Goal: Task Accomplishment & Management: Complete application form

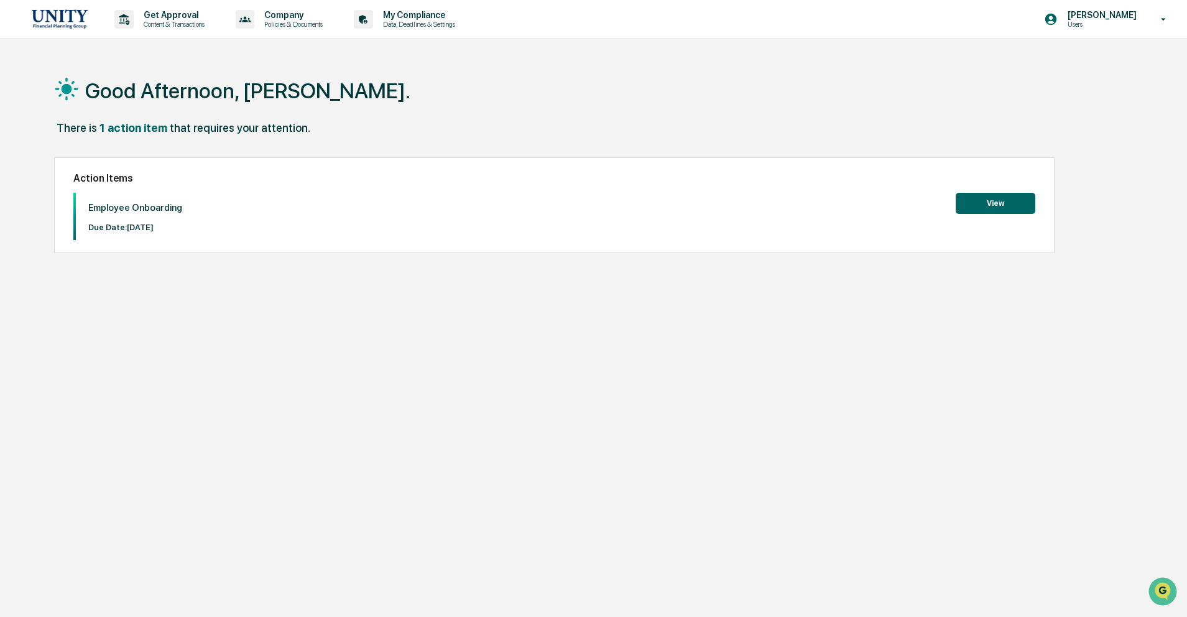
click at [1015, 205] on button "View" at bounding box center [996, 203] width 80 height 21
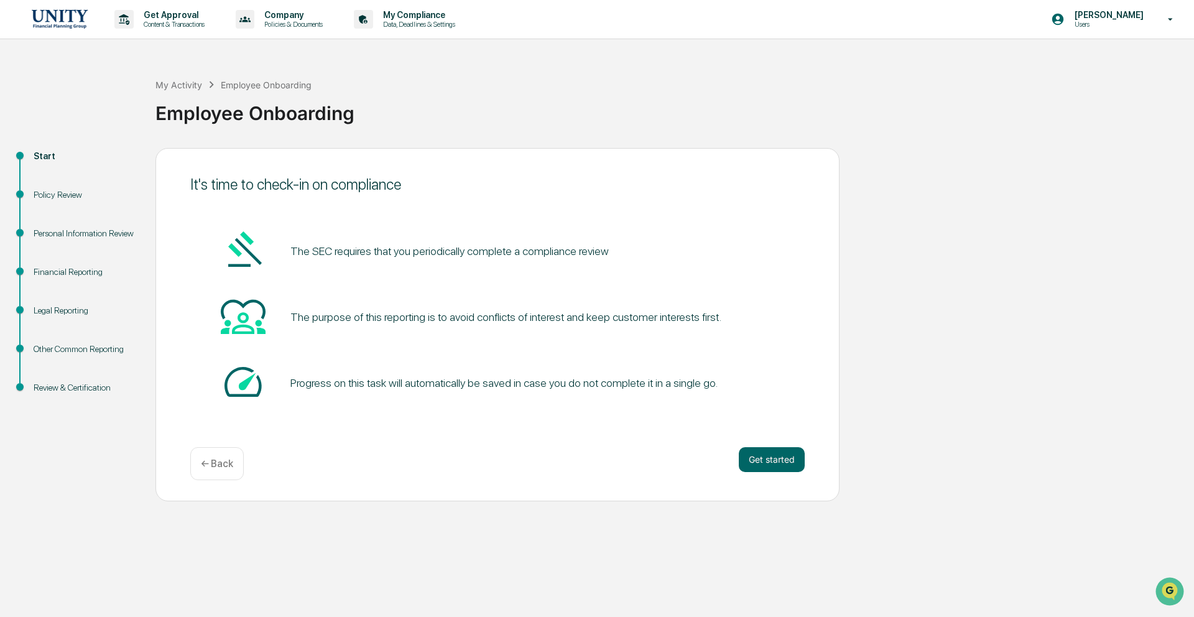
click at [793, 473] on div "Get started ← Back" at bounding box center [497, 463] width 614 height 33
click at [794, 468] on button "Get started" at bounding box center [772, 459] width 66 height 25
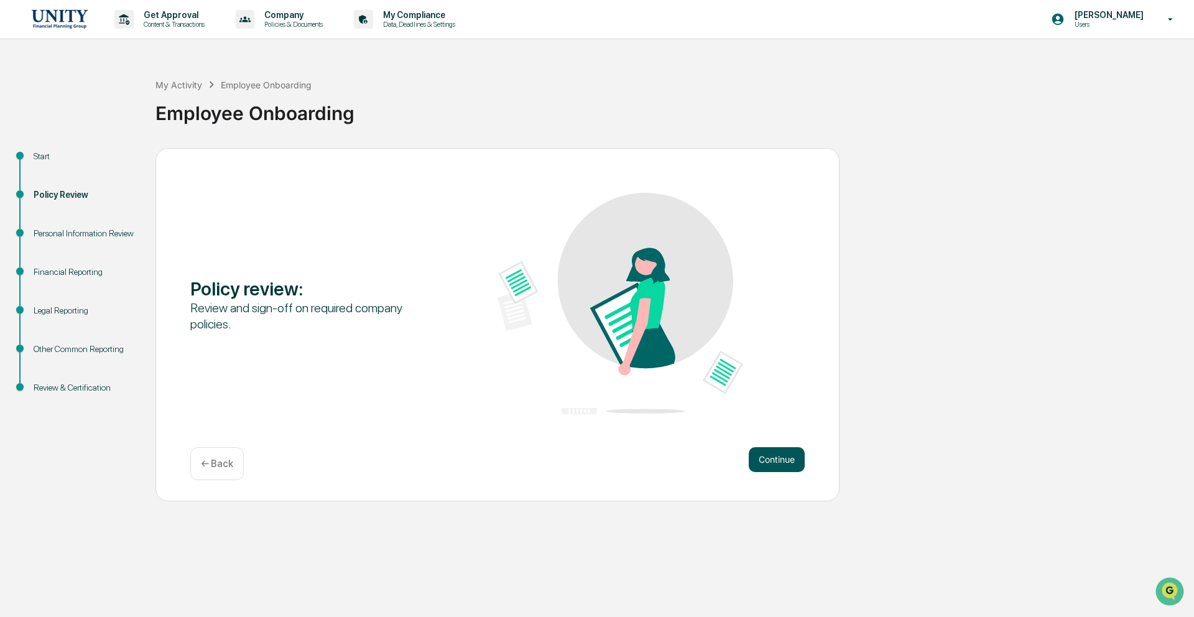
click at [795, 468] on button "Continue" at bounding box center [777, 459] width 56 height 25
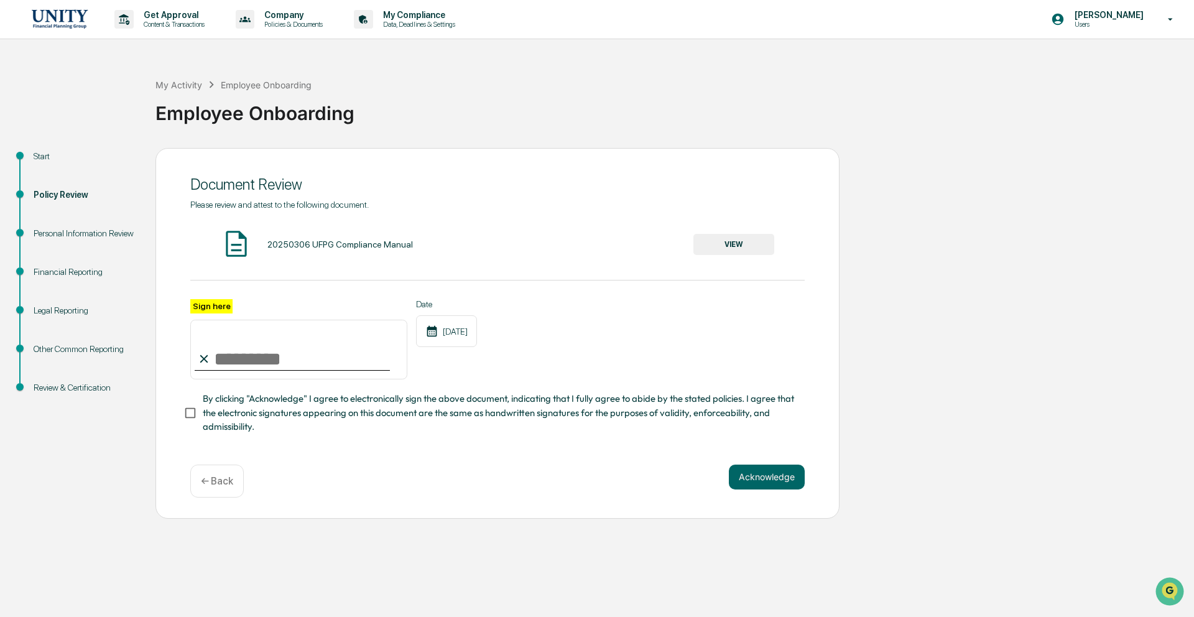
click at [255, 358] on input "Sign here" at bounding box center [298, 350] width 217 height 60
type input "**********"
click at [746, 472] on button "Acknowledge" at bounding box center [767, 477] width 76 height 25
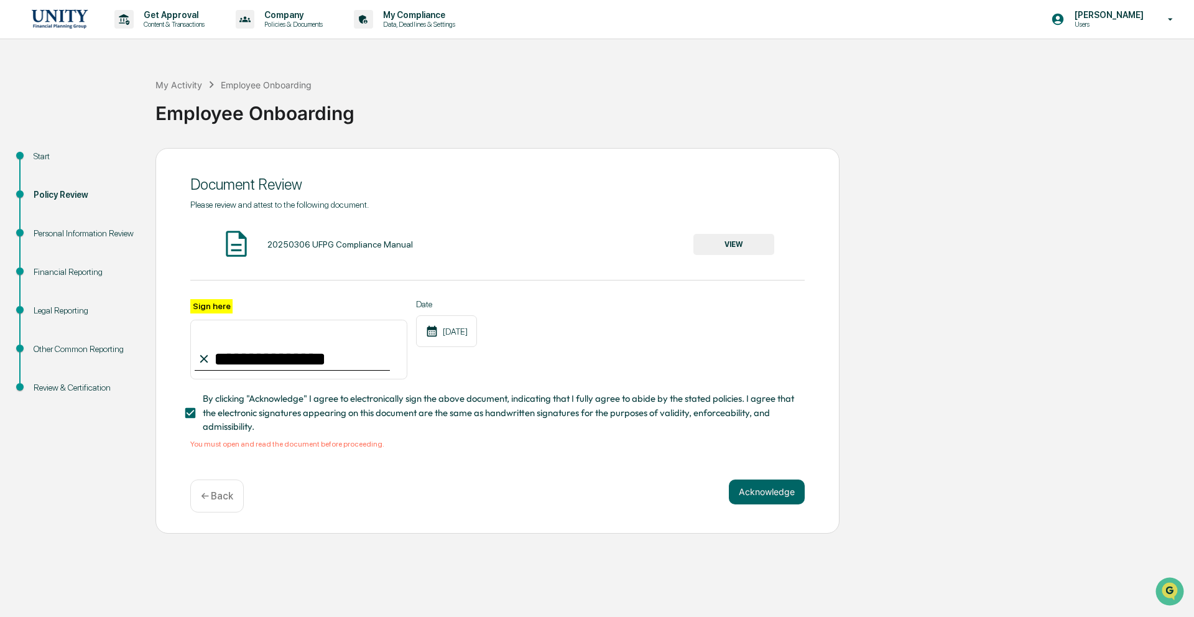
click at [745, 237] on button "VIEW" at bounding box center [733, 244] width 81 height 21
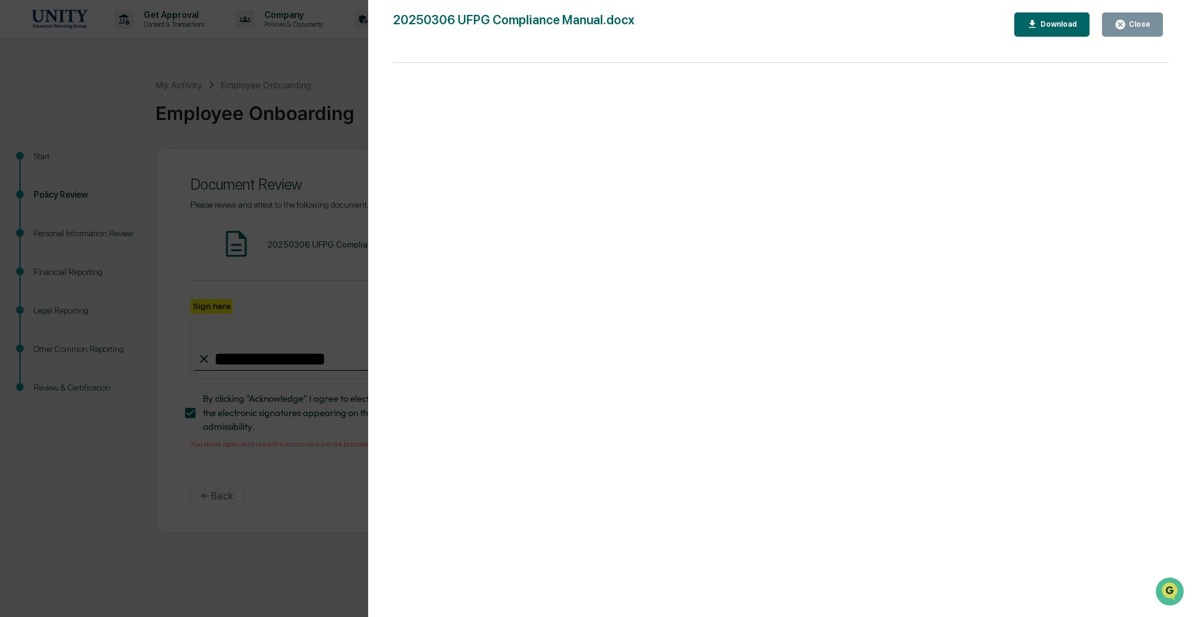
click at [1034, 34] on button "Download" at bounding box center [1052, 24] width 76 height 24
click at [1147, 27] on div "Close" at bounding box center [1138, 24] width 24 height 9
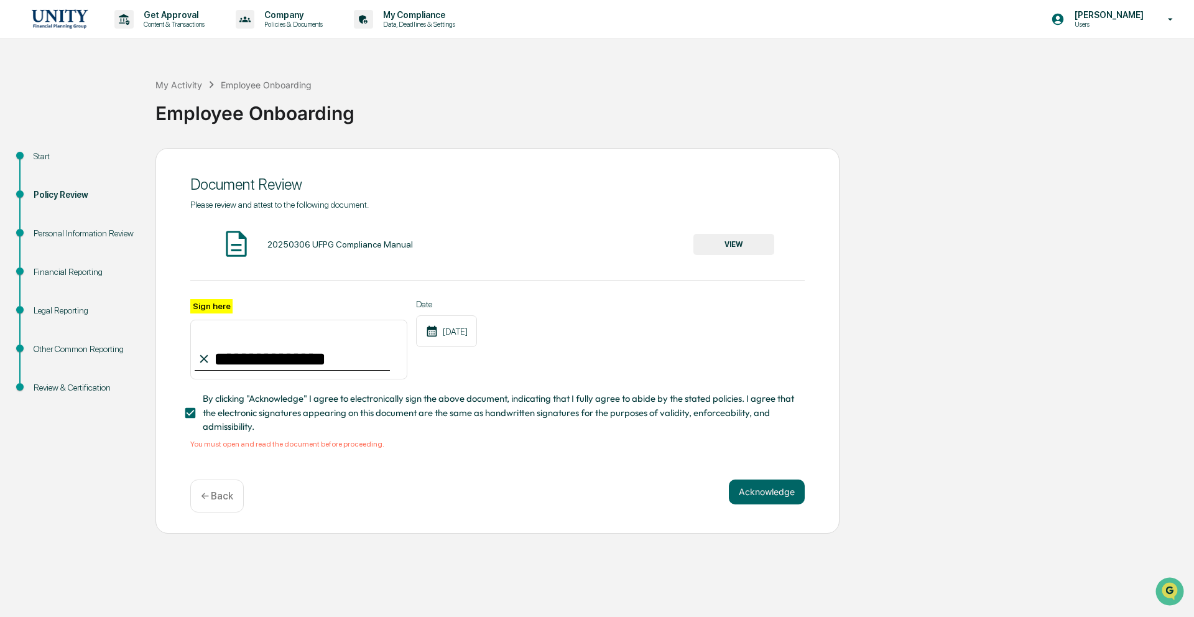
click at [743, 478] on div "**********" at bounding box center [497, 341] width 684 height 386
click at [747, 504] on div "Acknowledge ← Back" at bounding box center [497, 495] width 614 height 33
click at [747, 498] on button "Acknowledge" at bounding box center [767, 491] width 76 height 25
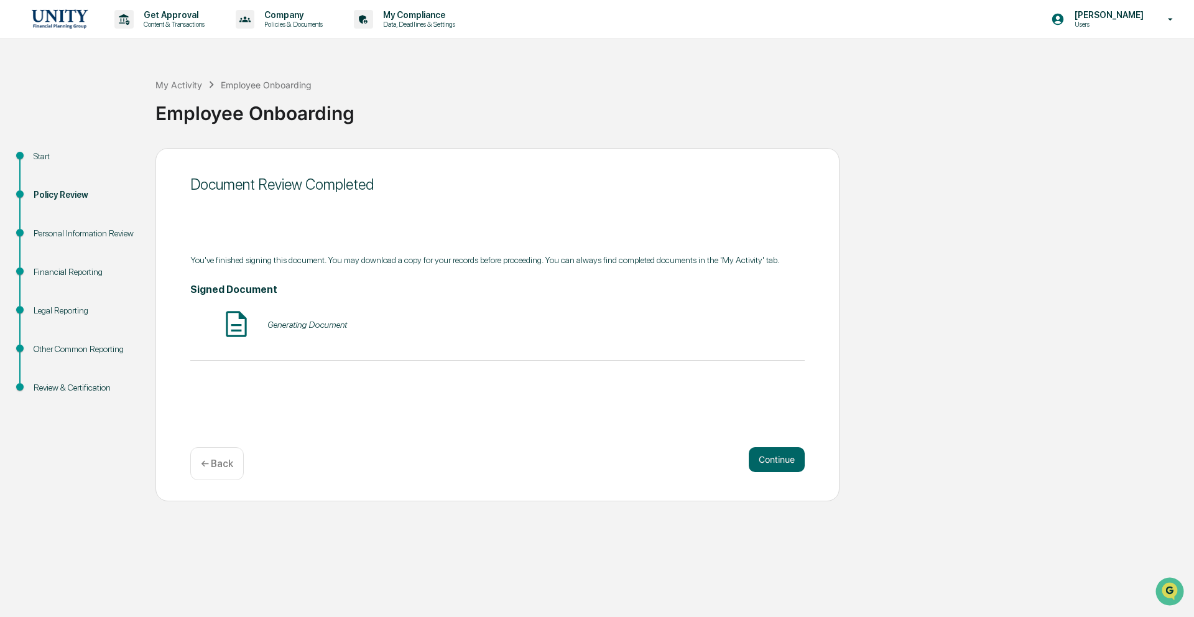
click at [331, 330] on div "Generating Document" at bounding box center [307, 325] width 80 height 10
click at [738, 335] on button "VIEW" at bounding box center [733, 324] width 81 height 21
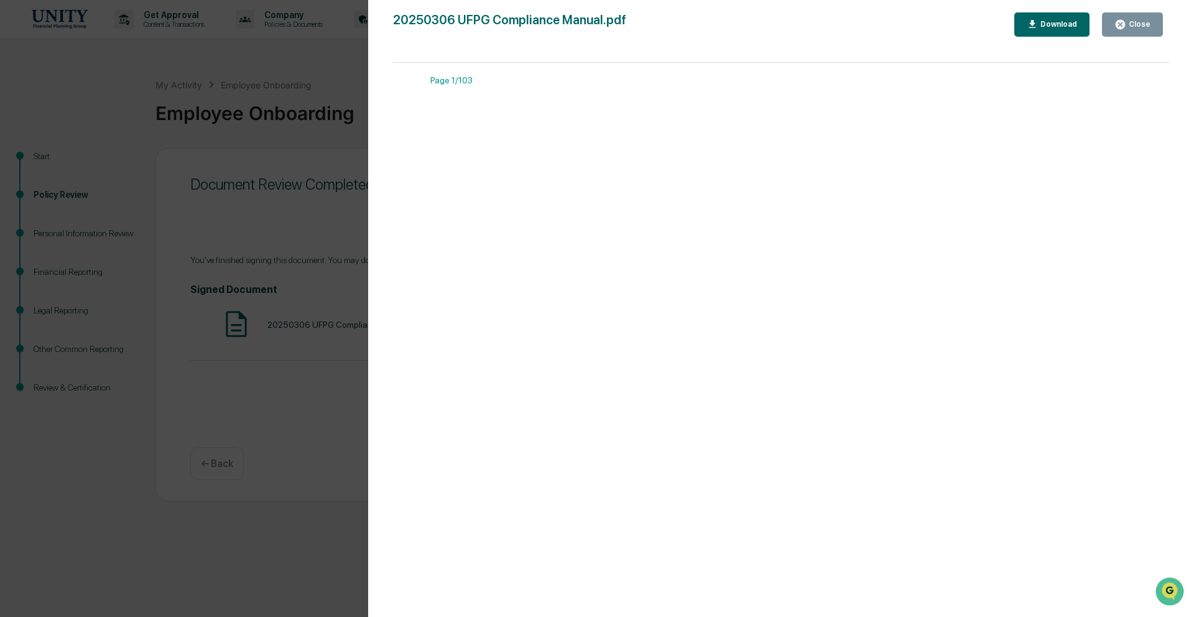
click at [1116, 27] on icon "button" at bounding box center [1120, 25] width 12 height 12
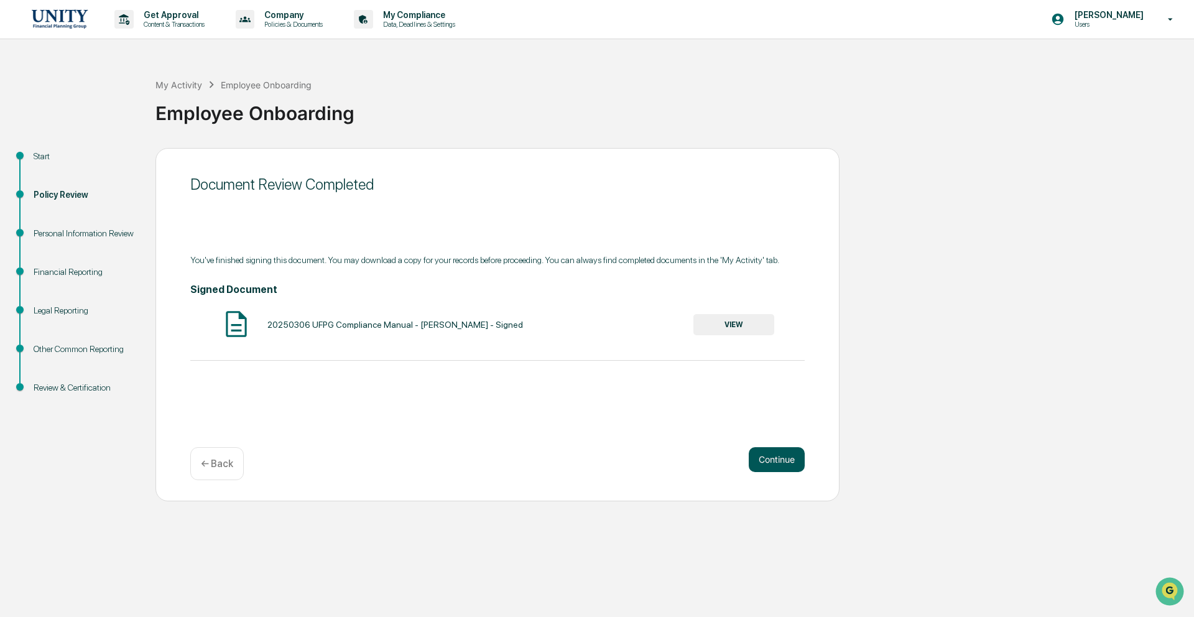
click at [803, 463] on button "Continue" at bounding box center [777, 459] width 56 height 25
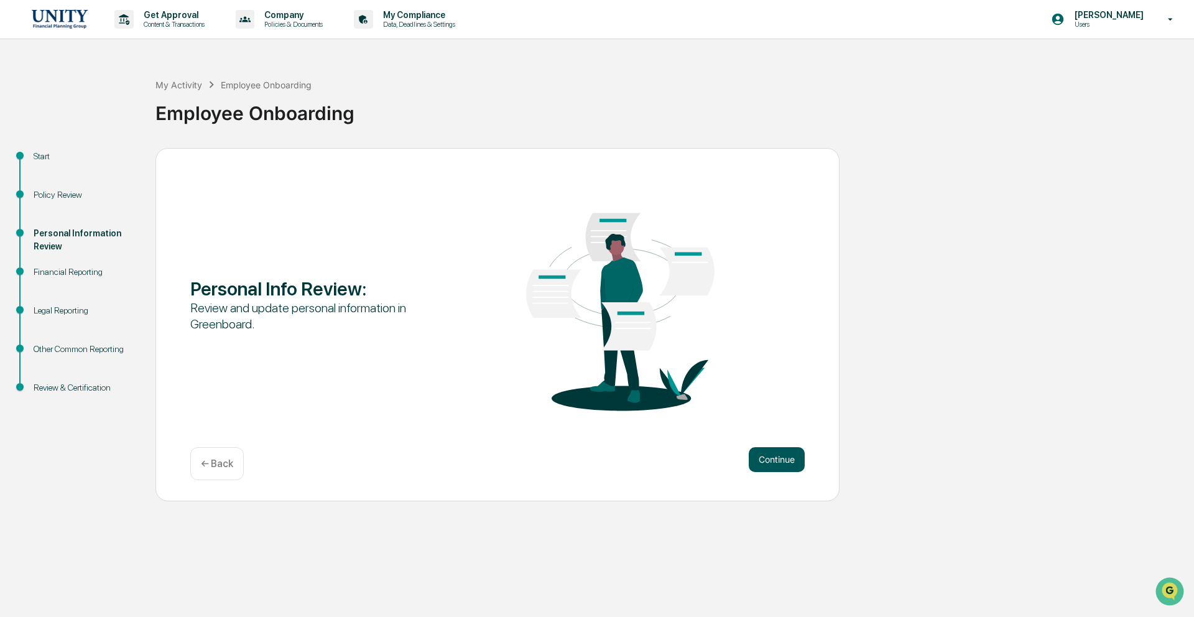
click at [802, 463] on button "Continue" at bounding box center [777, 459] width 56 height 25
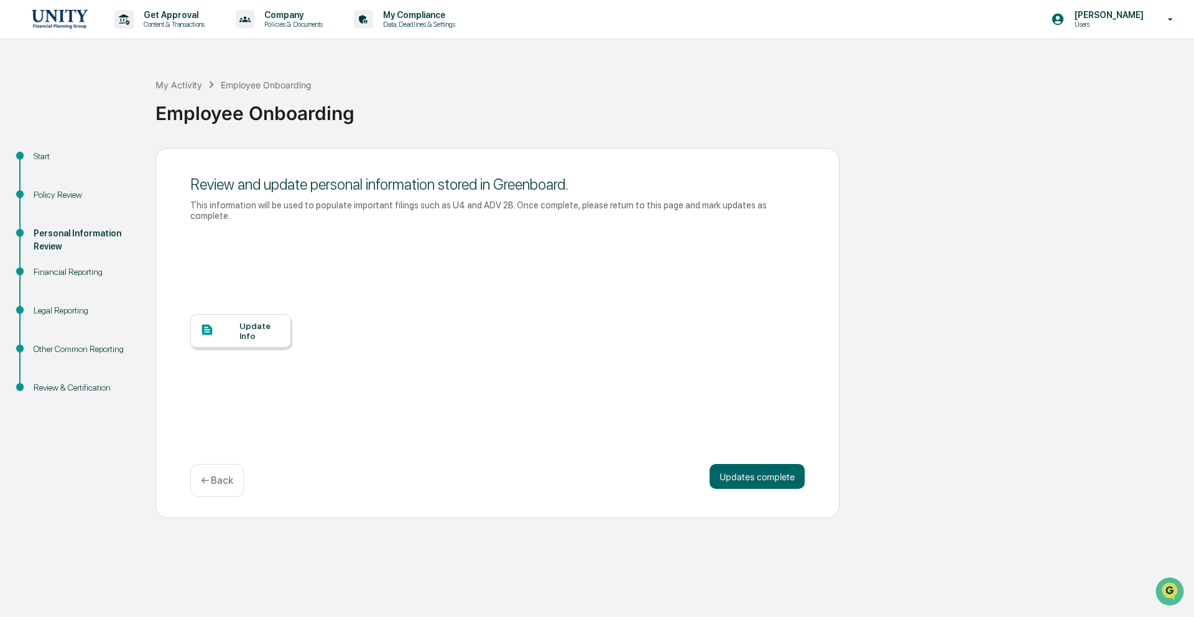
click at [252, 330] on div "Update Info" at bounding box center [260, 331] width 42 height 20
click at [774, 476] on button "Updates complete" at bounding box center [757, 476] width 95 height 25
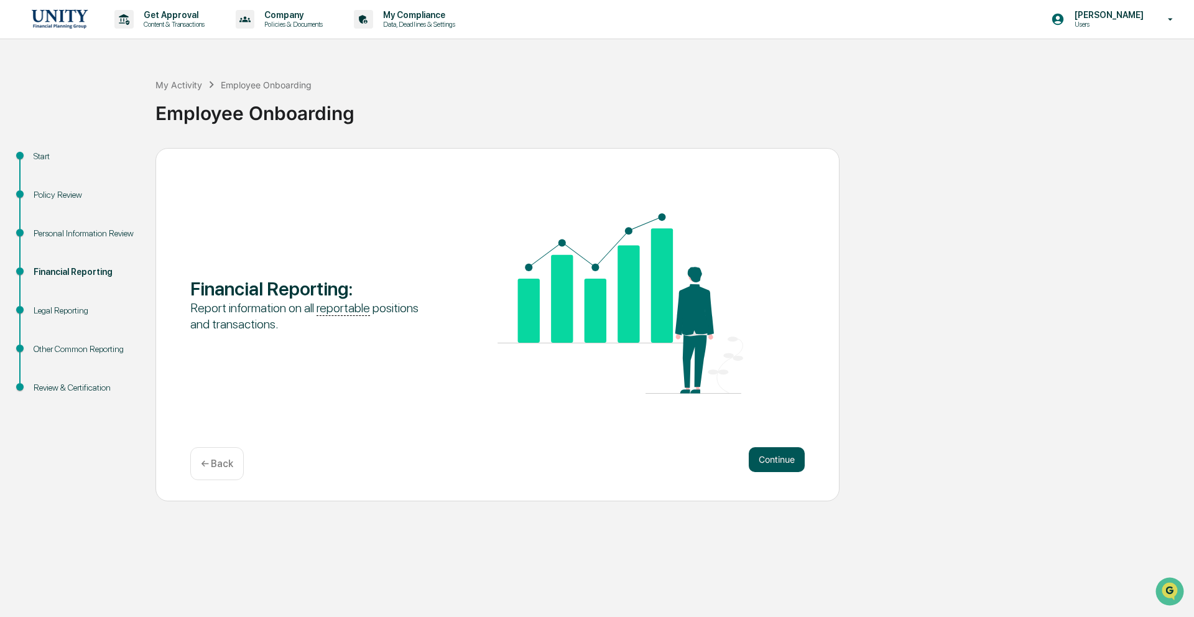
click at [772, 461] on button "Continue" at bounding box center [777, 459] width 56 height 25
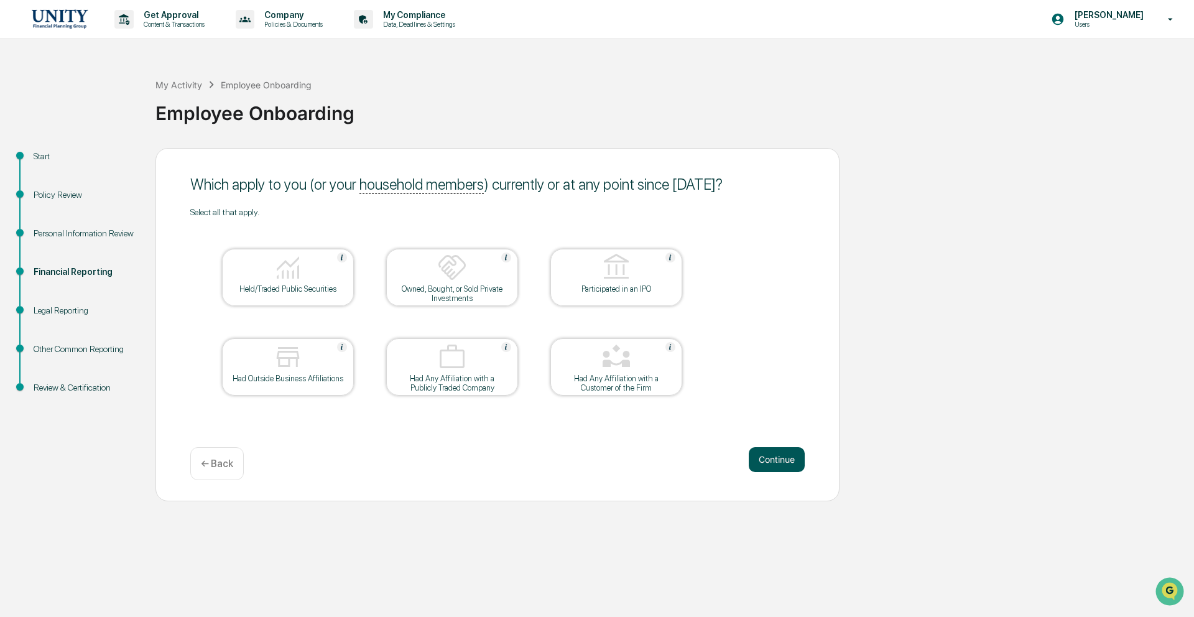
click at [774, 463] on button "Continue" at bounding box center [777, 459] width 56 height 25
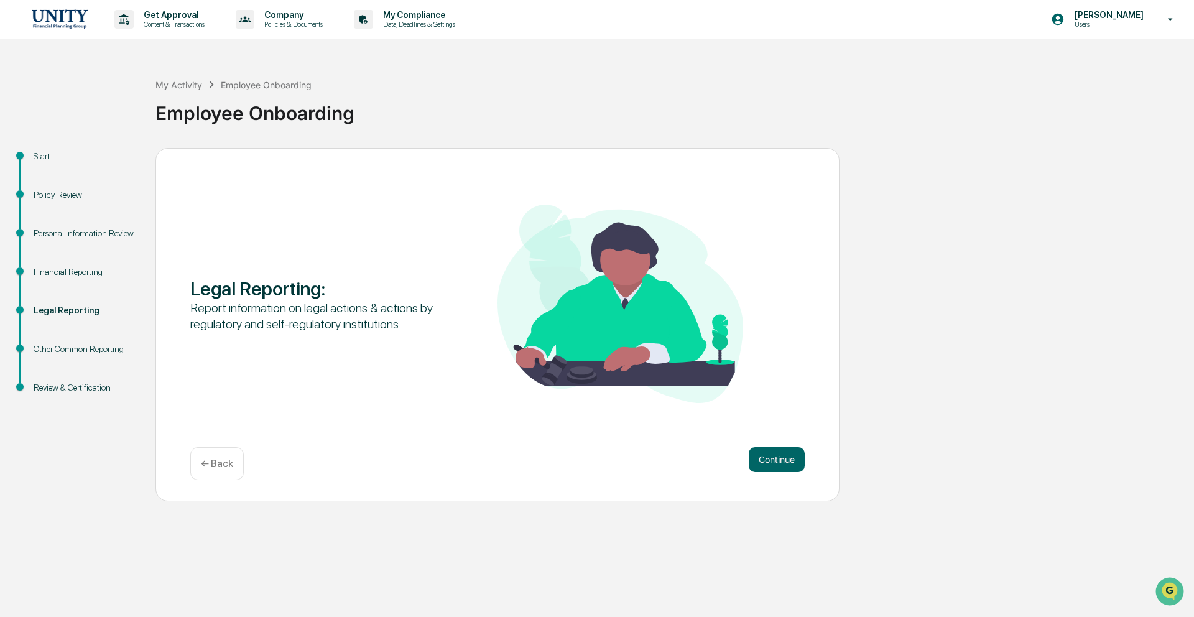
click at [774, 463] on button "Continue" at bounding box center [777, 459] width 56 height 25
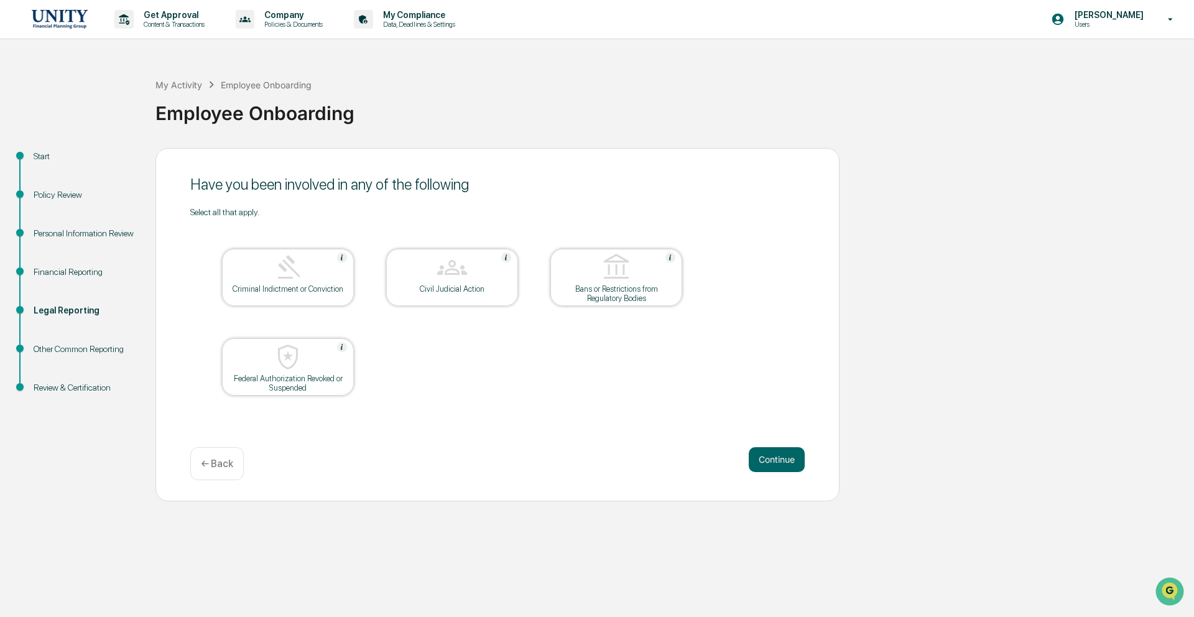
click at [774, 463] on button "Continue" at bounding box center [777, 459] width 56 height 25
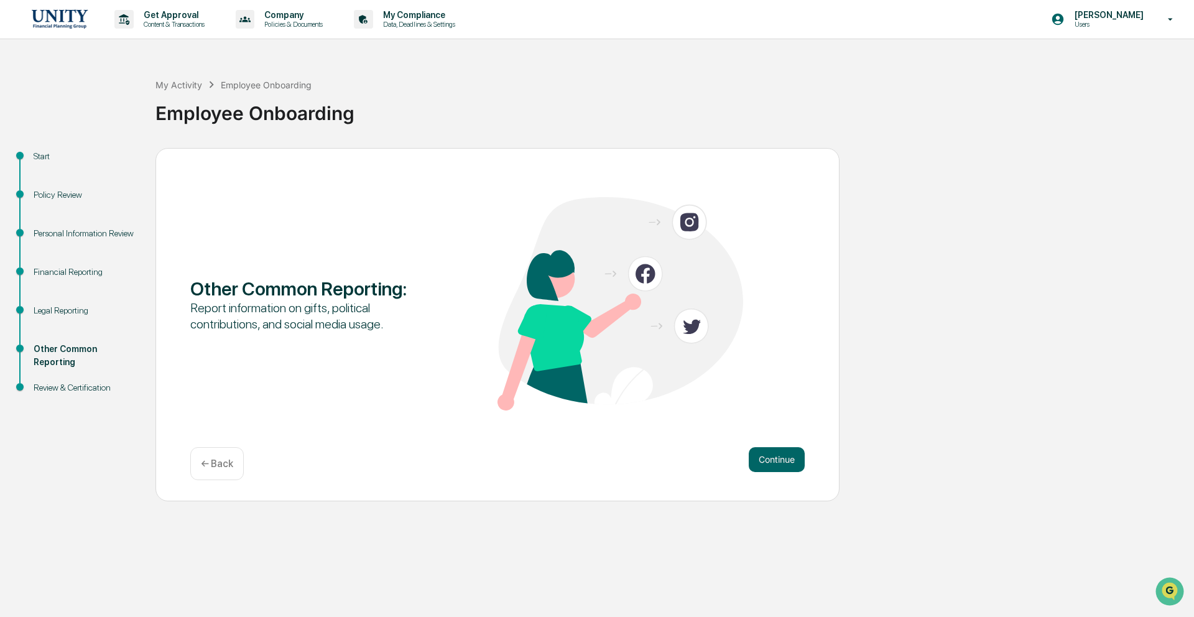
click at [774, 463] on button "Continue" at bounding box center [777, 459] width 56 height 25
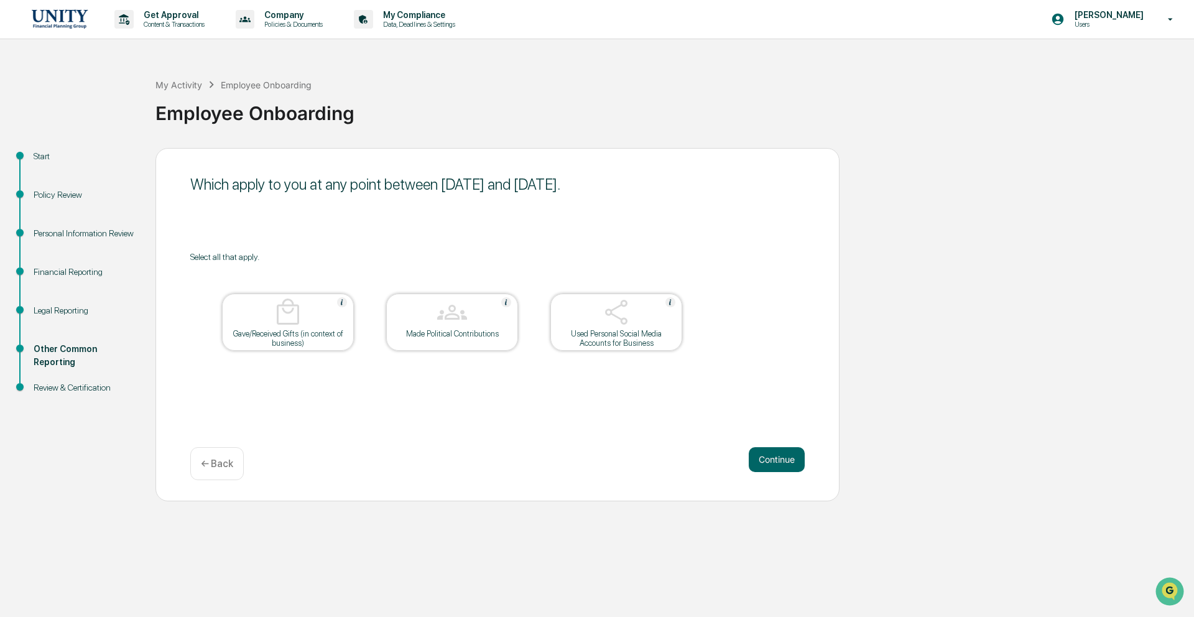
click at [774, 463] on button "Continue" at bounding box center [777, 459] width 56 height 25
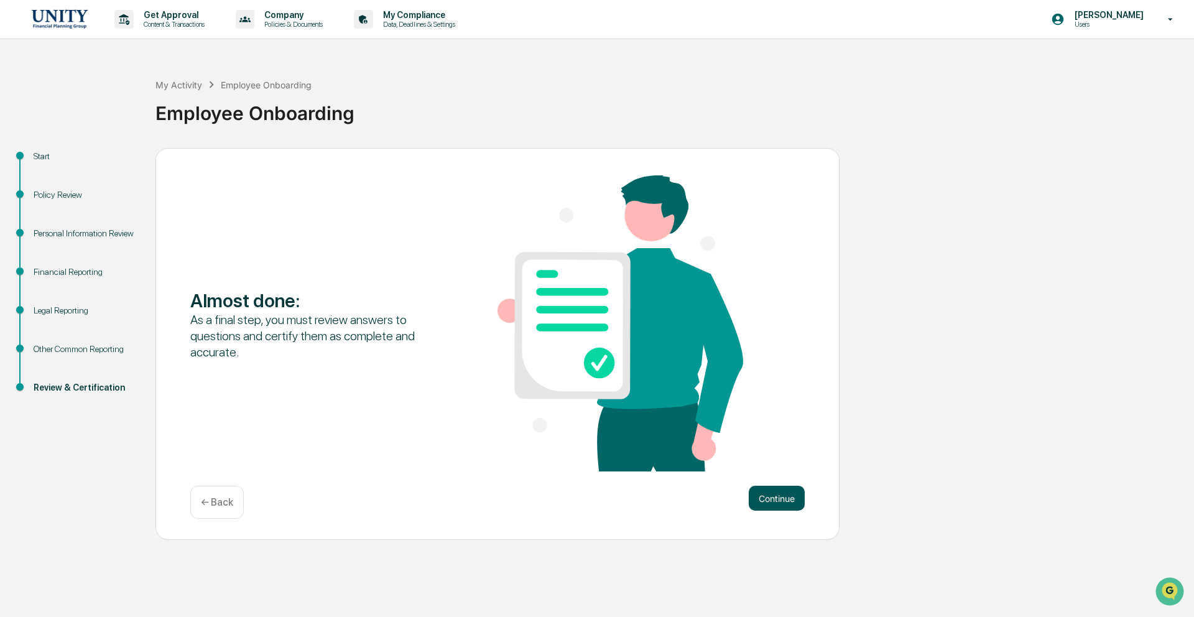
click at [780, 496] on button "Continue" at bounding box center [777, 498] width 56 height 25
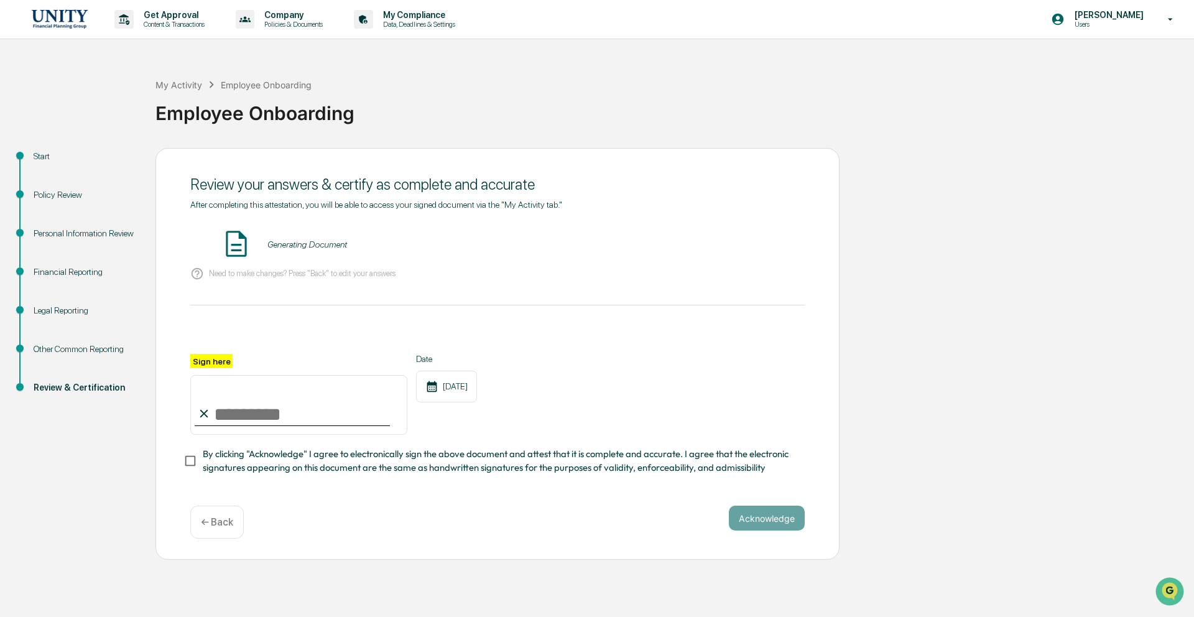
click at [272, 405] on input "Sign here" at bounding box center [298, 405] width 217 height 60
type input "**********"
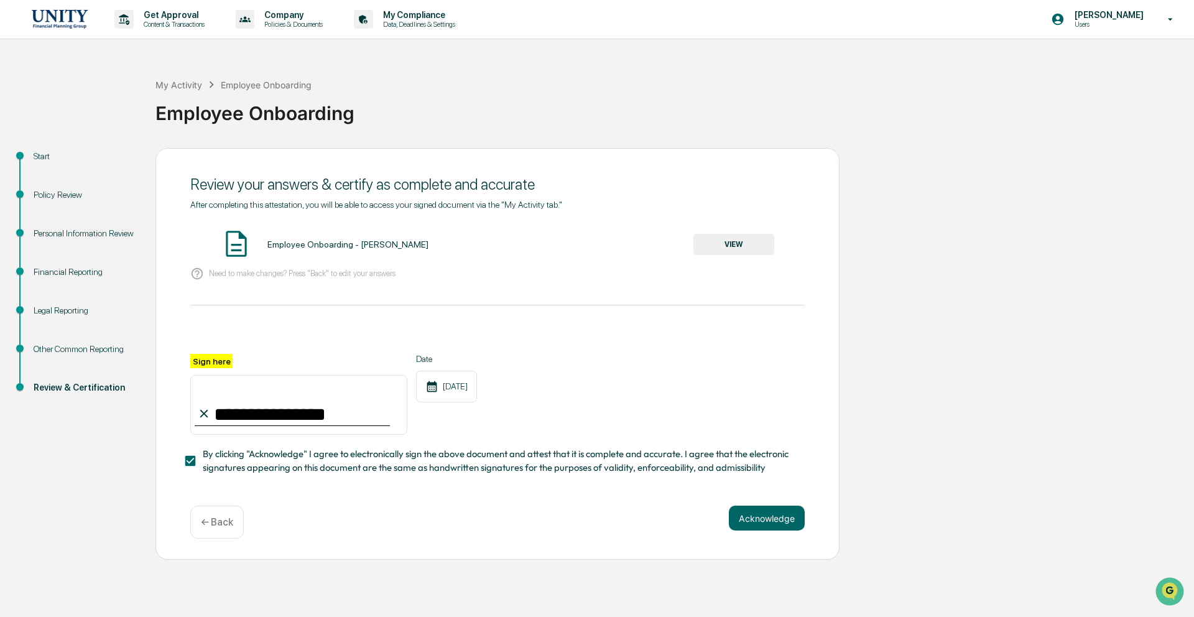
click at [736, 234] on button "VIEW" at bounding box center [733, 244] width 81 height 21
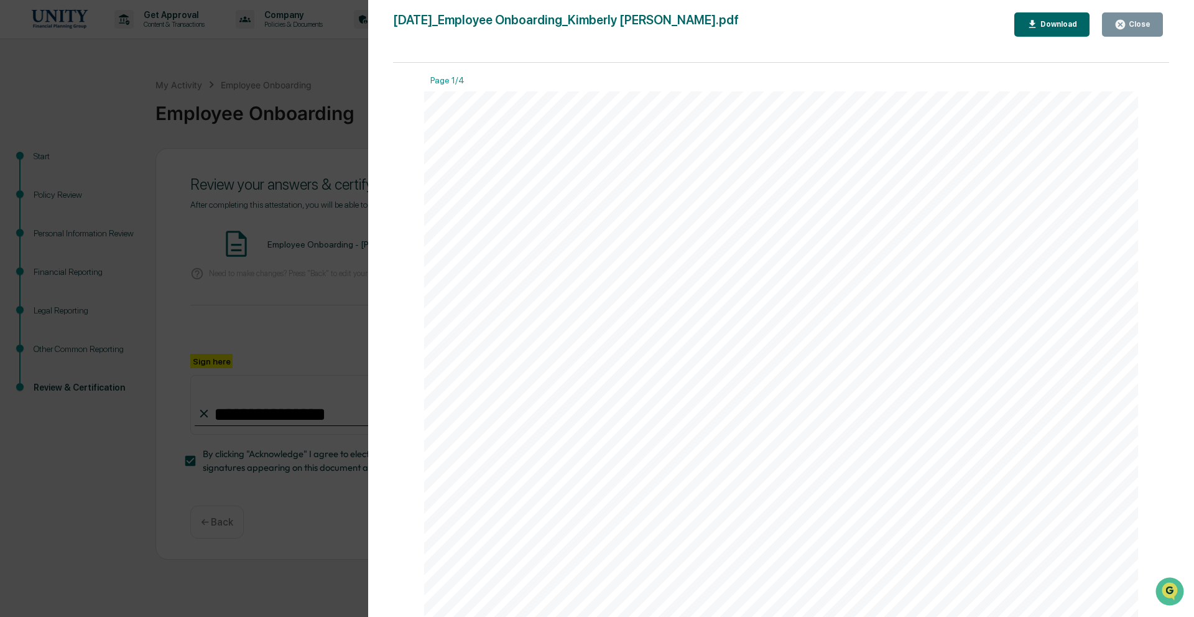
click at [1135, 27] on div "Close" at bounding box center [1138, 24] width 24 height 9
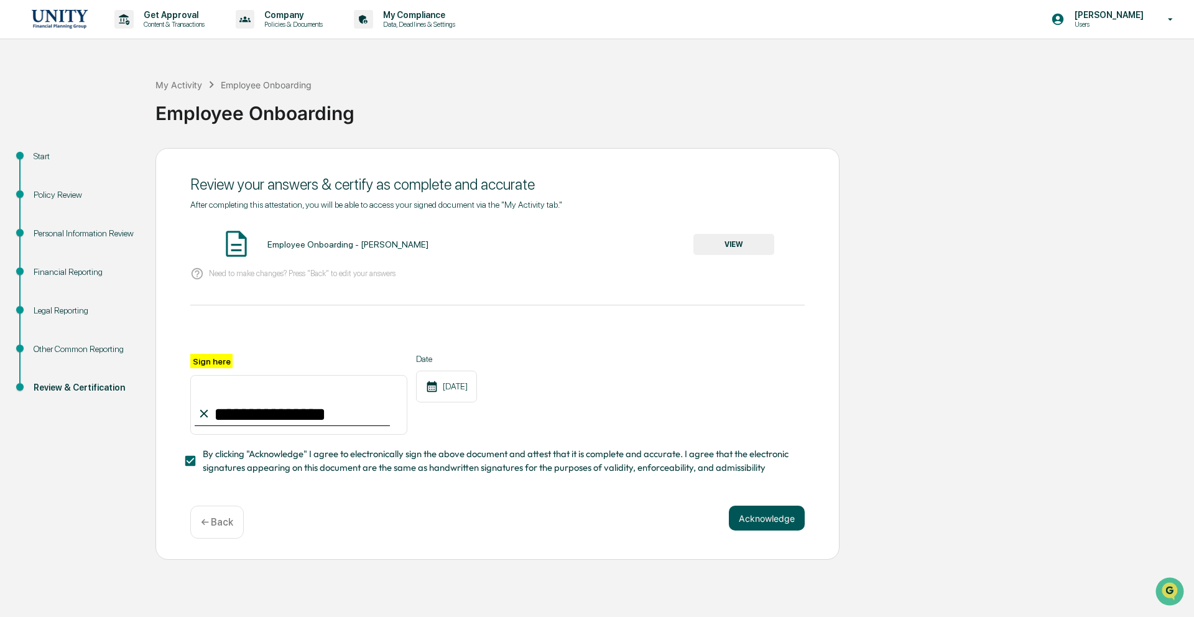
click at [760, 510] on button "Acknowledge" at bounding box center [767, 518] width 76 height 25
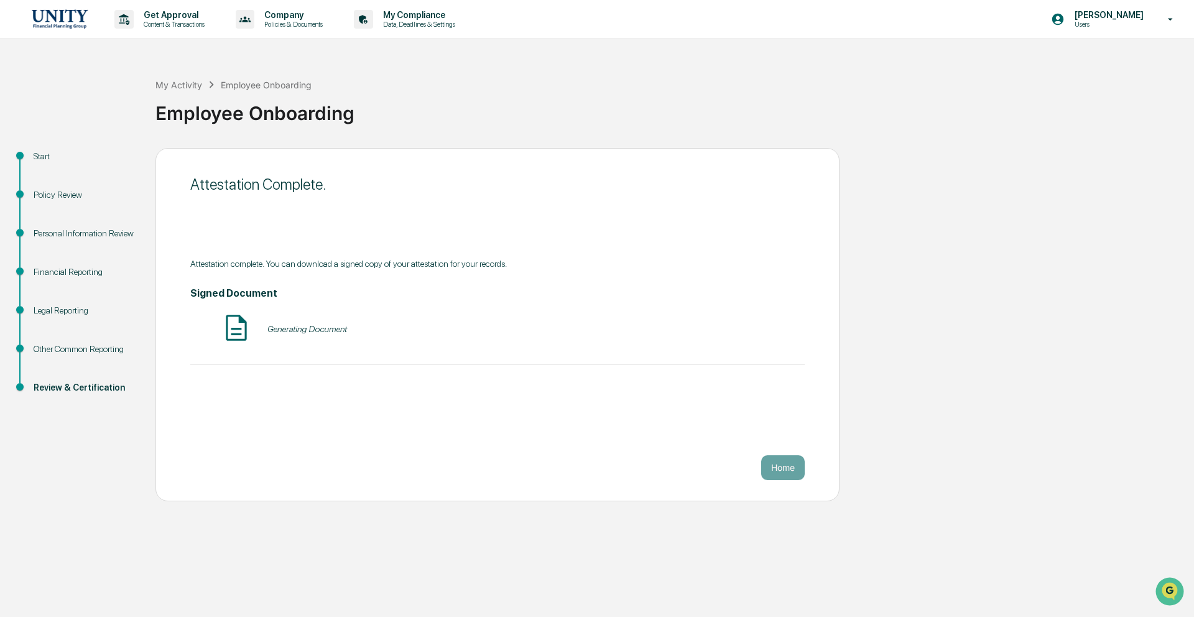
click at [775, 475] on button "Home" at bounding box center [783, 467] width 44 height 25
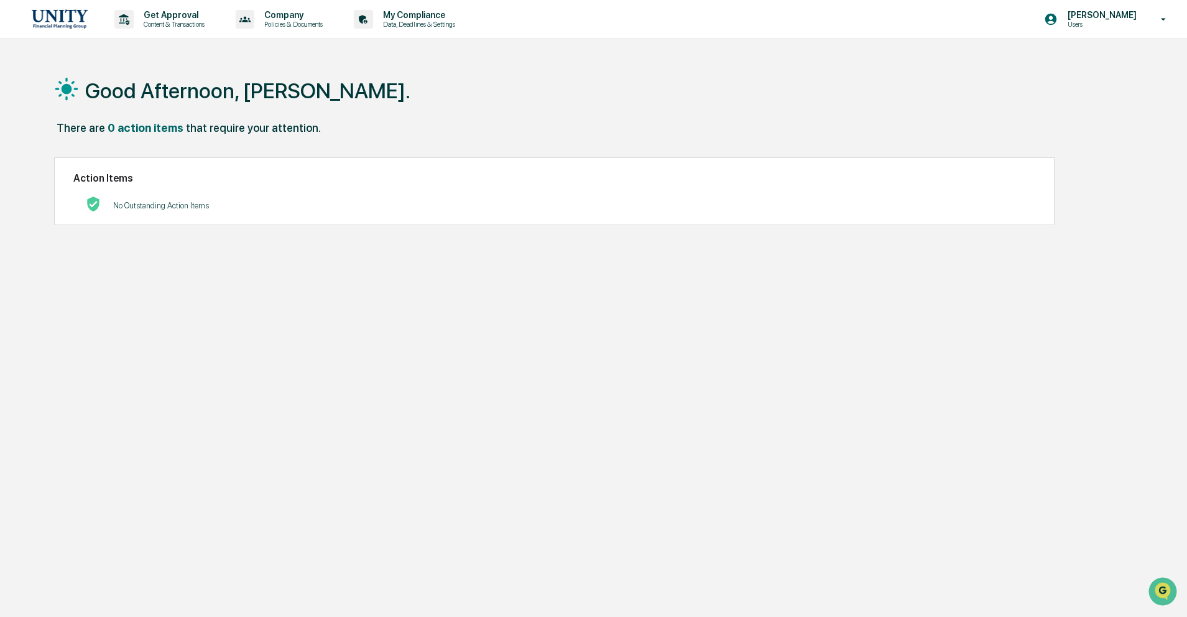
click at [48, 22] on img at bounding box center [60, 18] width 60 height 19
click at [438, 23] on p "Data, Deadlines & Settings" at bounding box center [417, 24] width 88 height 9
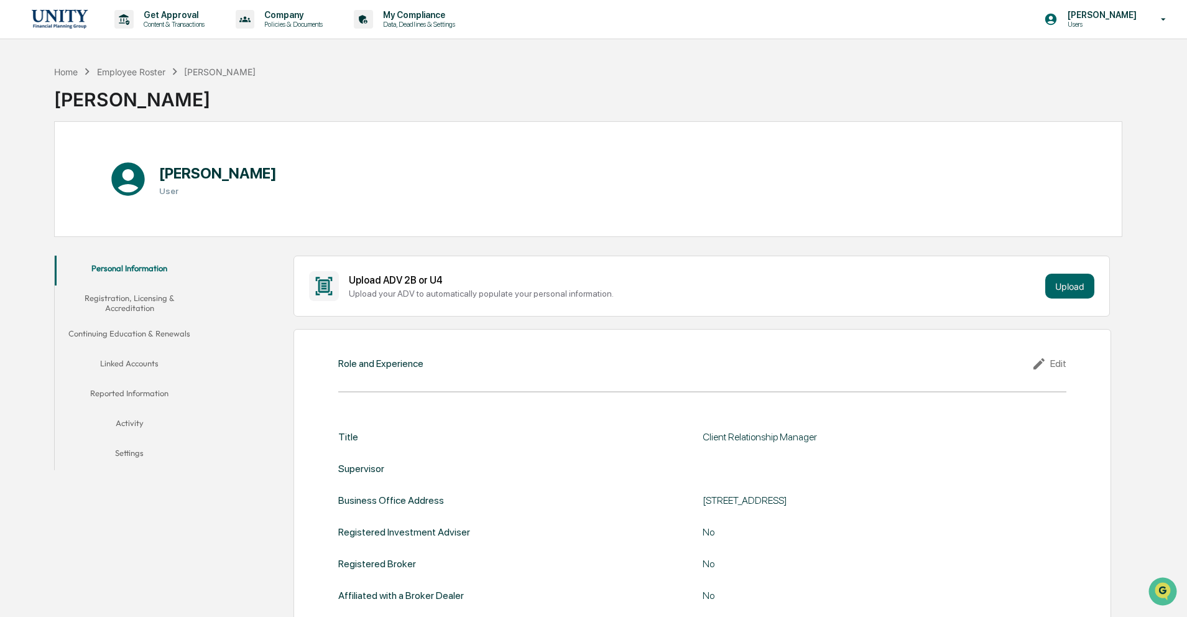
click at [160, 303] on button "Registration, Licensing & Accreditation" at bounding box center [129, 302] width 149 height 35
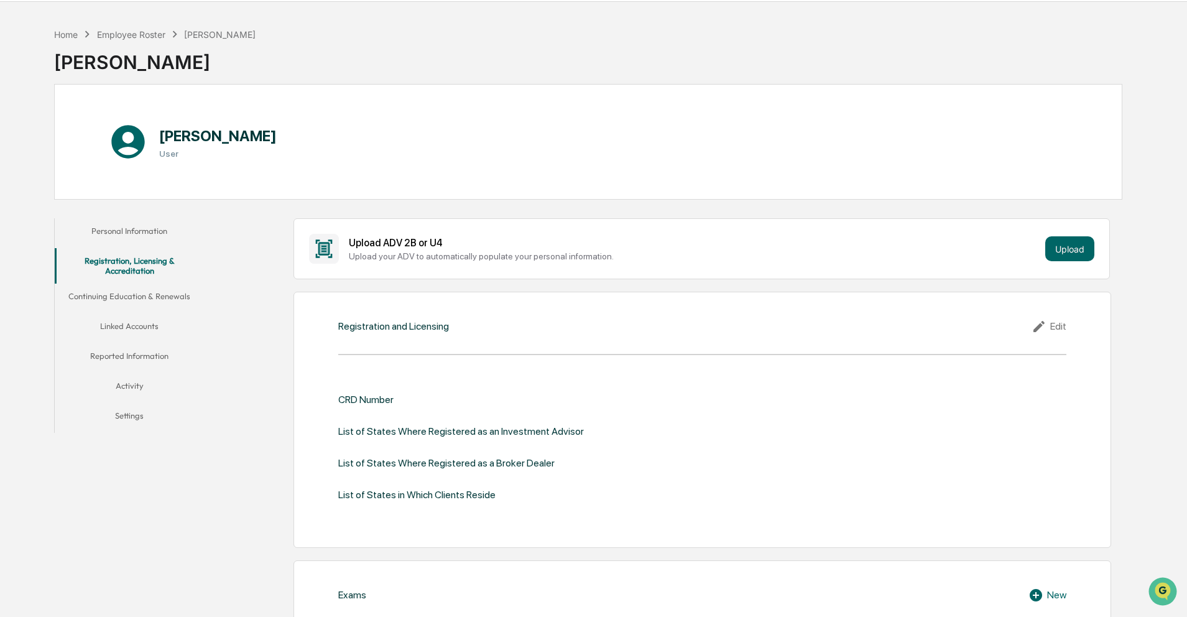
scroll to position [95, 0]
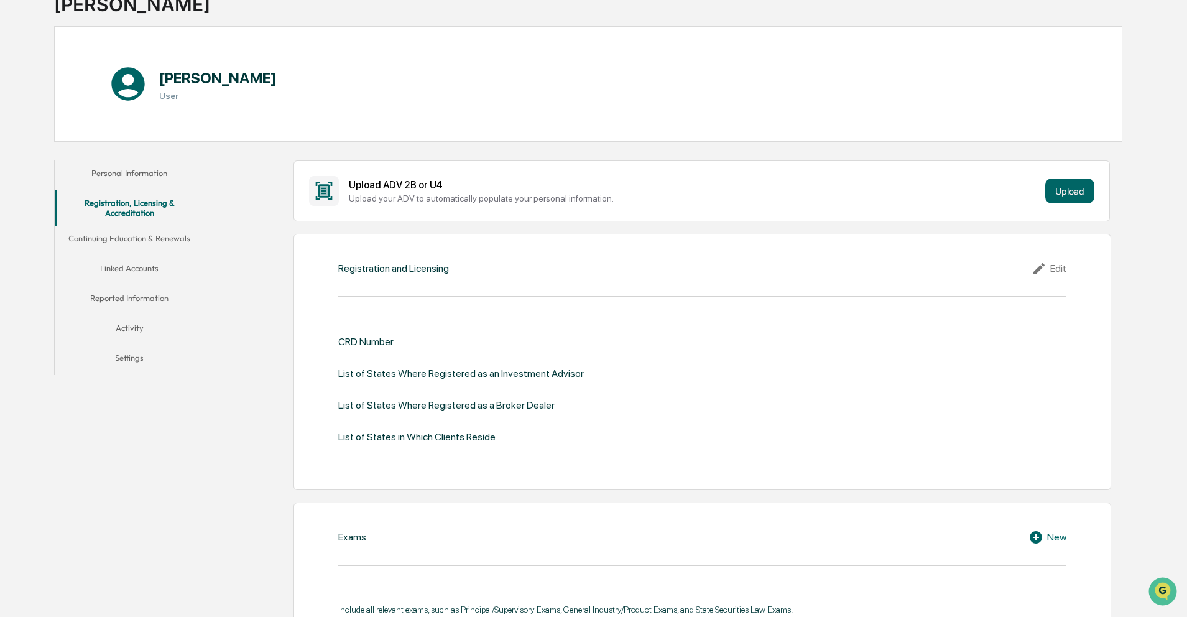
click at [155, 295] on button "Reported Information" at bounding box center [129, 300] width 149 height 30
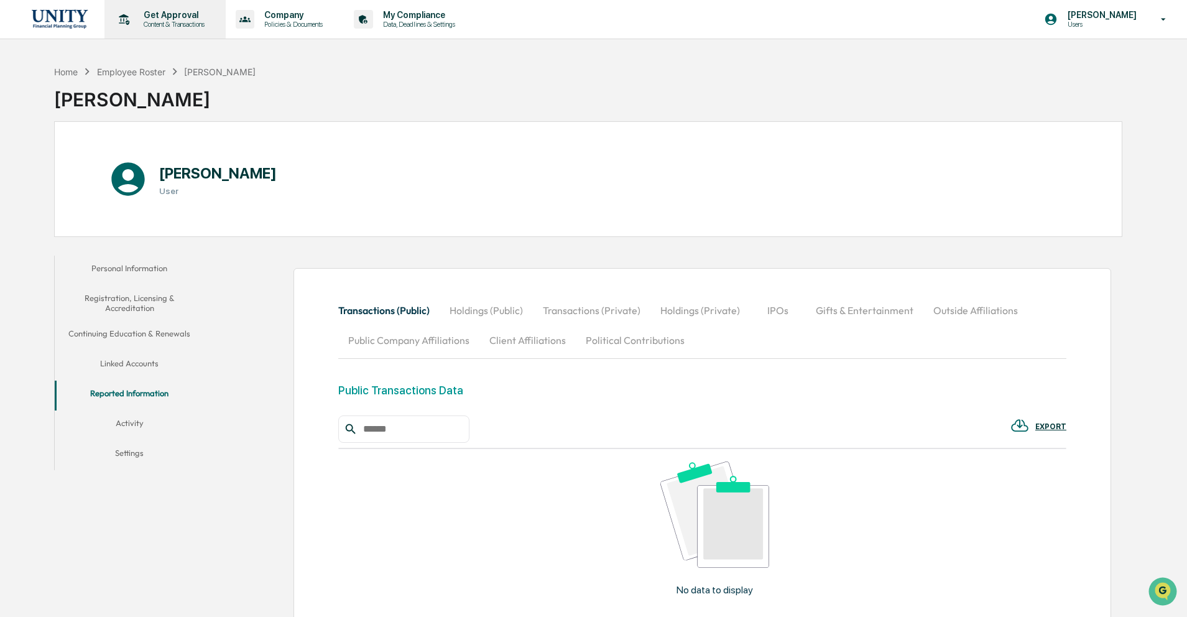
click at [191, 24] on p "Content & Transactions" at bounding box center [172, 24] width 77 height 9
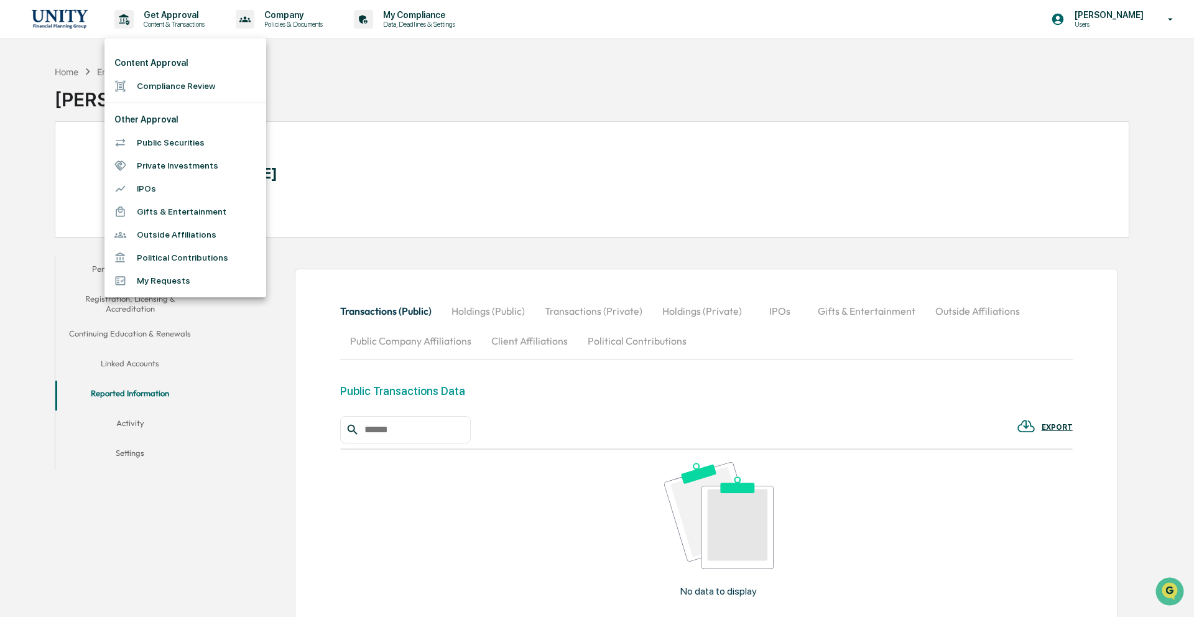
click at [453, 14] on div at bounding box center [597, 308] width 1194 height 617
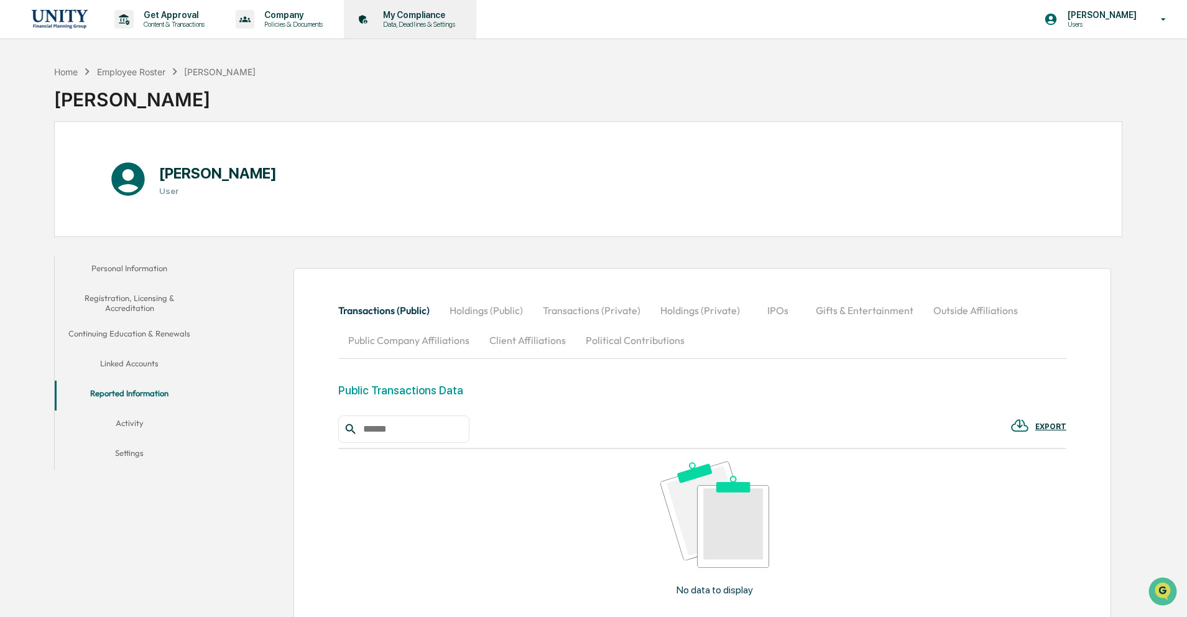
click at [453, 16] on p "My Compliance" at bounding box center [417, 15] width 88 height 10
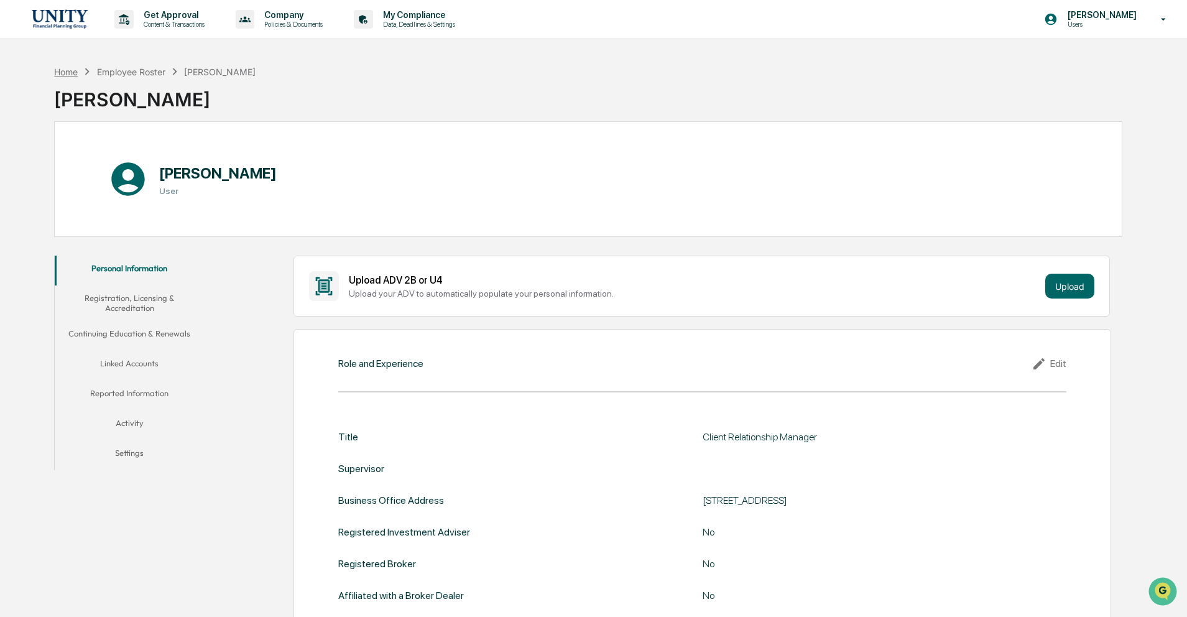
click at [78, 75] on div "Home" at bounding box center [66, 72] width 24 height 11
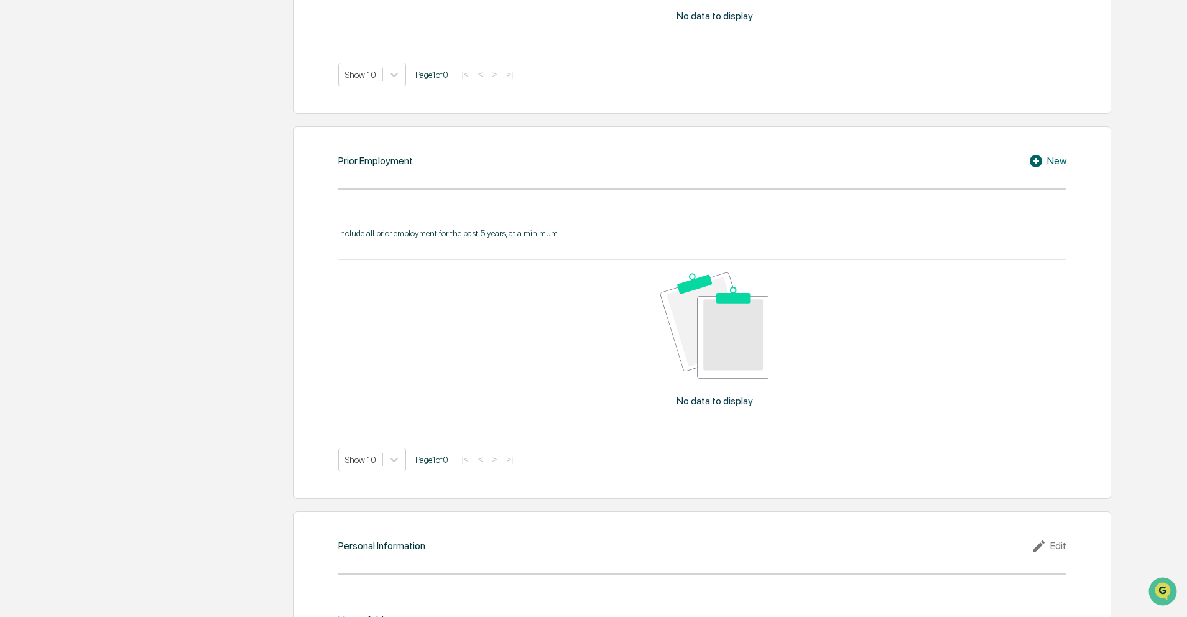
scroll to position [1070, 0]
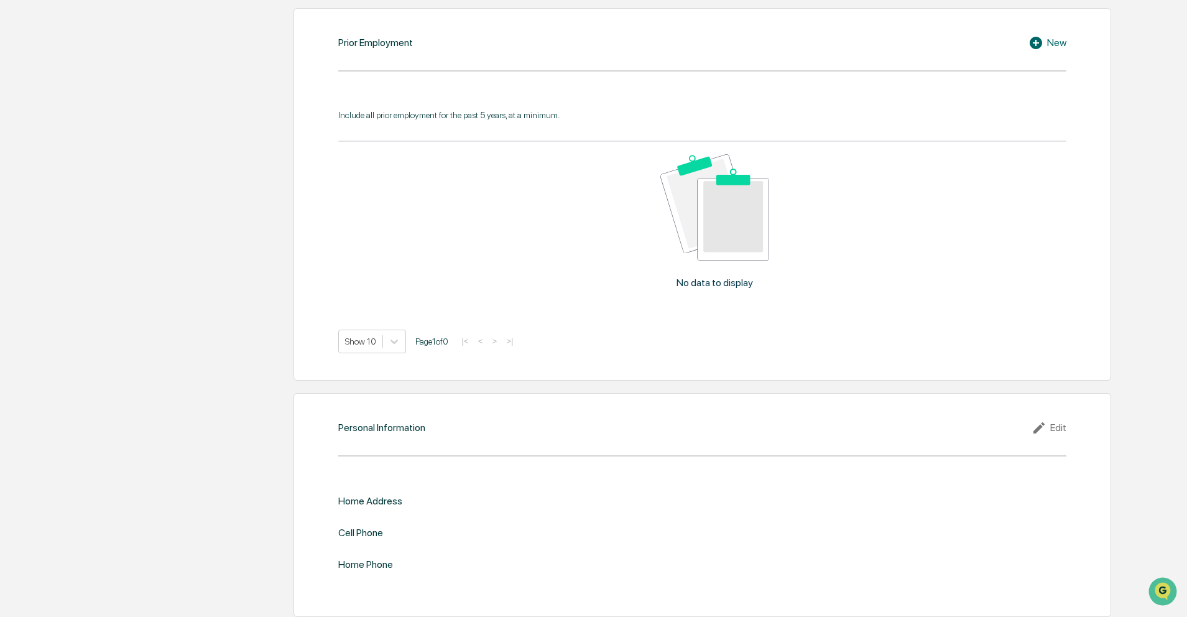
click at [377, 528] on div "Cell Phone" at bounding box center [360, 533] width 45 height 12
click at [1061, 426] on div "Edit" at bounding box center [1049, 427] width 35 height 15
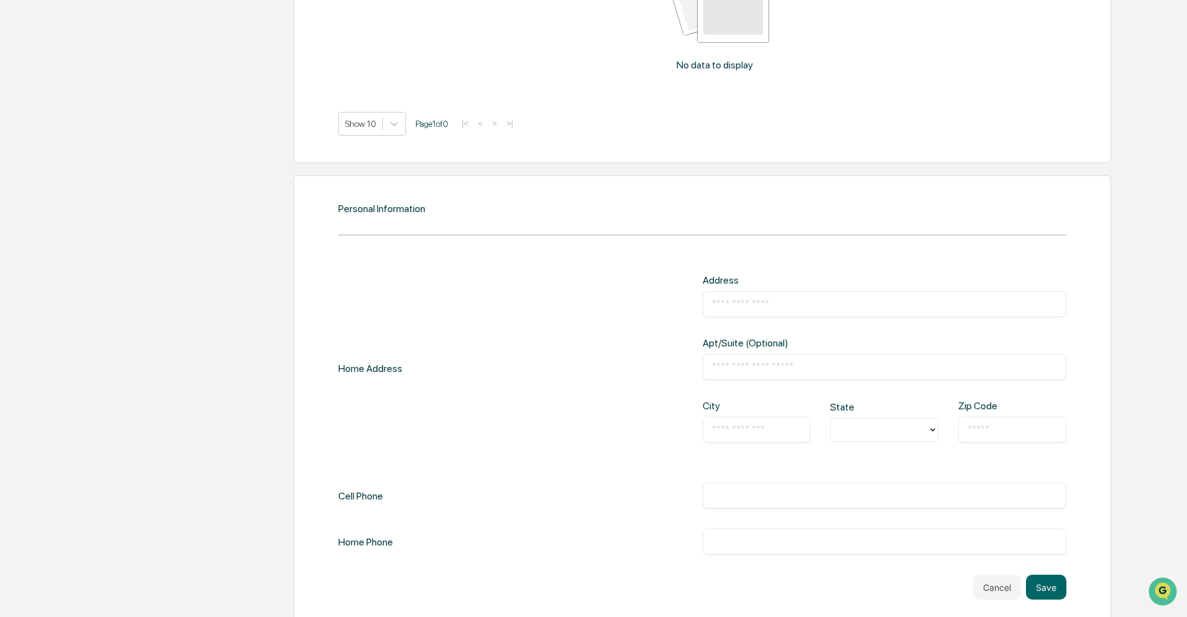
scroll to position [1297, 0]
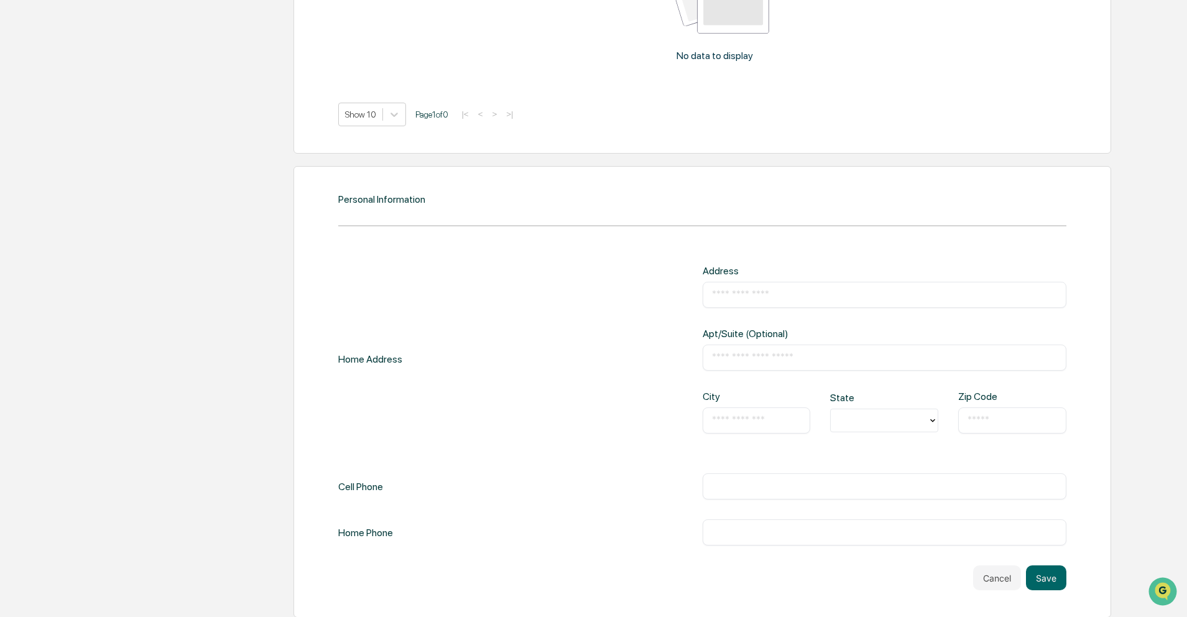
click at [810, 480] on input "text" at bounding box center [884, 486] width 345 height 12
type input "**********"
click at [1060, 583] on button "Save" at bounding box center [1046, 577] width 40 height 25
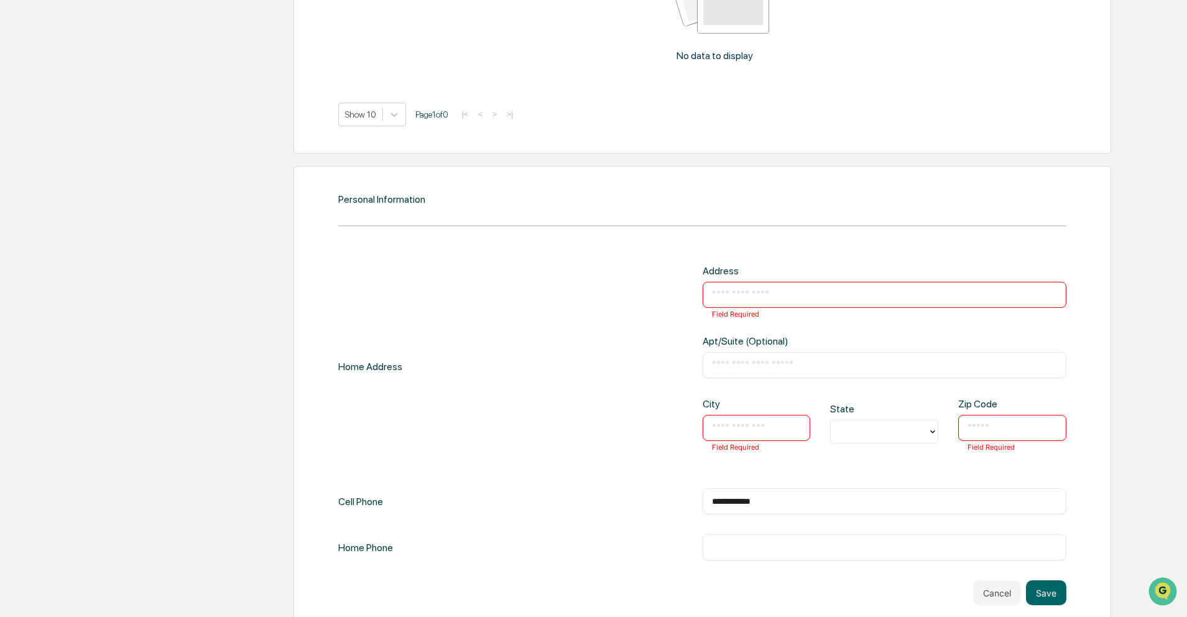
click at [777, 302] on div "​ Field Required" at bounding box center [885, 295] width 364 height 26
click at [994, 586] on button "Cancel" at bounding box center [997, 592] width 48 height 25
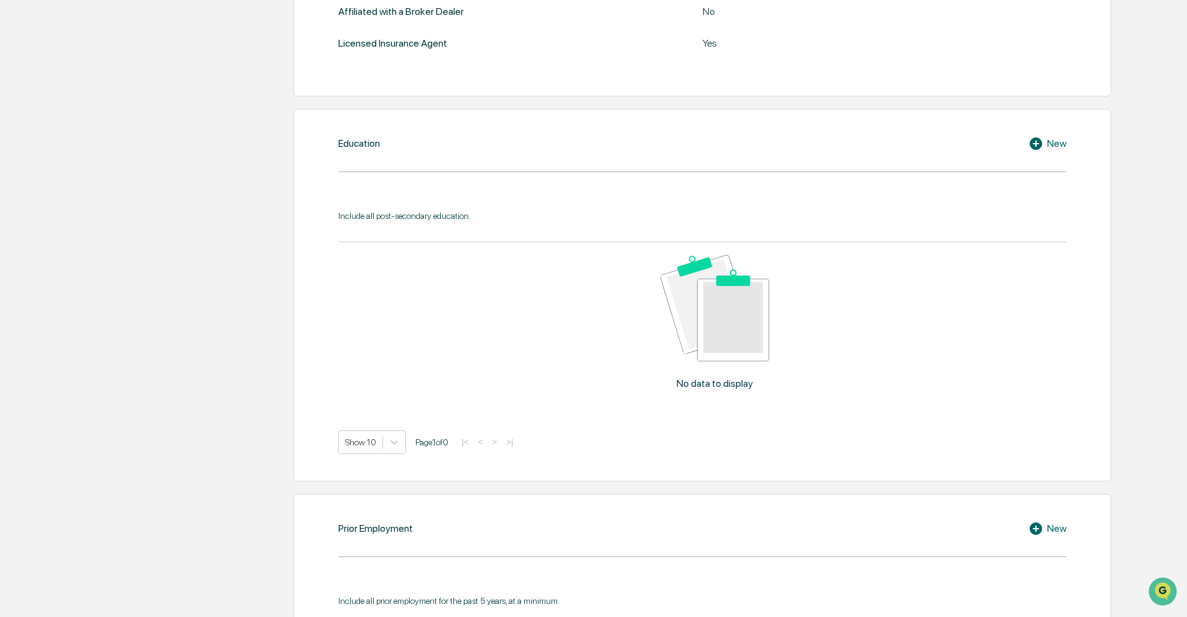
scroll to position [558, 0]
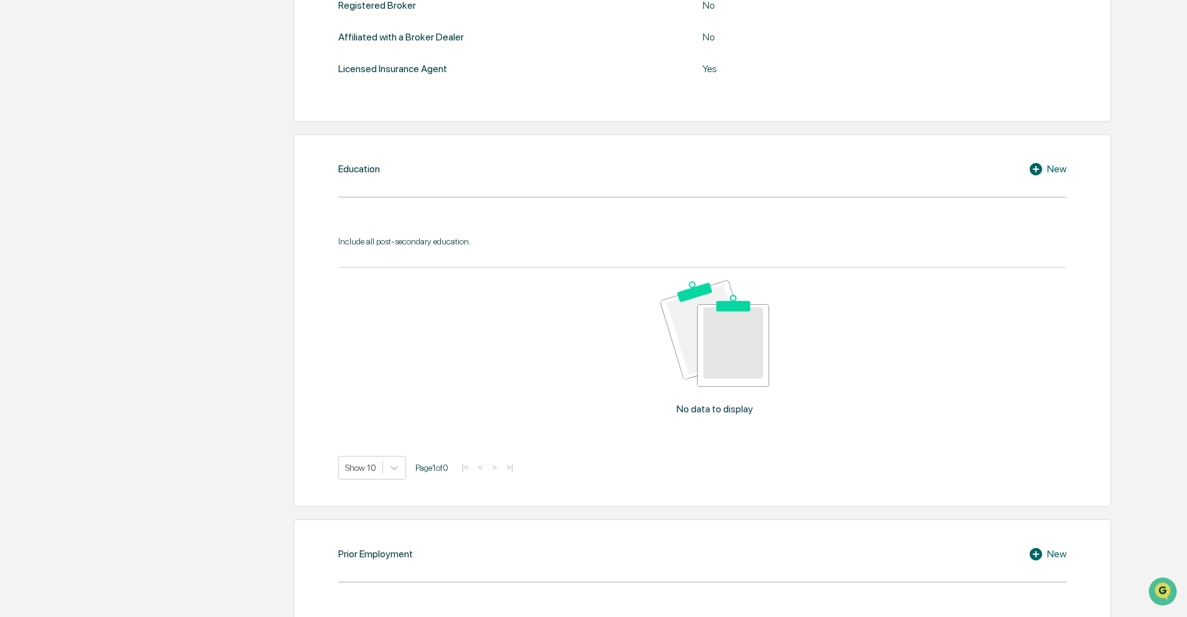
click at [1064, 179] on div "Education New Include all post-secondary education. No data to display Show 10 …" at bounding box center [703, 320] width 818 height 372
click at [1051, 162] on div "New" at bounding box center [1048, 169] width 38 height 15
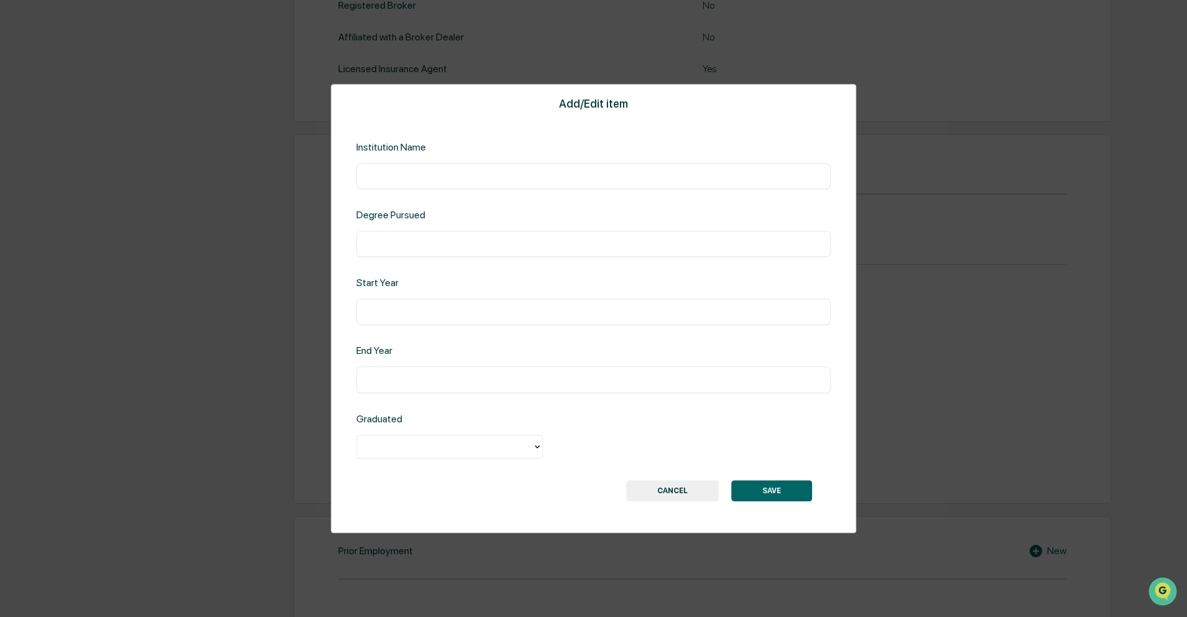
click at [563, 176] on input "text" at bounding box center [594, 176] width 456 height 12
type input "**********"
type input "****"
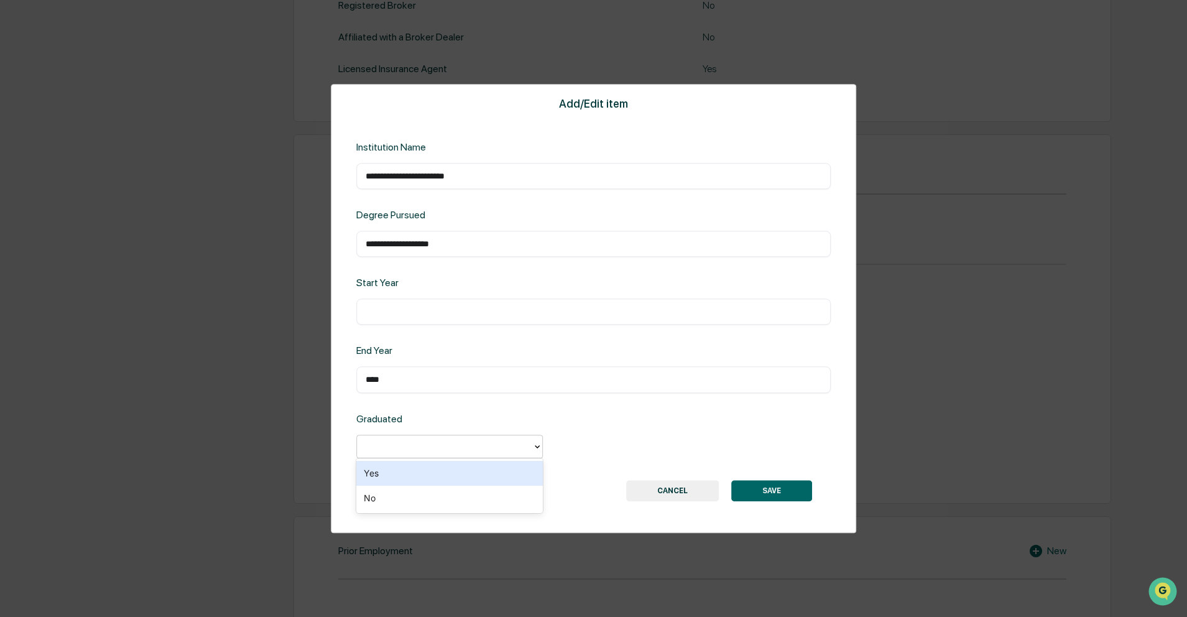
click at [516, 440] on div at bounding box center [444, 446] width 163 height 14
click at [512, 469] on div "Yes" at bounding box center [449, 473] width 187 height 25
click at [797, 492] on button "SAVE" at bounding box center [771, 490] width 81 height 21
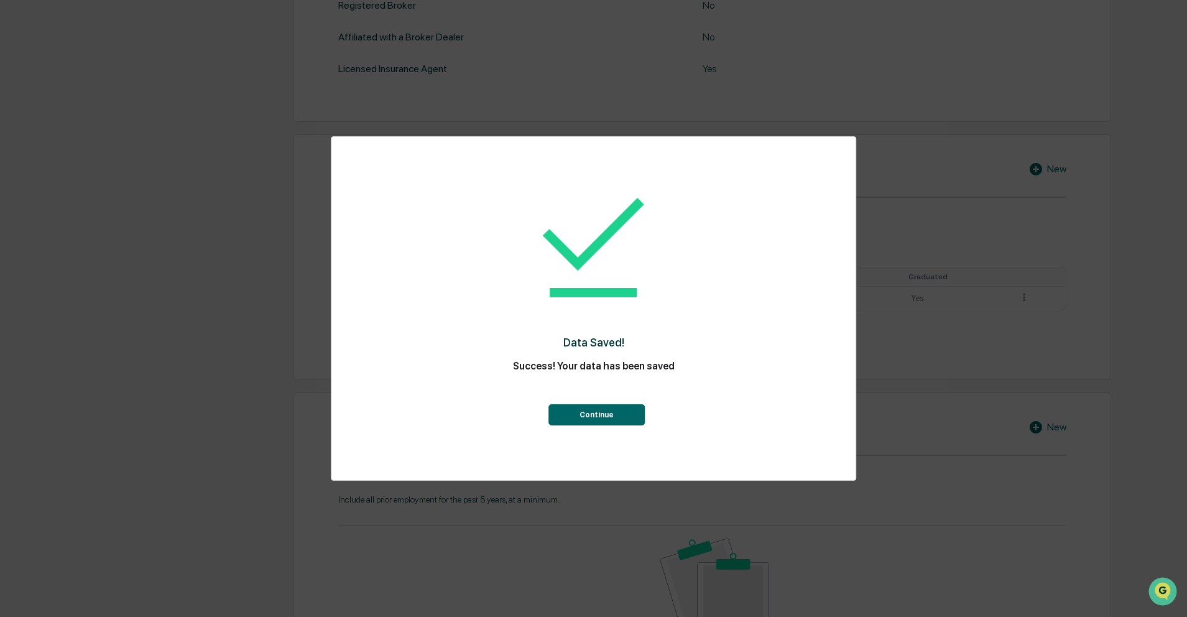
click at [629, 415] on button "Continue" at bounding box center [596, 414] width 96 height 21
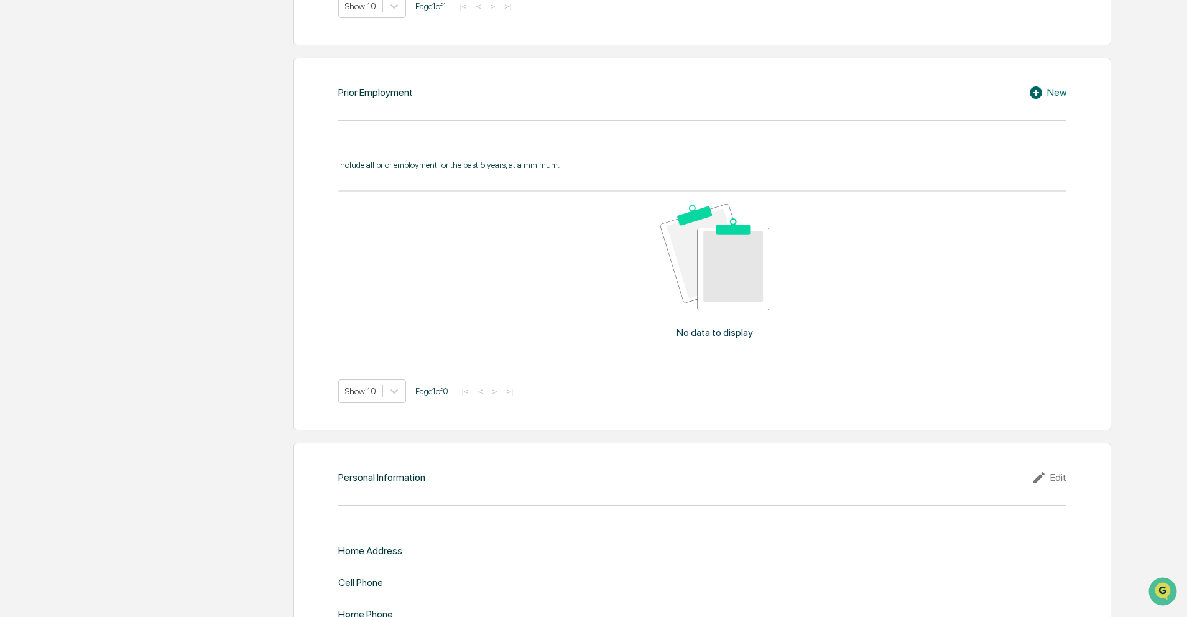
scroll to position [945, 0]
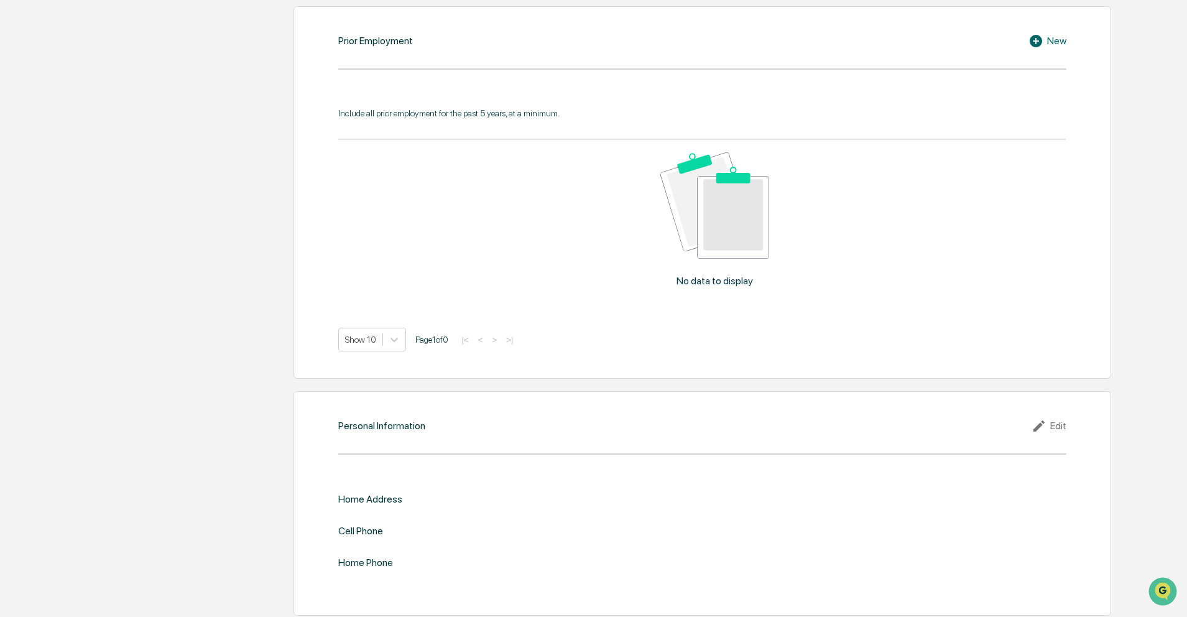
click at [1061, 420] on div "Edit" at bounding box center [1049, 425] width 35 height 15
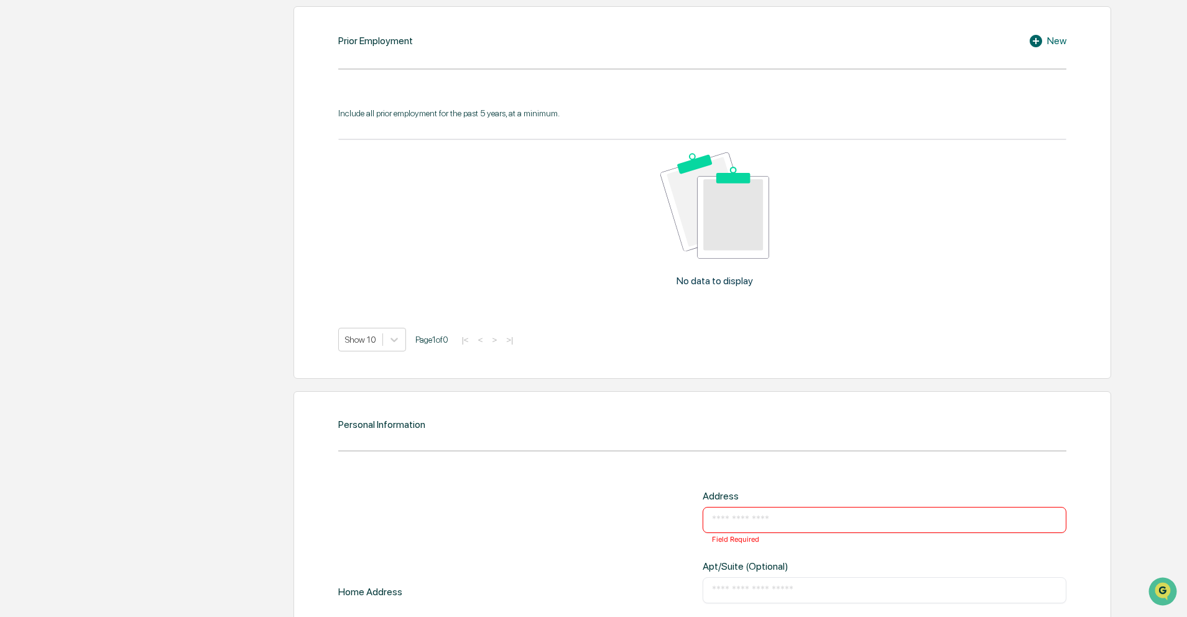
click at [894, 525] on div "​ Field Required" at bounding box center [885, 520] width 364 height 26
click at [890, 516] on input "text" at bounding box center [884, 520] width 345 height 12
type input "**********"
type input "**"
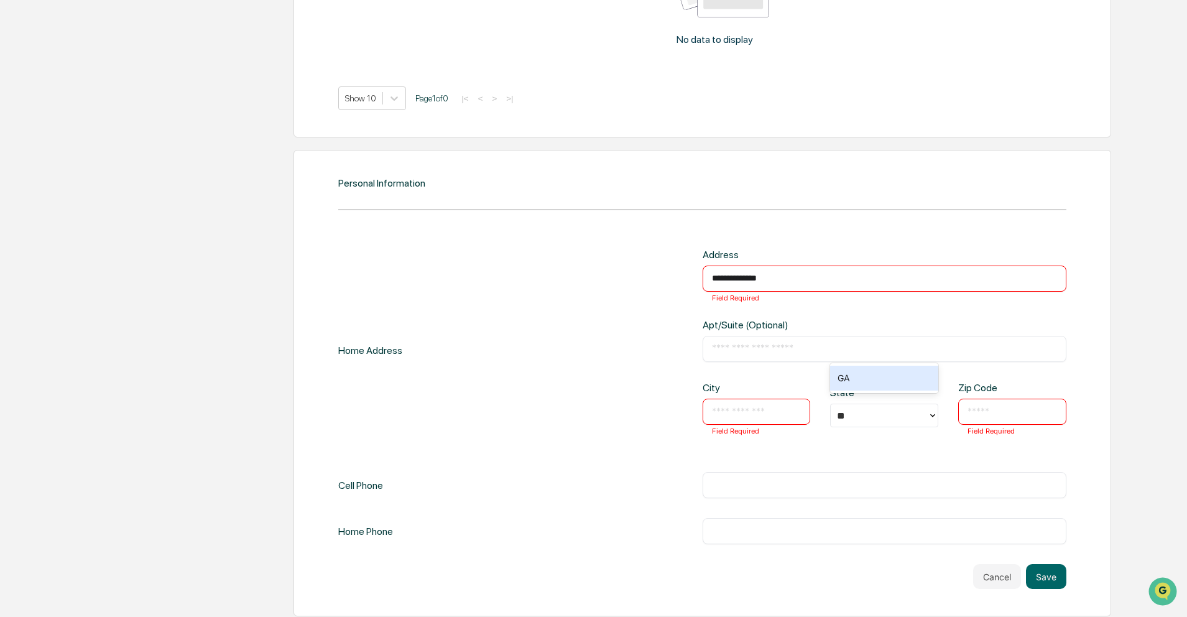
click at [772, 405] on input "text" at bounding box center [757, 411] width 90 height 12
type input "******"
type input "*"
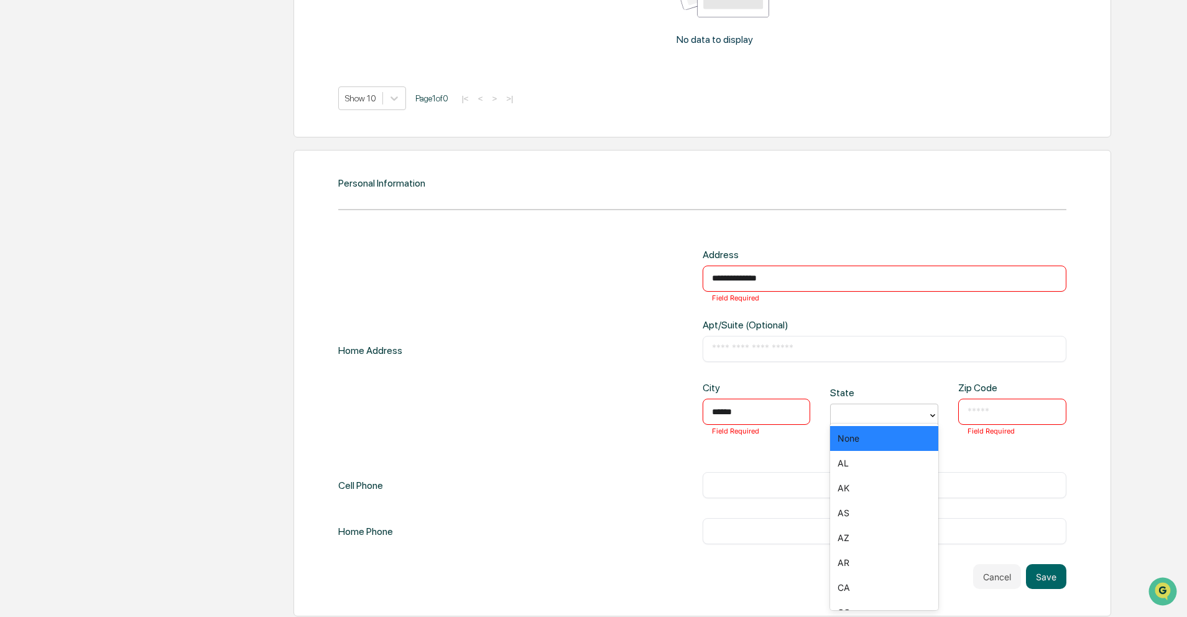
click at [878, 410] on div at bounding box center [879, 416] width 85 height 14
click at [874, 496] on div "GA" at bounding box center [884, 496] width 108 height 25
click at [999, 405] on input "text" at bounding box center [1013, 411] width 90 height 12
type input "*****"
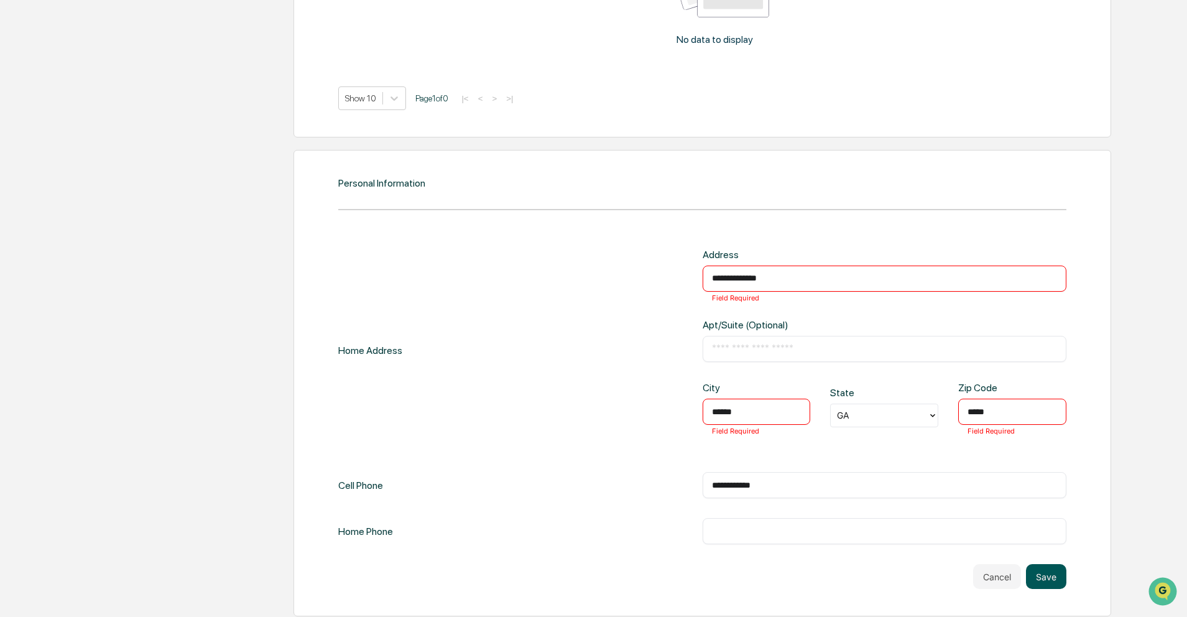
type input "**********"
click at [1053, 570] on button "Save" at bounding box center [1046, 576] width 40 height 25
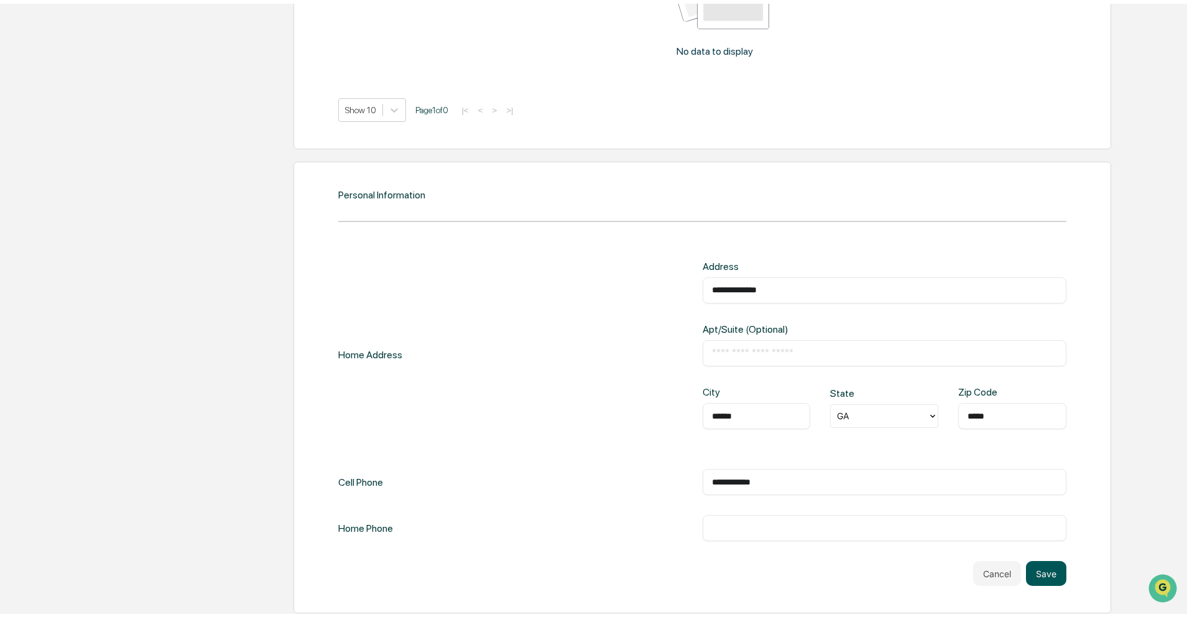
scroll to position [1171, 0]
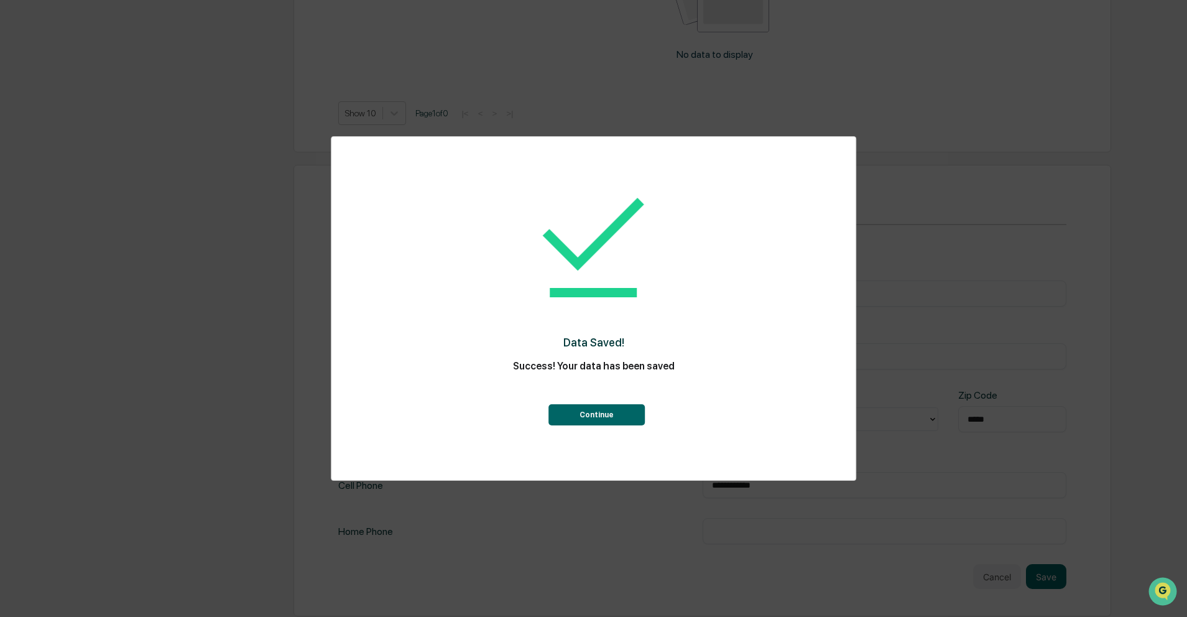
click at [594, 414] on button "Continue" at bounding box center [596, 414] width 96 height 21
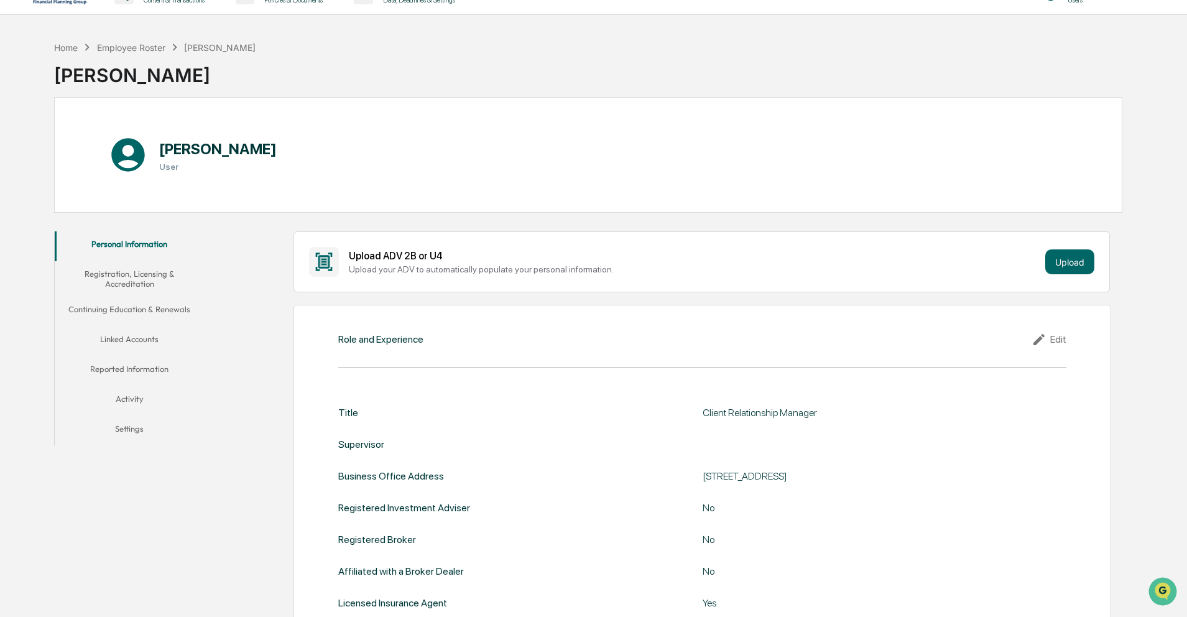
scroll to position [0, 0]
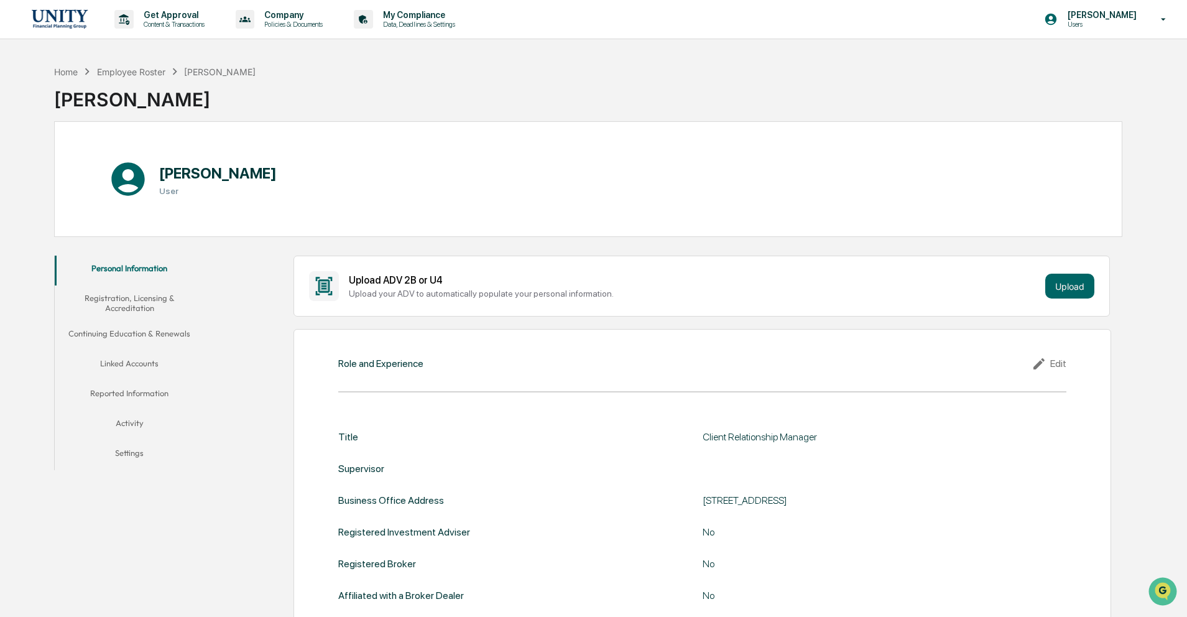
click at [142, 306] on button "Registration, Licensing & Accreditation" at bounding box center [129, 302] width 149 height 35
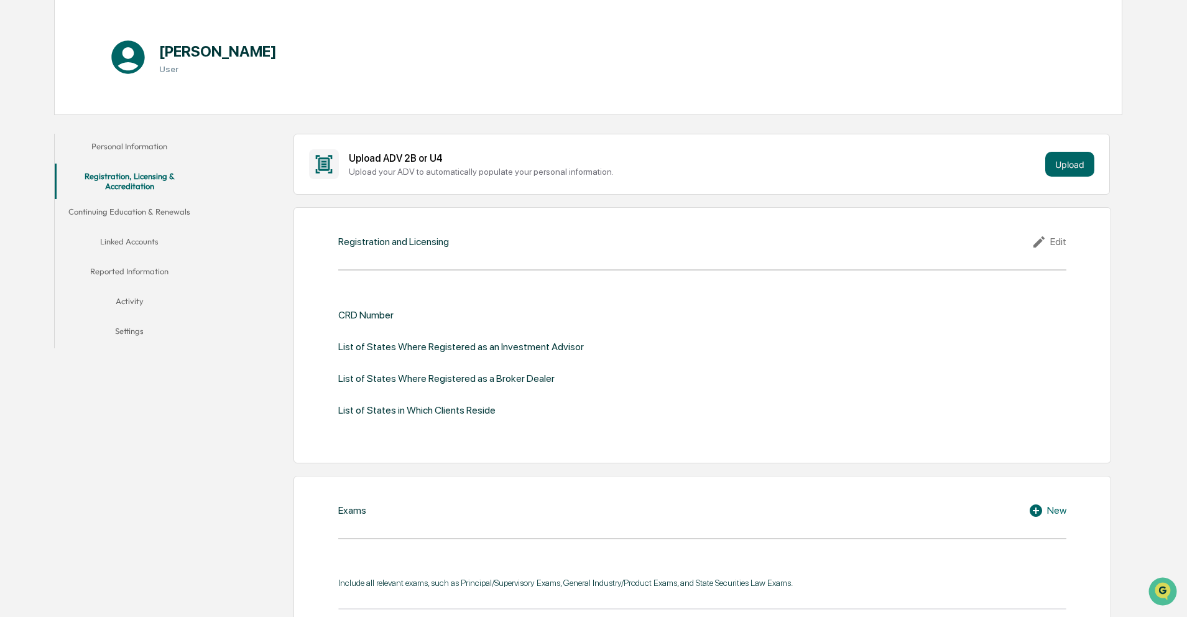
scroll to position [263, 0]
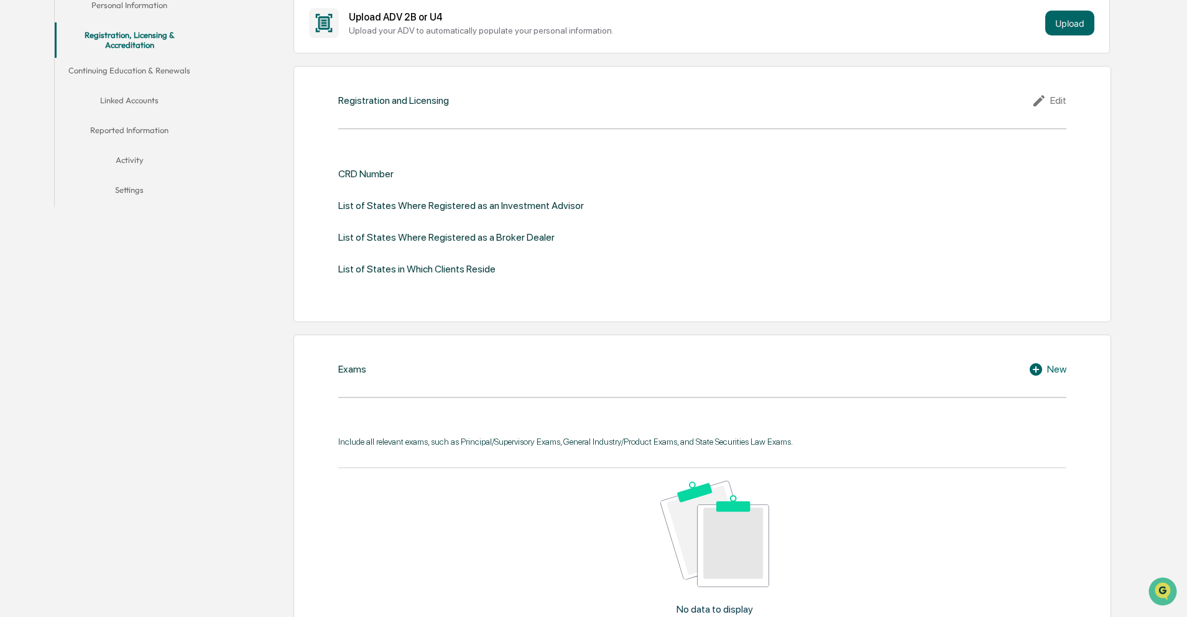
click at [131, 72] on button "Continuing Education & Renewals" at bounding box center [129, 73] width 149 height 30
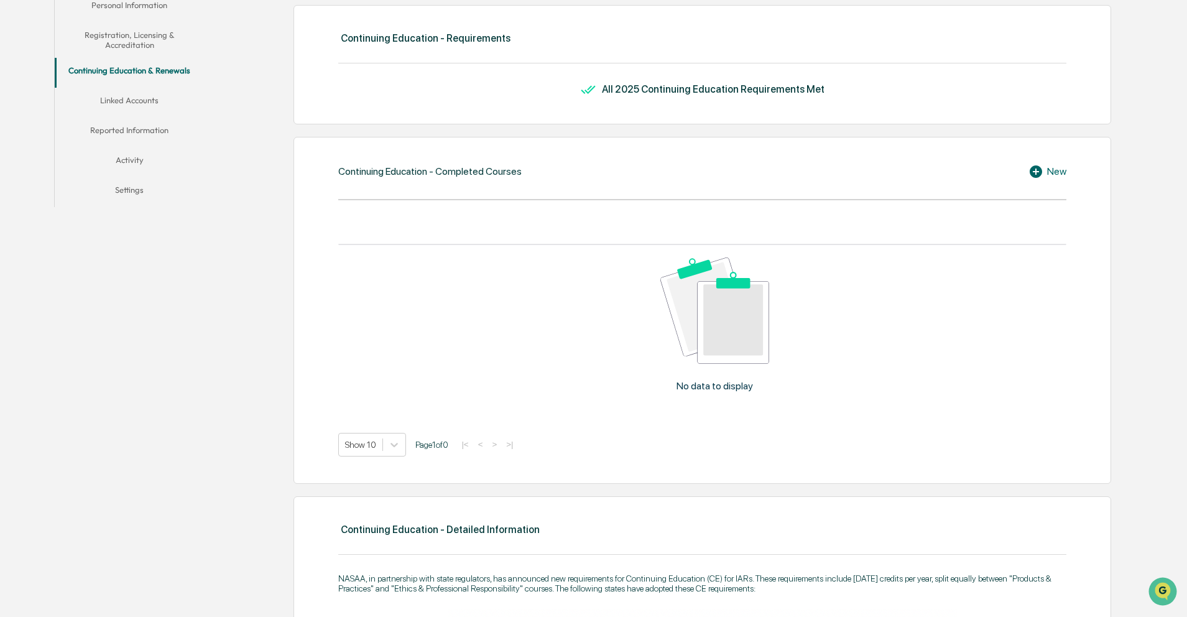
click at [133, 106] on button "Linked Accounts" at bounding box center [129, 103] width 149 height 30
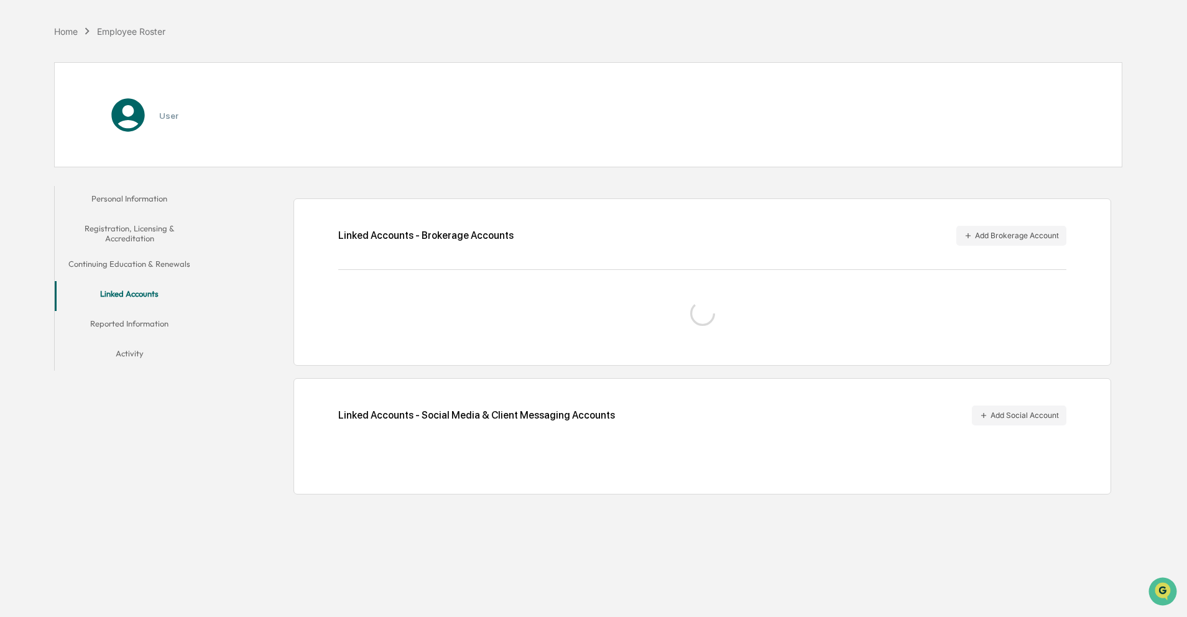
scroll to position [59, 0]
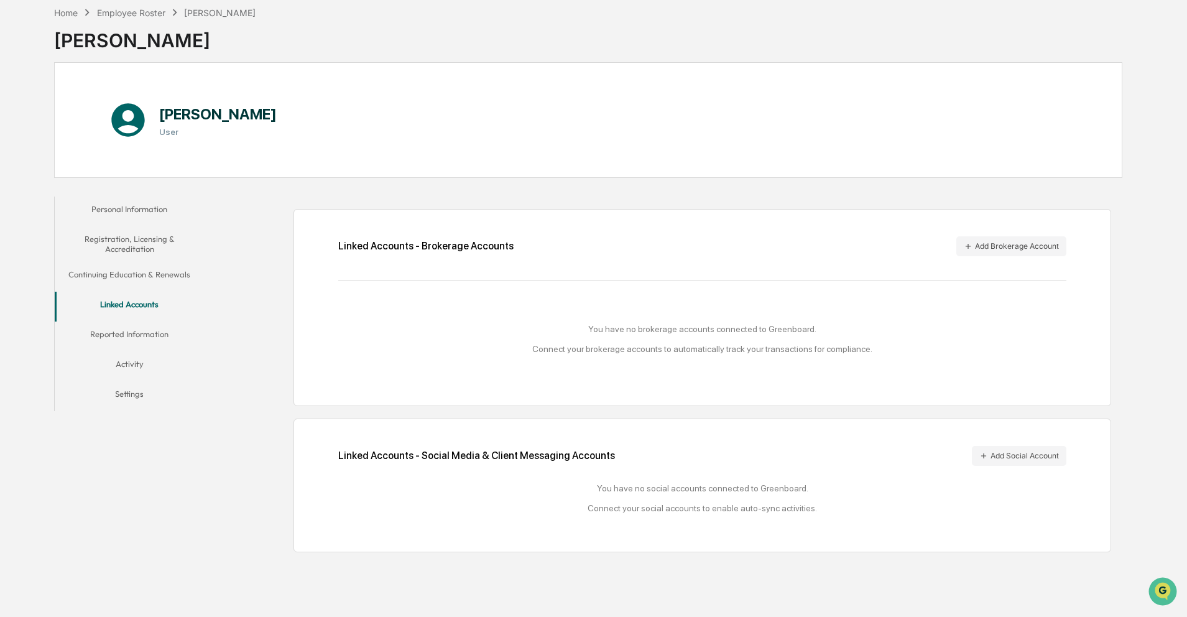
click at [139, 333] on button "Reported Information" at bounding box center [129, 336] width 149 height 30
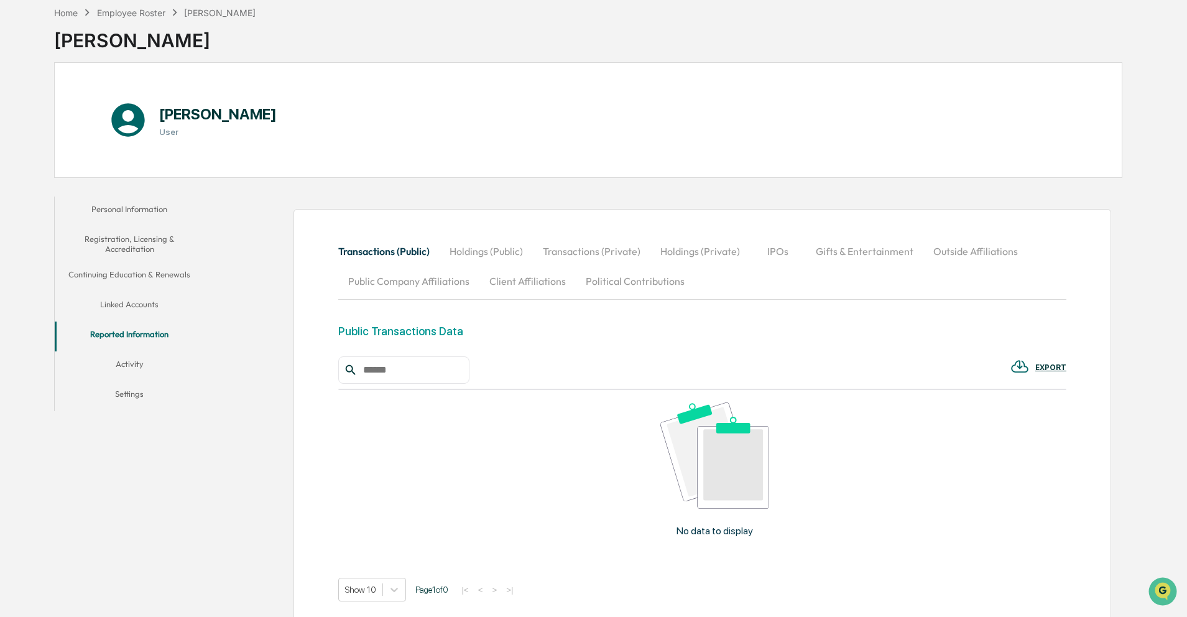
click at [138, 364] on button "Activity" at bounding box center [129, 366] width 149 height 30
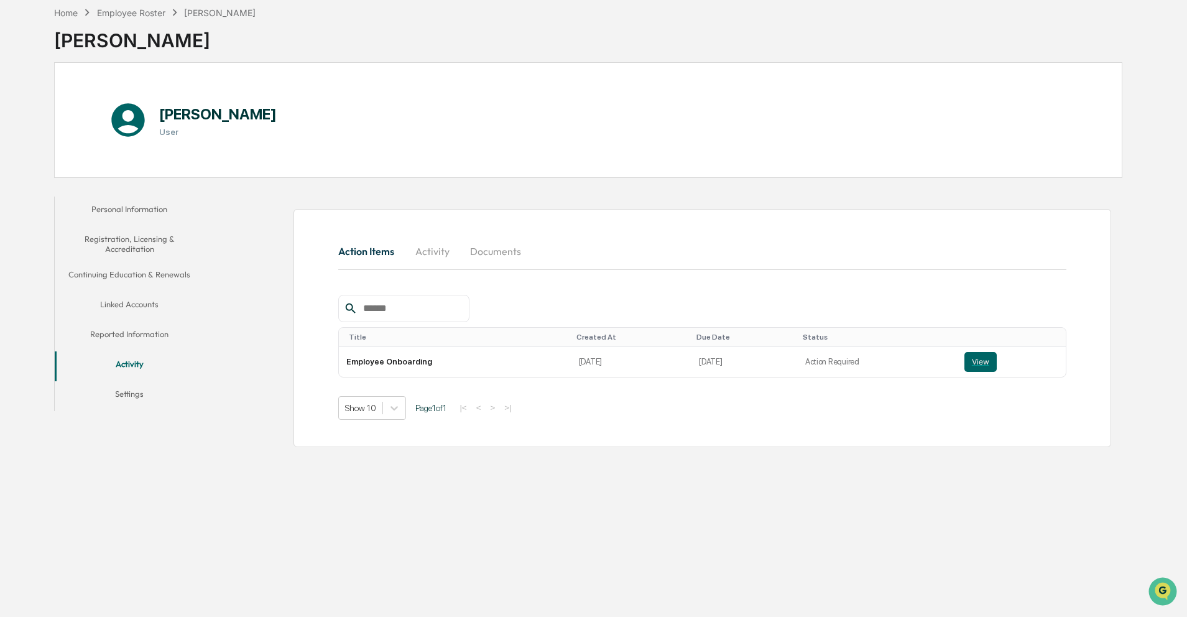
click at [137, 396] on button "Settings" at bounding box center [129, 396] width 149 height 30
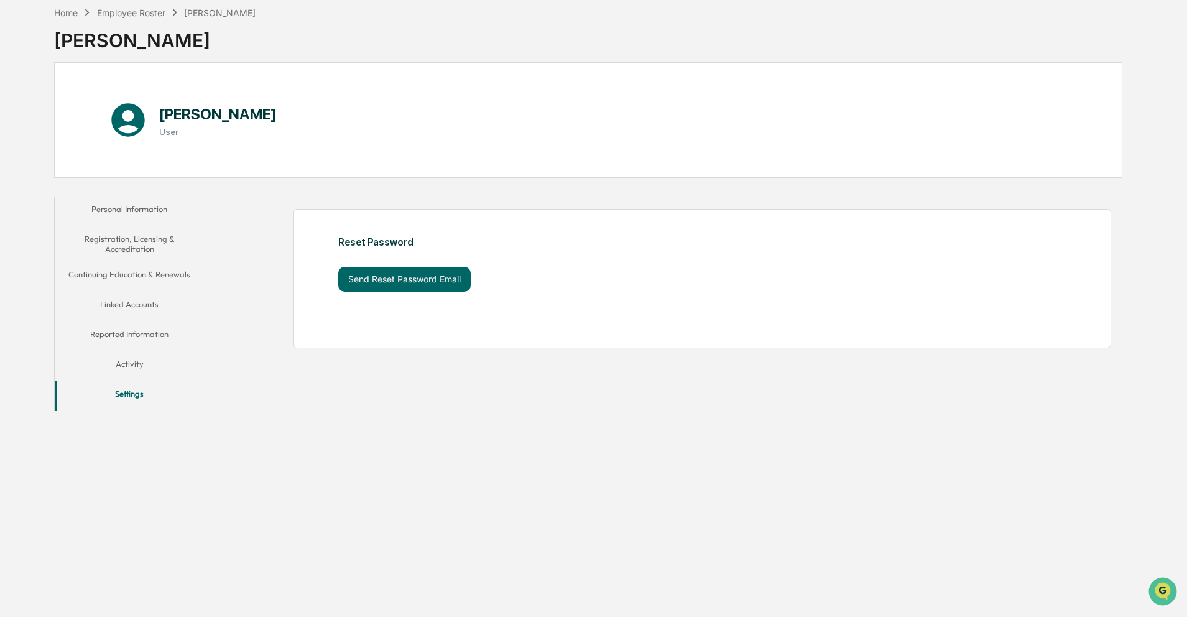
click at [56, 17] on div "Home Employee Roster Kimberly Kirk" at bounding box center [154, 13] width 201 height 14
click at [59, 14] on div "Home" at bounding box center [66, 12] width 24 height 11
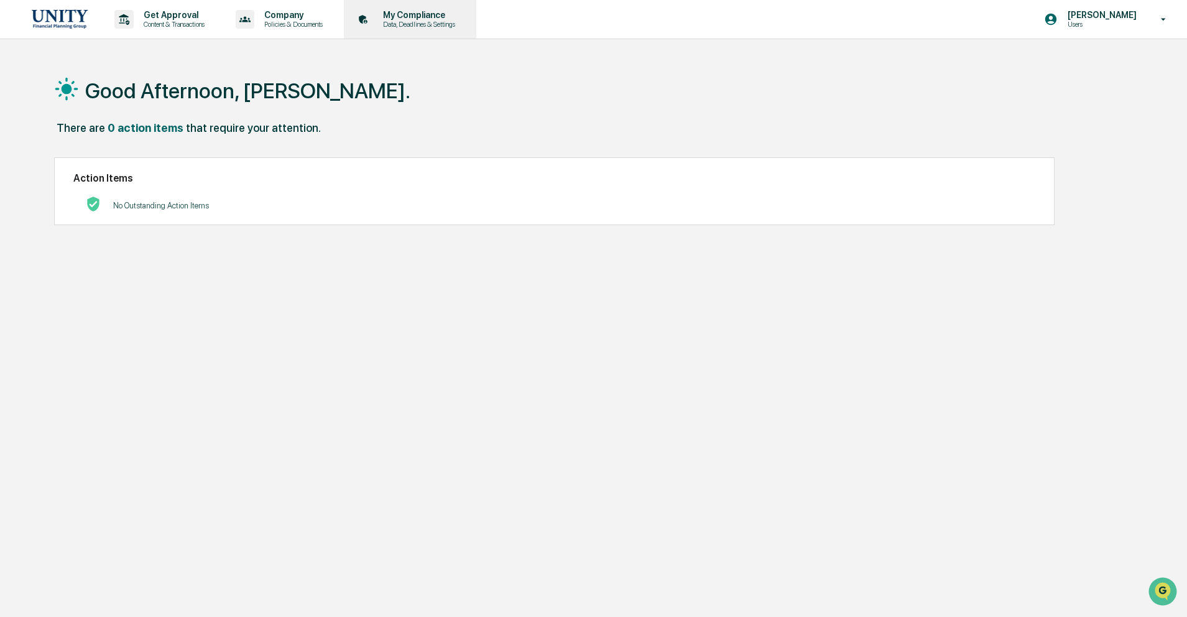
click at [437, 29] on div "My Compliance Data, Deadlines & Settings" at bounding box center [409, 19] width 120 height 39
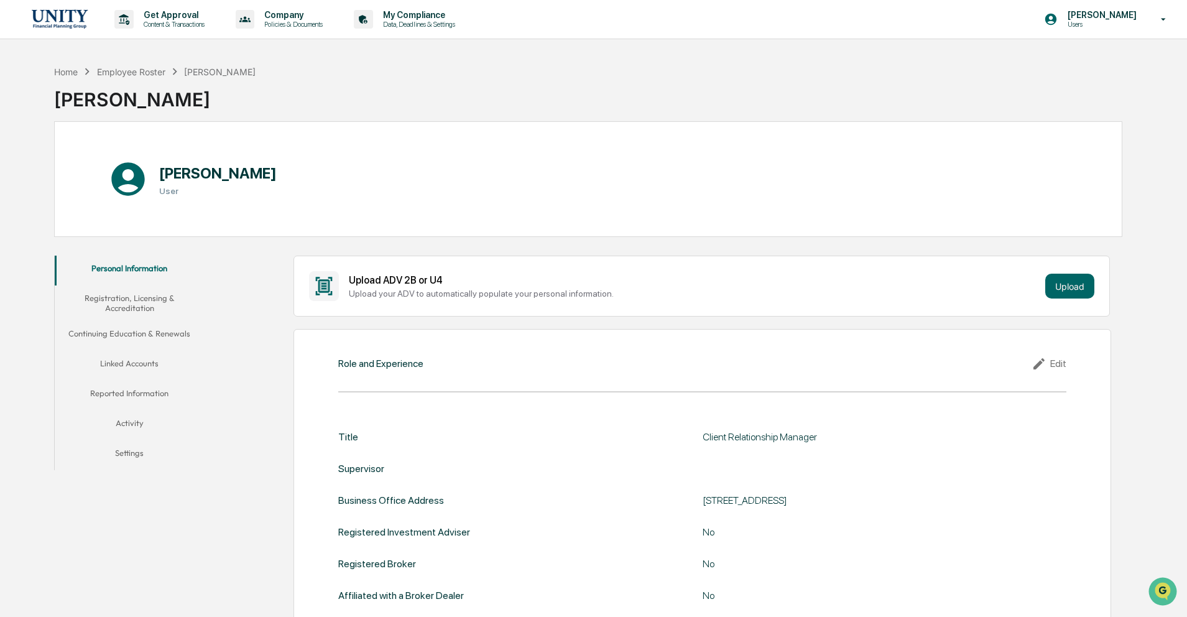
click at [158, 300] on button "Registration, Licensing & Accreditation" at bounding box center [129, 302] width 149 height 35
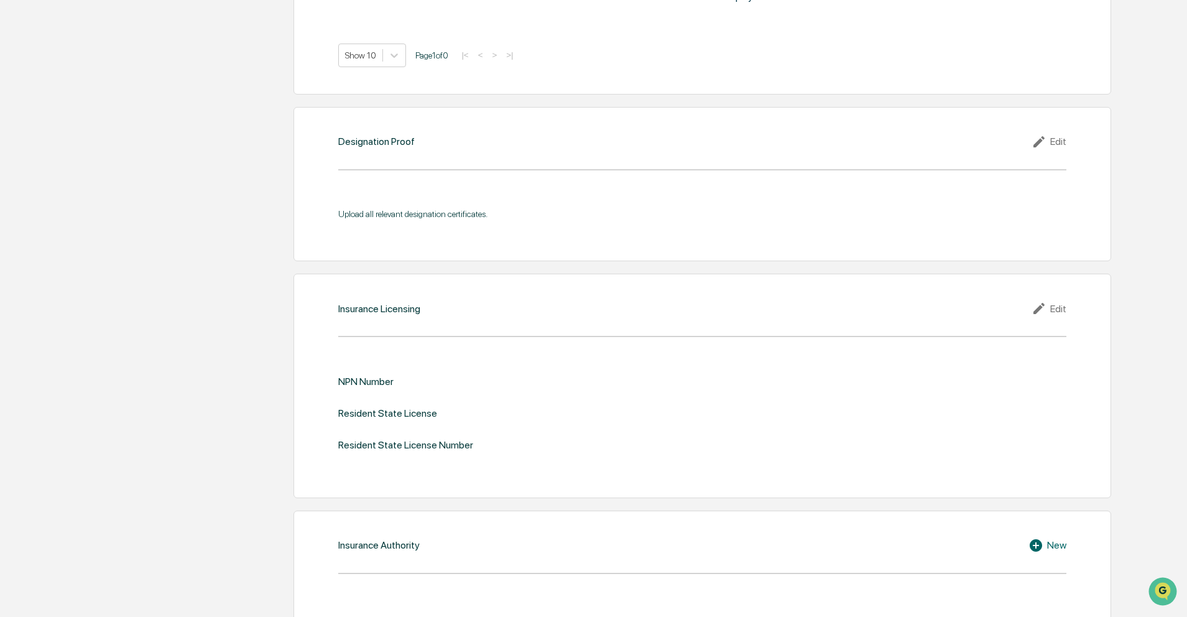
scroll to position [1247, 0]
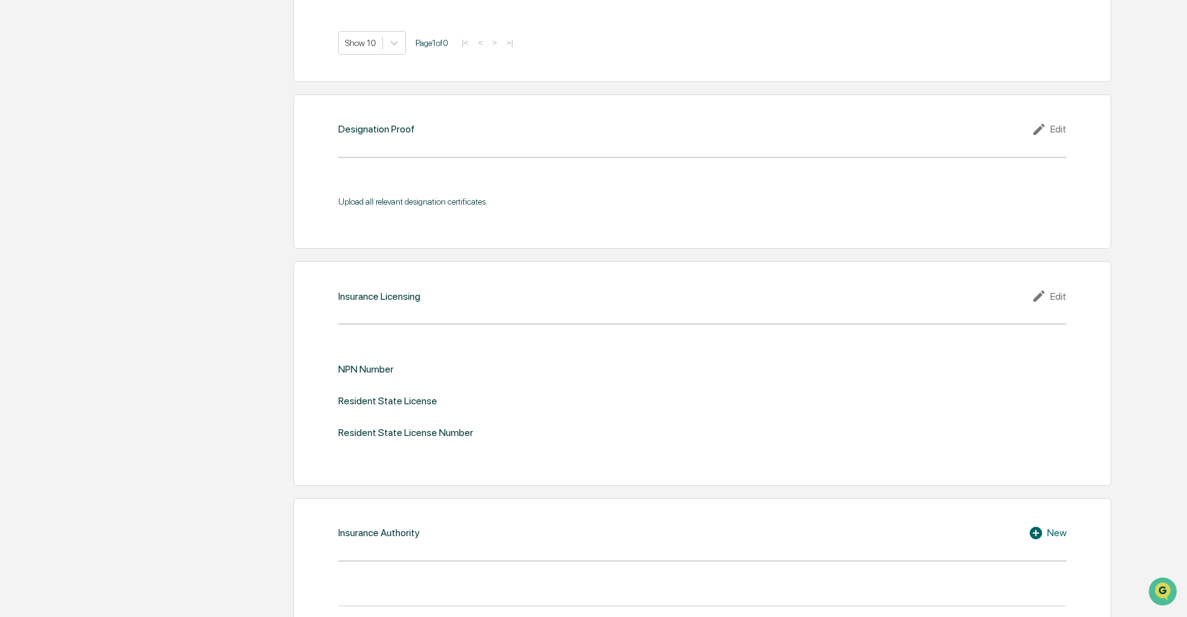
click at [1049, 294] on div "Edit" at bounding box center [1049, 296] width 35 height 15
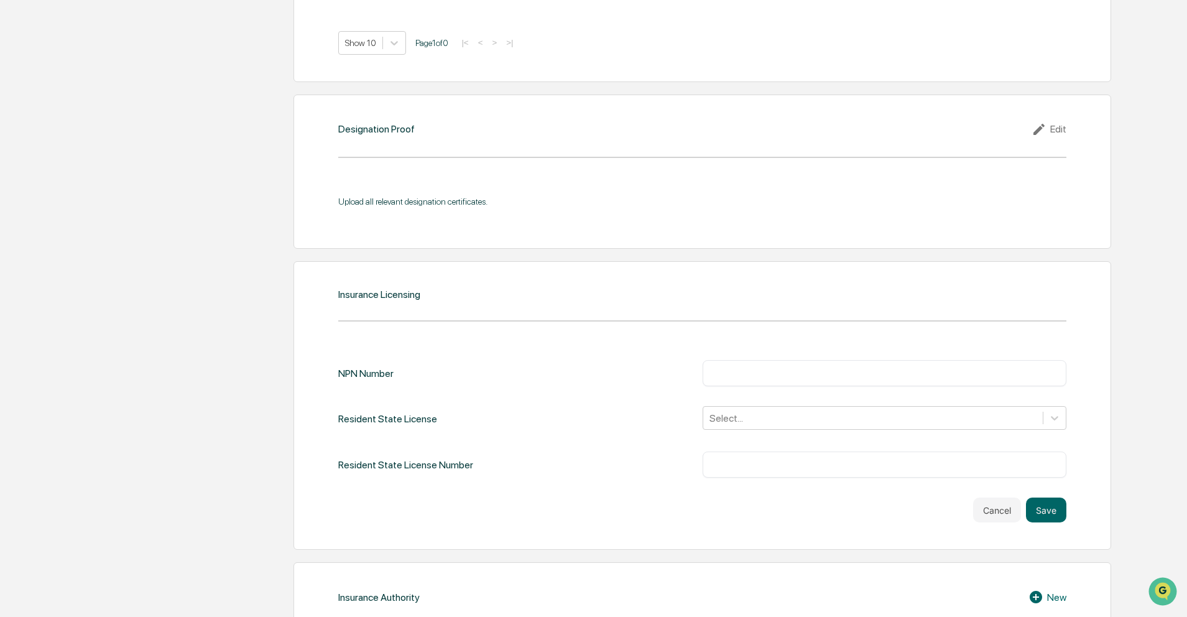
scroll to position [1495, 0]
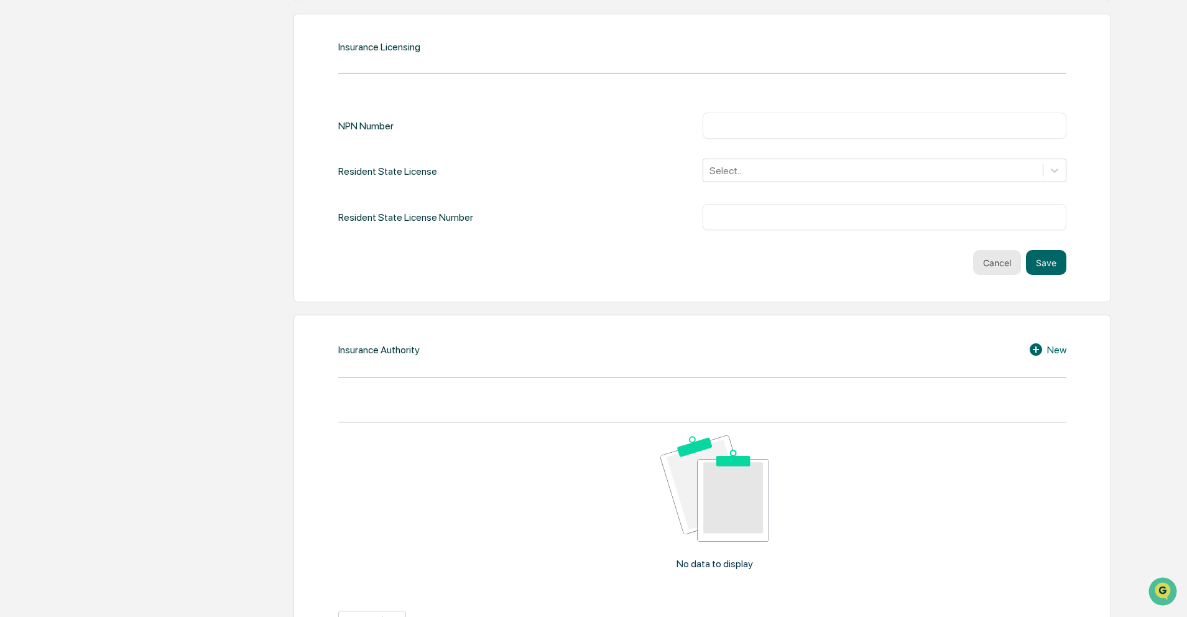
click at [984, 259] on button "Cancel" at bounding box center [997, 262] width 48 height 25
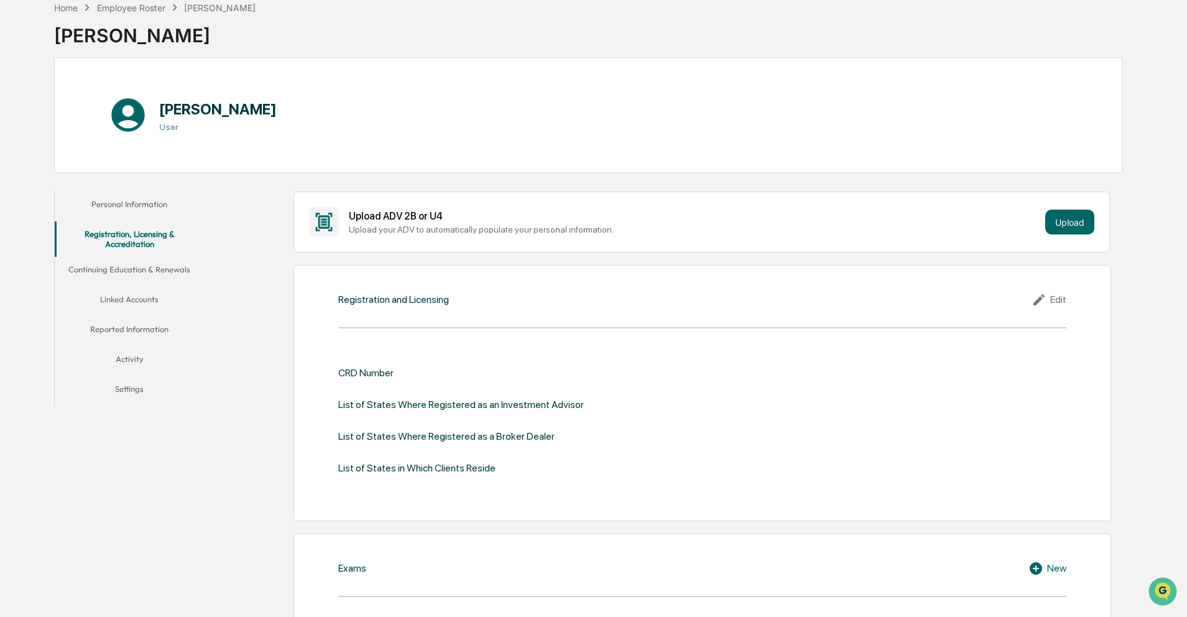
scroll to position [0, 0]
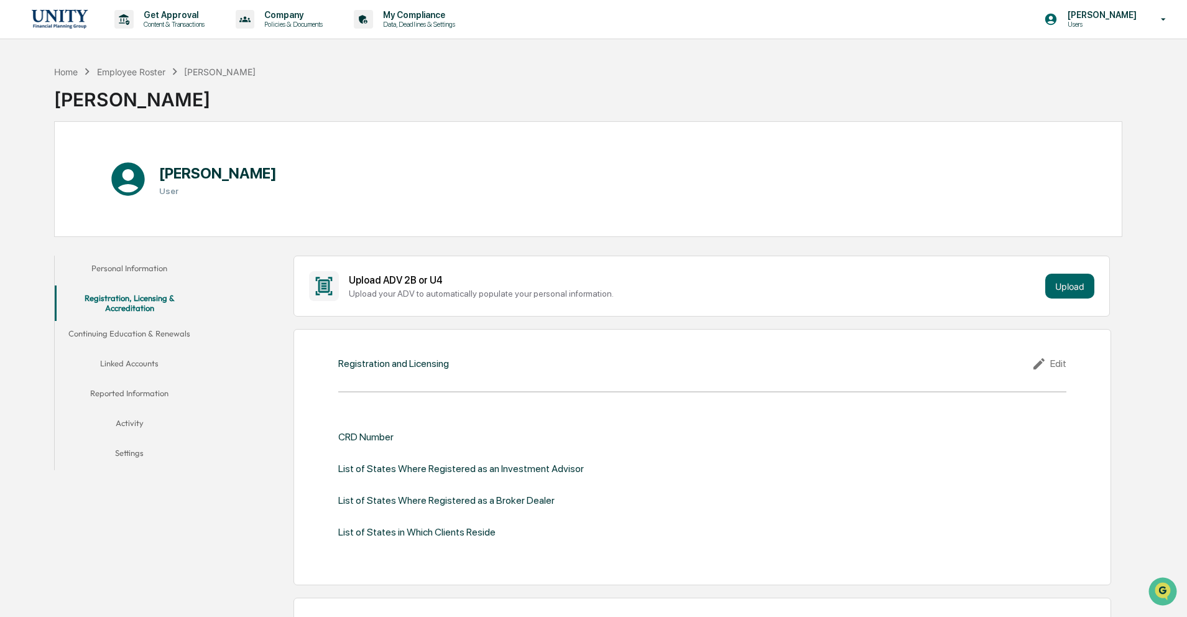
click at [100, 335] on button "Continuing Education & Renewals" at bounding box center [129, 336] width 149 height 30
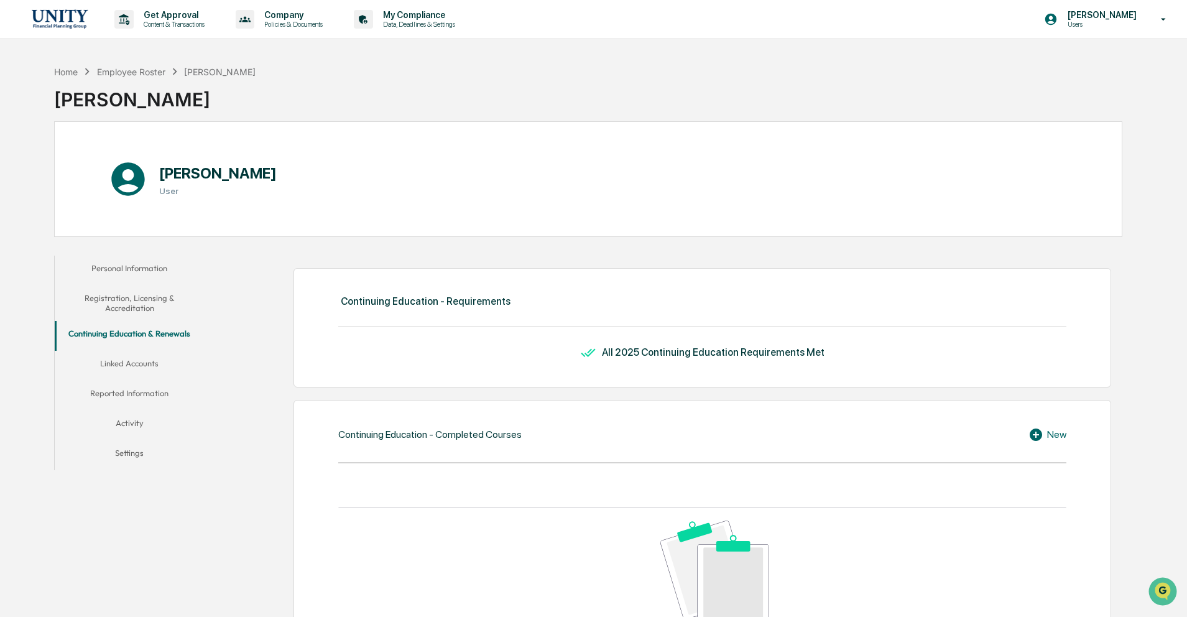
click at [119, 392] on button "Reported Information" at bounding box center [129, 396] width 149 height 30
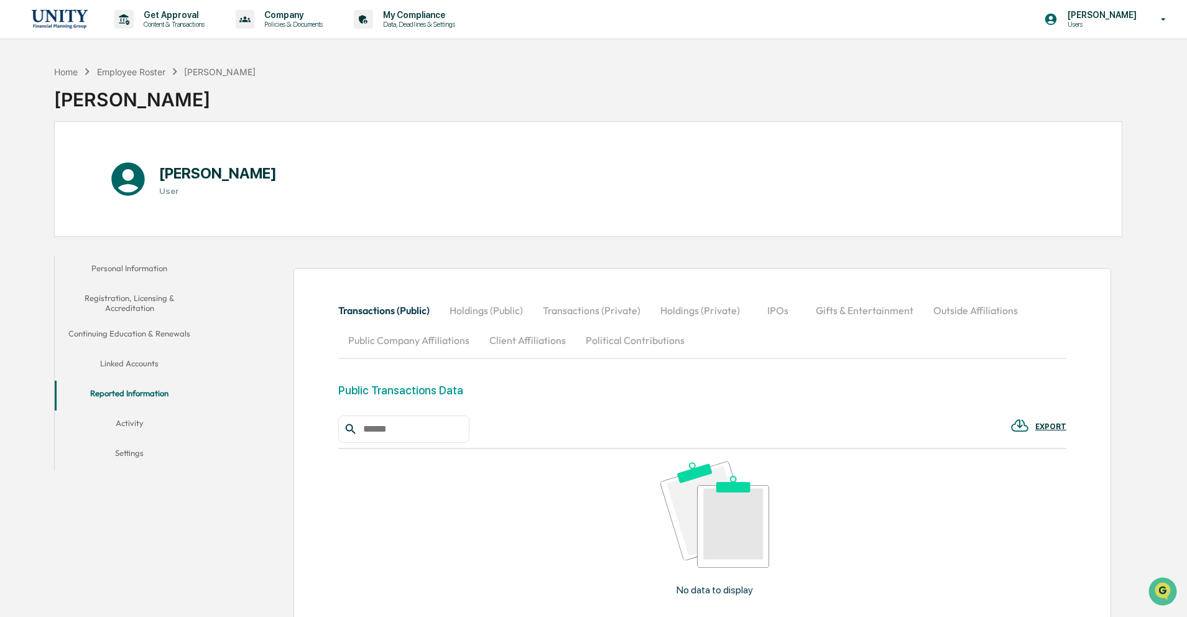
click at [129, 427] on button "Activity" at bounding box center [129, 425] width 149 height 30
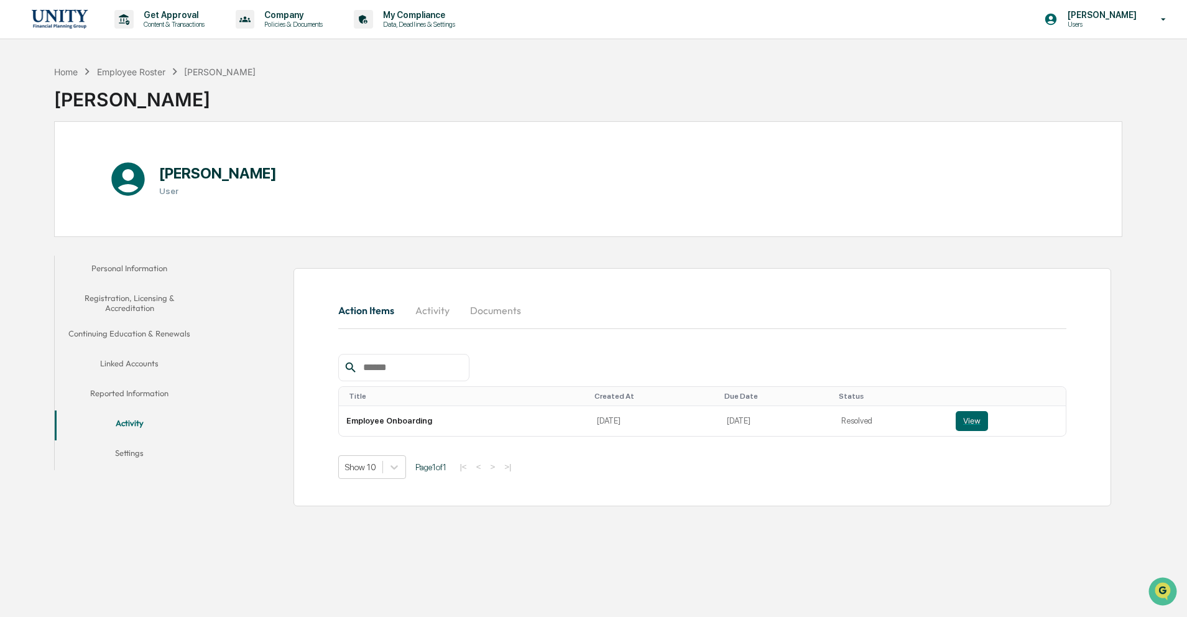
click at [141, 367] on button "Linked Accounts" at bounding box center [129, 366] width 149 height 30
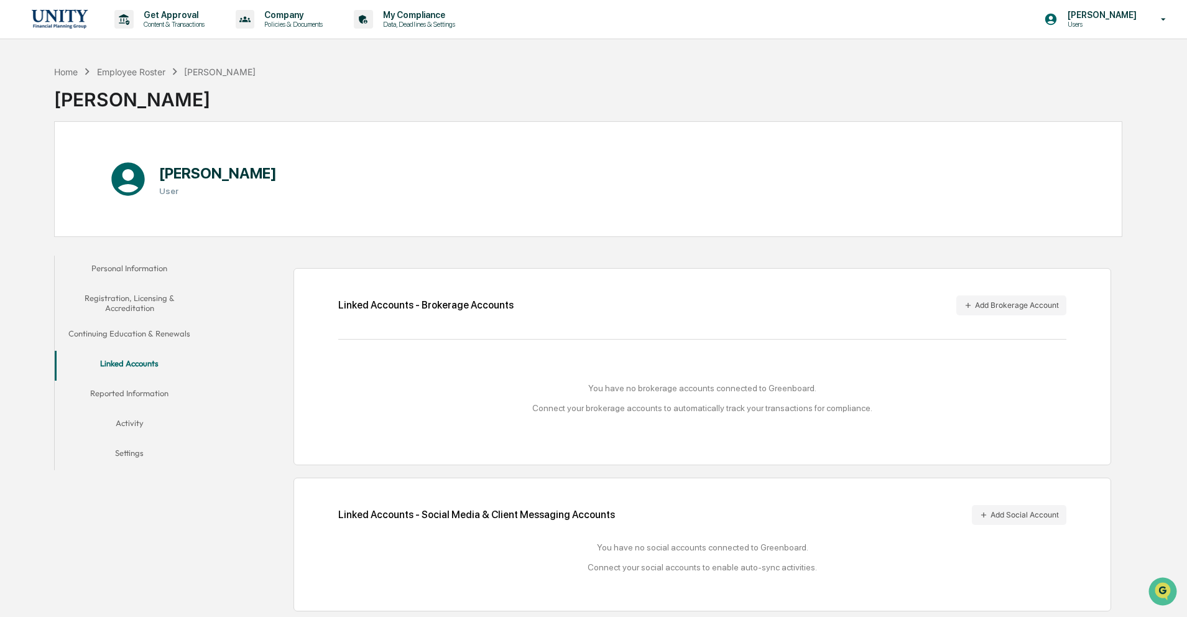
click at [124, 449] on button "Settings" at bounding box center [129, 455] width 149 height 30
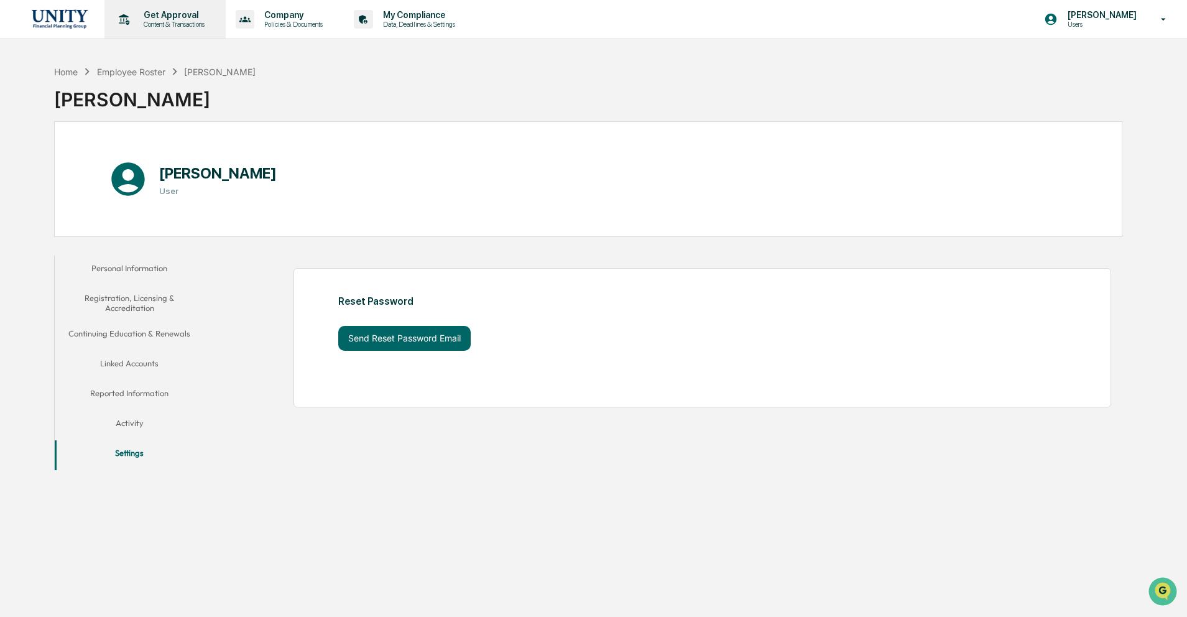
click at [168, 25] on p "Content & Transactions" at bounding box center [172, 24] width 77 height 9
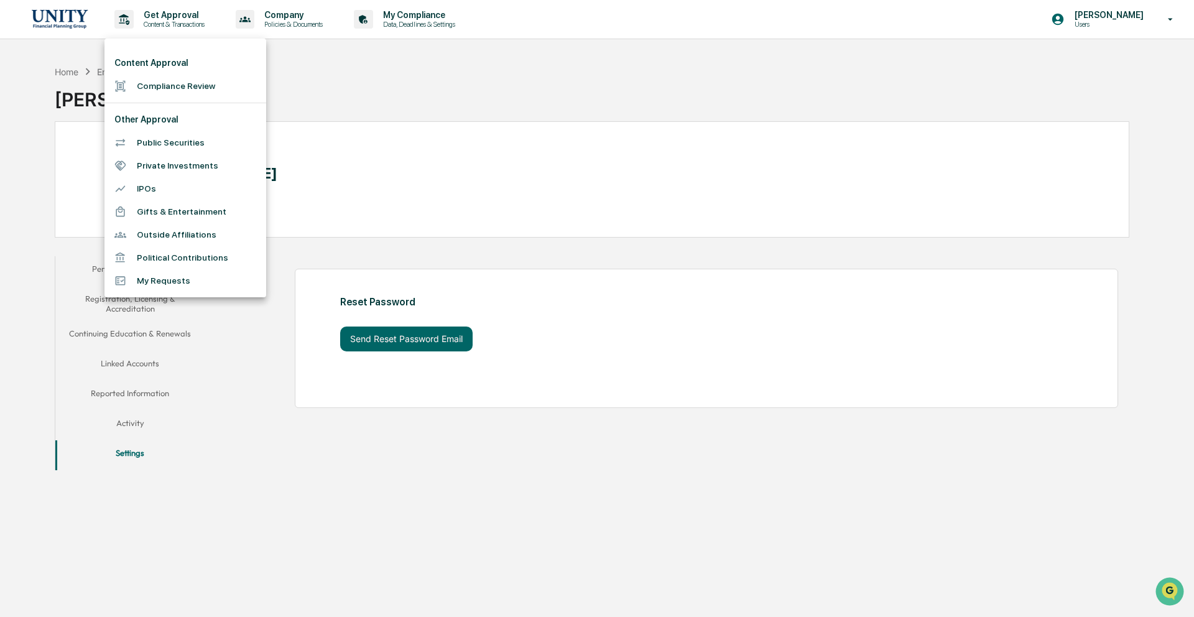
click at [309, 17] on div at bounding box center [597, 308] width 1194 height 617
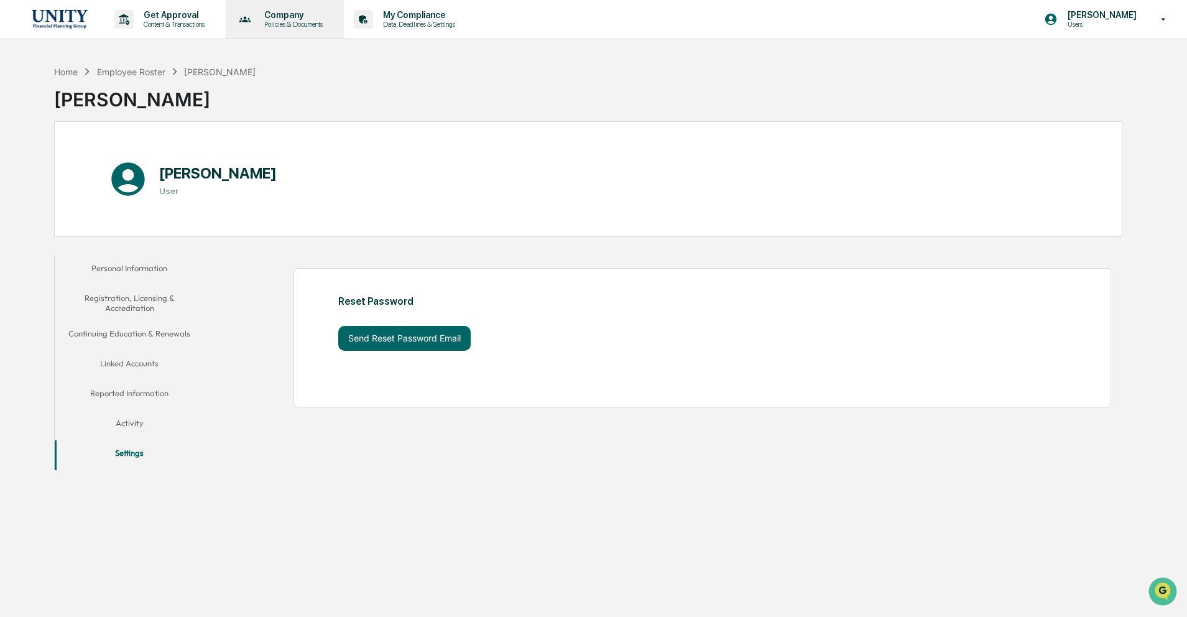
click at [306, 22] on p "Policies & Documents" at bounding box center [291, 24] width 75 height 9
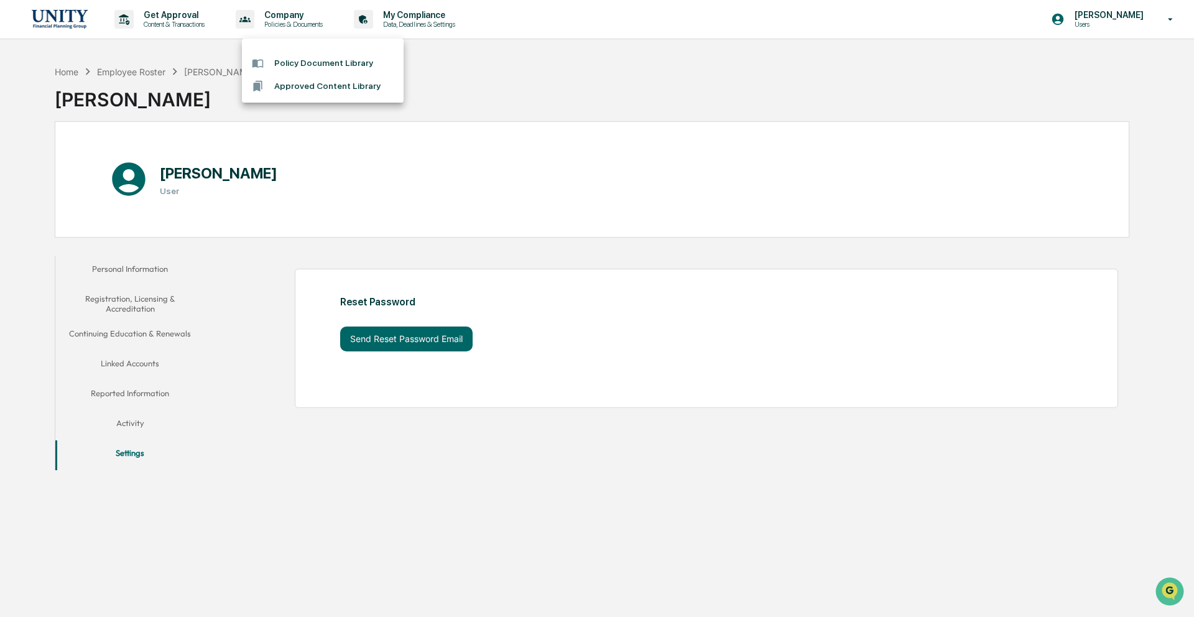
click at [455, 19] on div at bounding box center [597, 308] width 1194 height 617
click at [455, 19] on p "My Compliance" at bounding box center [417, 15] width 88 height 10
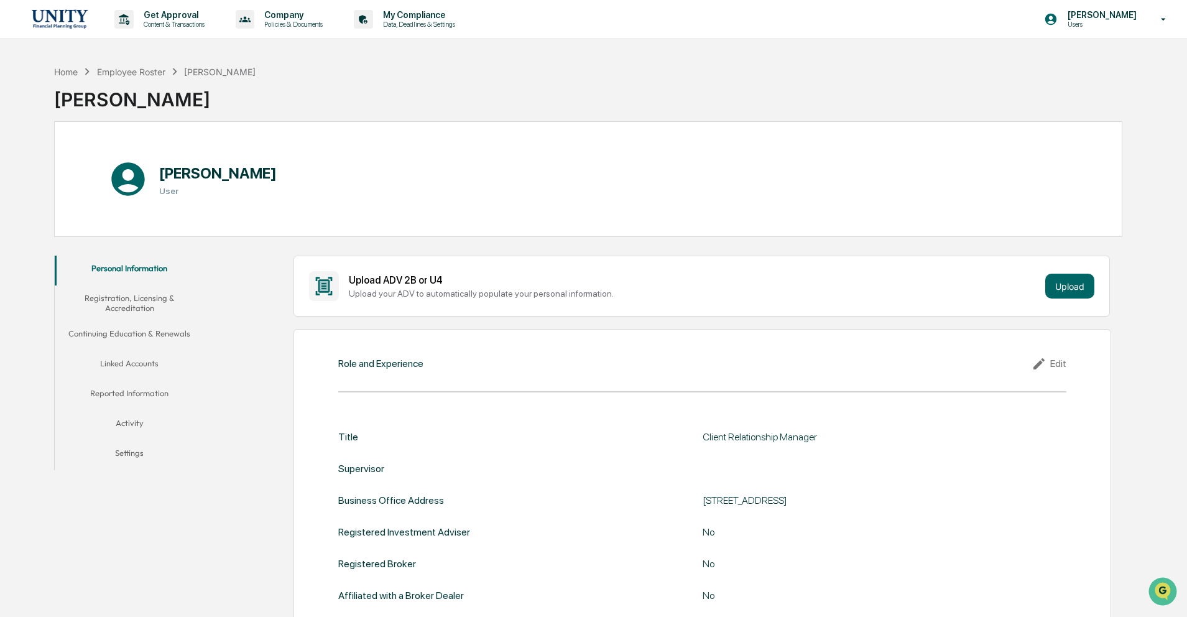
click at [160, 302] on button "Registration, Licensing & Accreditation" at bounding box center [129, 302] width 149 height 35
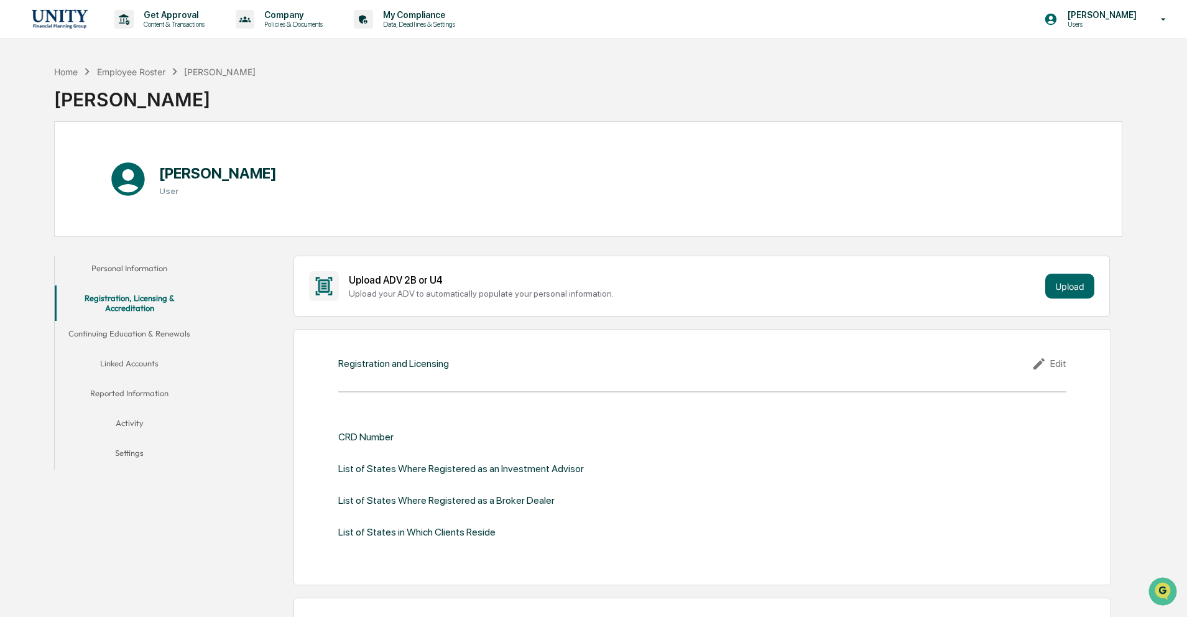
click at [132, 363] on button "Linked Accounts" at bounding box center [129, 366] width 149 height 30
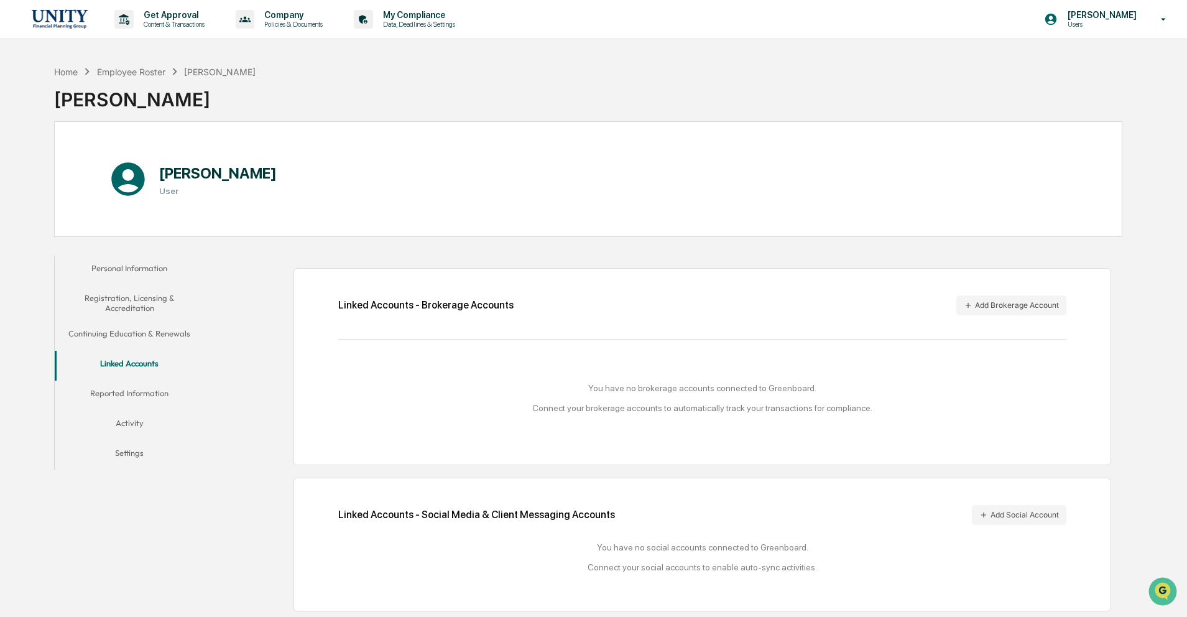
click at [142, 336] on button "Continuing Education & Renewals" at bounding box center [129, 336] width 149 height 30
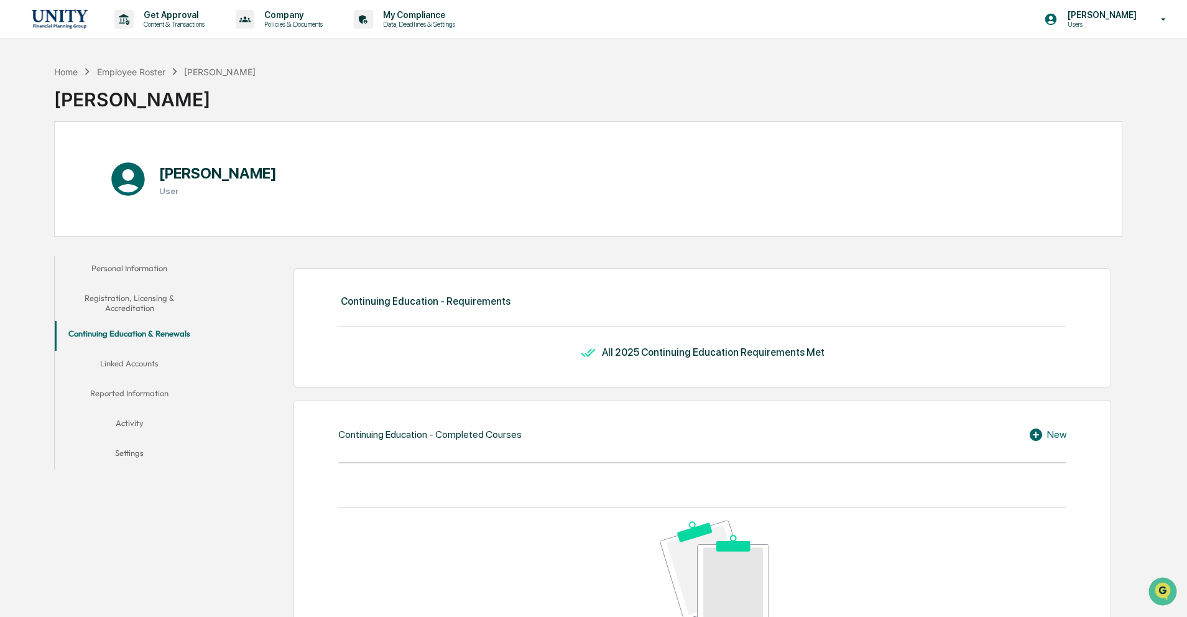
click at [138, 396] on button "Reported Information" at bounding box center [129, 396] width 149 height 30
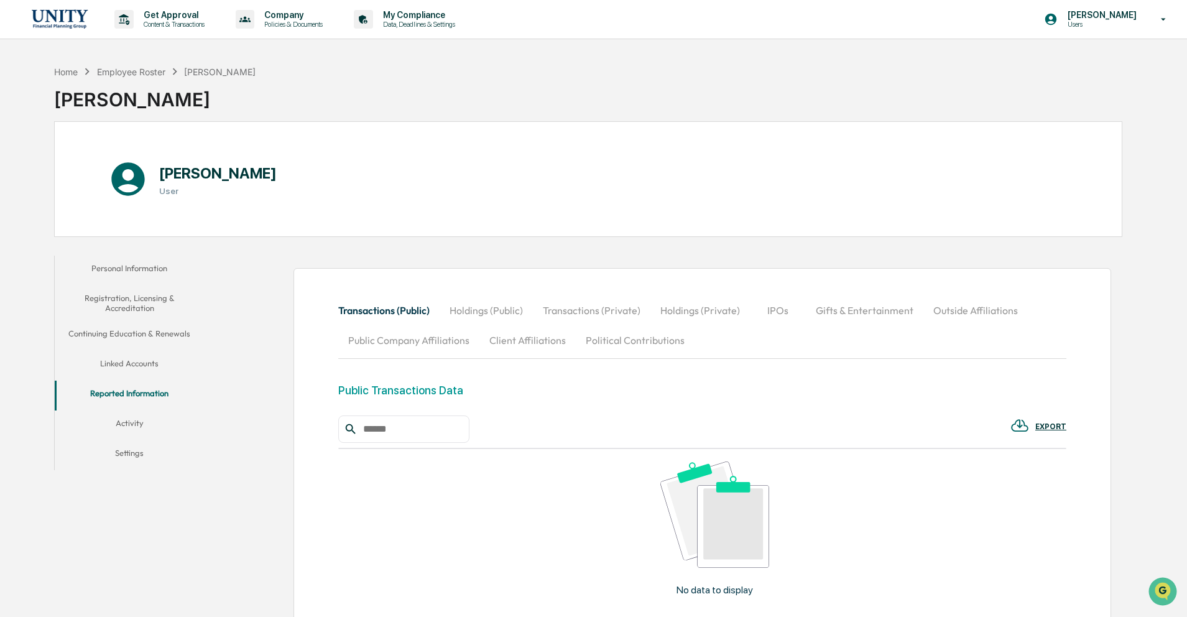
click at [121, 455] on button "Settings" at bounding box center [129, 455] width 149 height 30
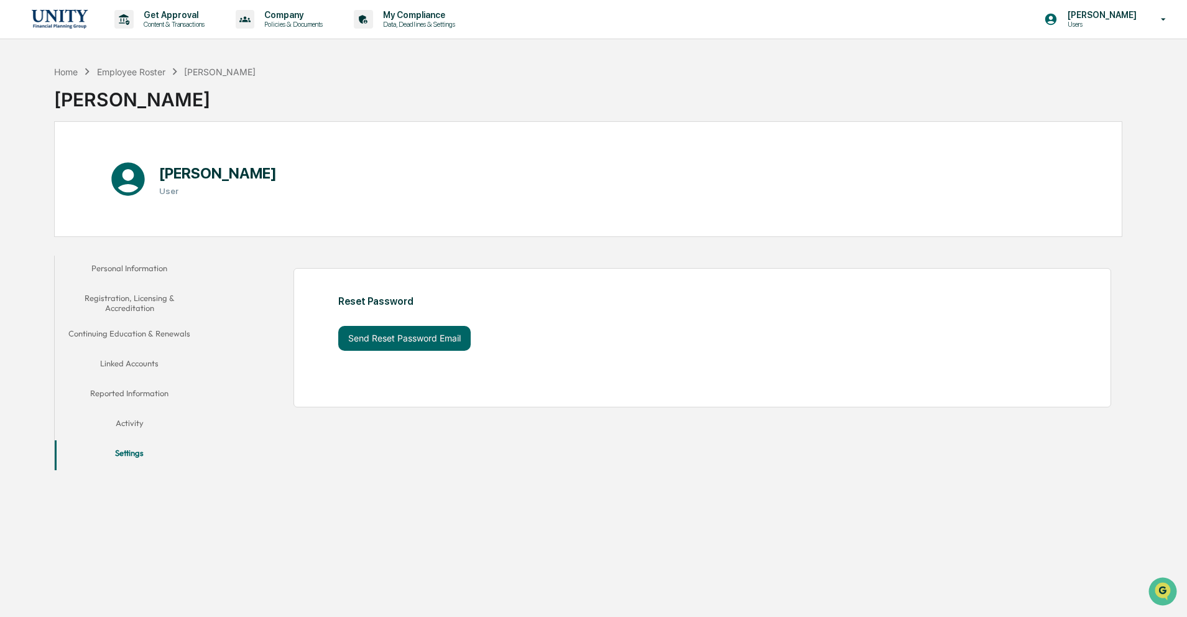
click at [124, 429] on button "Activity" at bounding box center [129, 425] width 149 height 30
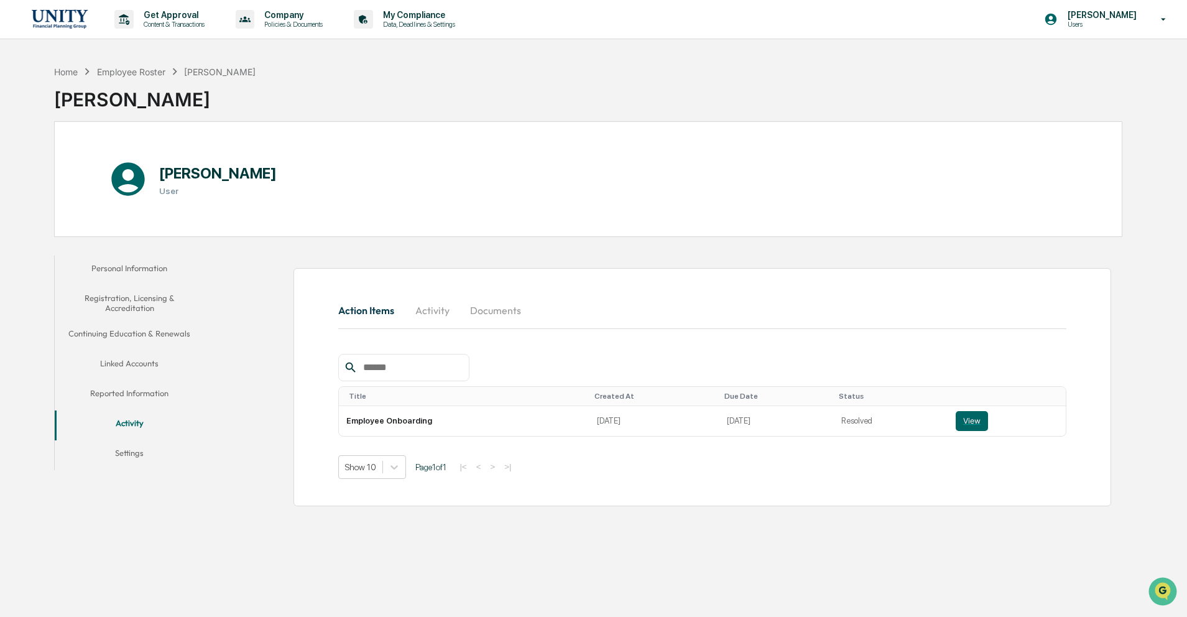
click at [128, 391] on button "Reported Information" at bounding box center [129, 396] width 149 height 30
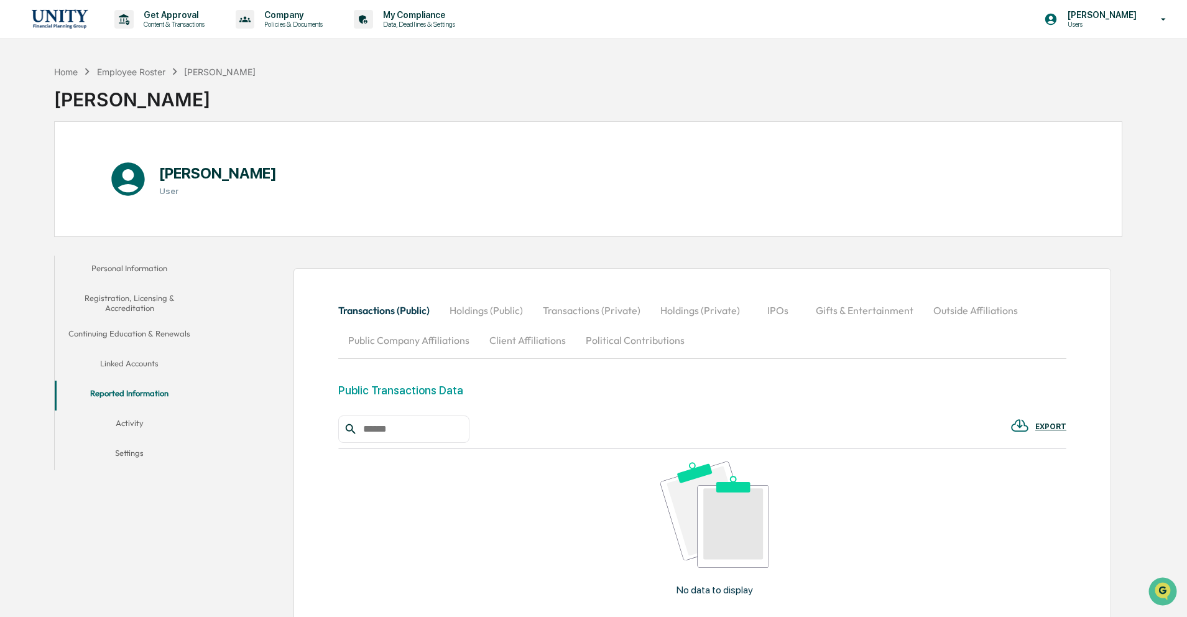
click at [126, 273] on button "Personal Information" at bounding box center [129, 271] width 149 height 30
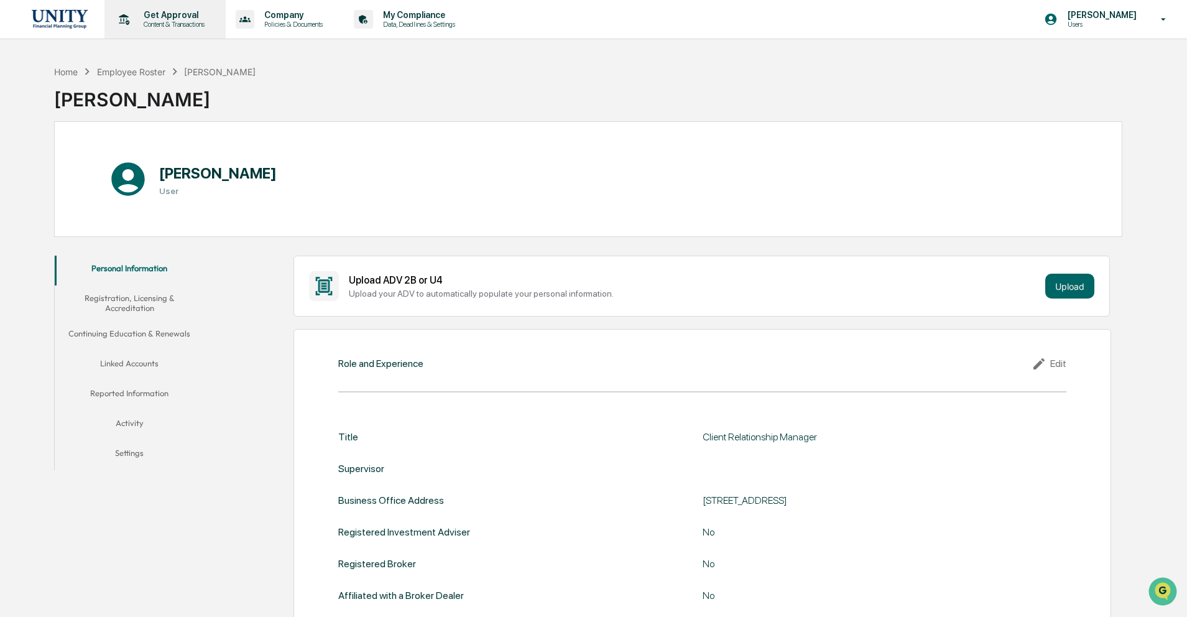
click at [155, 12] on p "Get Approval" at bounding box center [172, 15] width 77 height 10
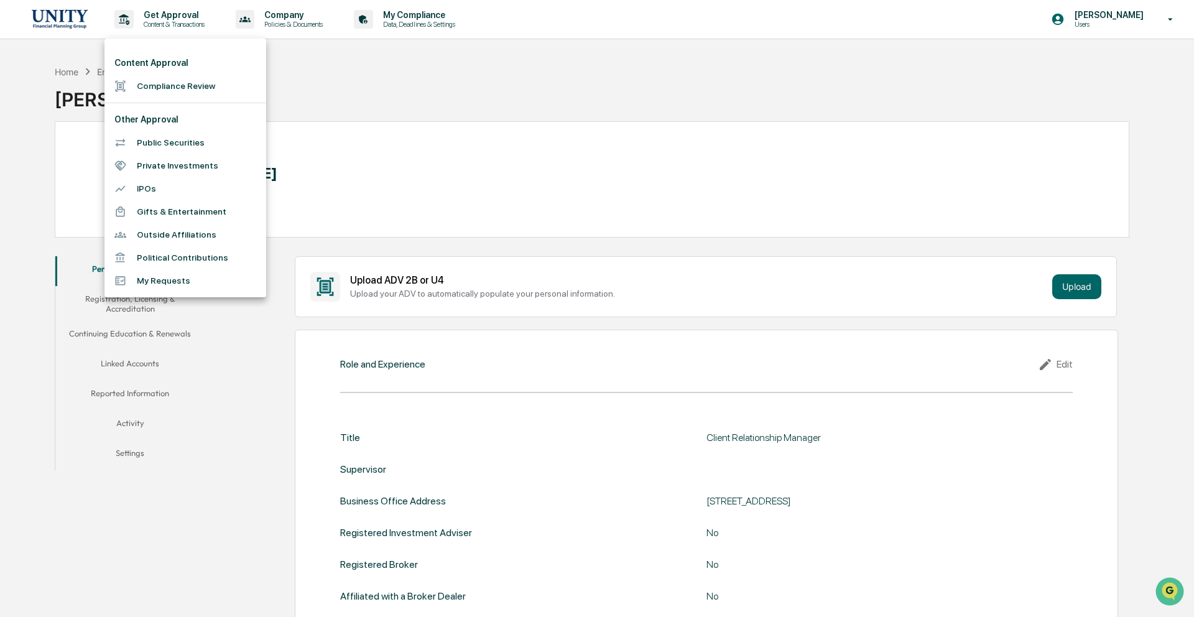
click at [163, 78] on li "Compliance Review" at bounding box center [185, 86] width 162 height 23
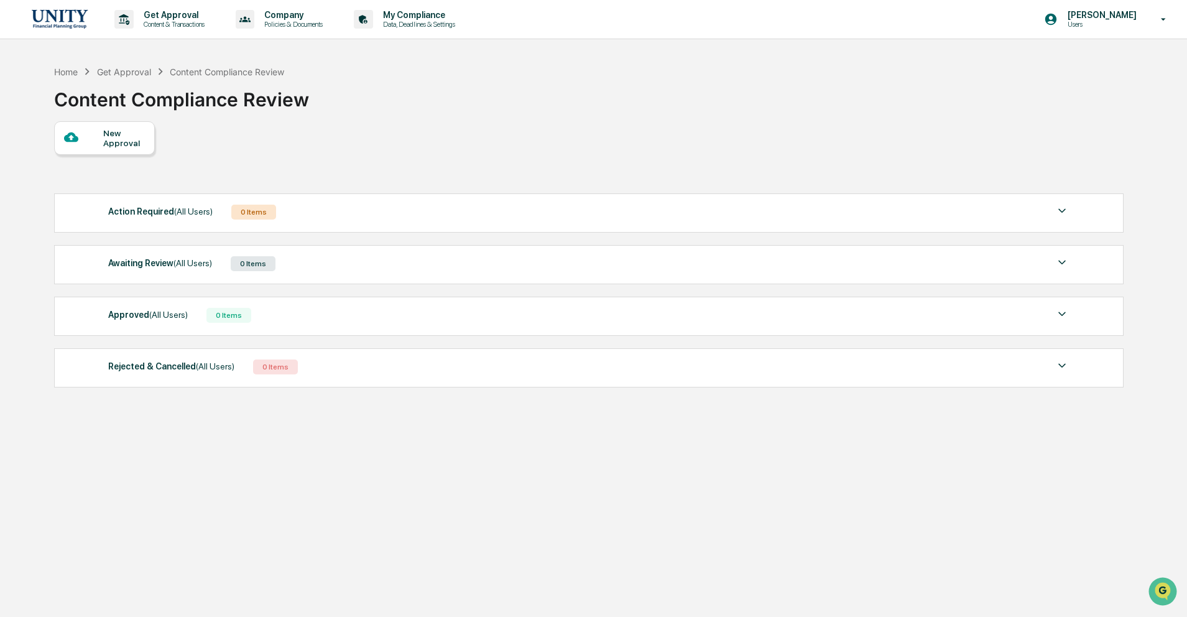
click at [206, 218] on div "Action Required (All Users)" at bounding box center [160, 211] width 104 height 16
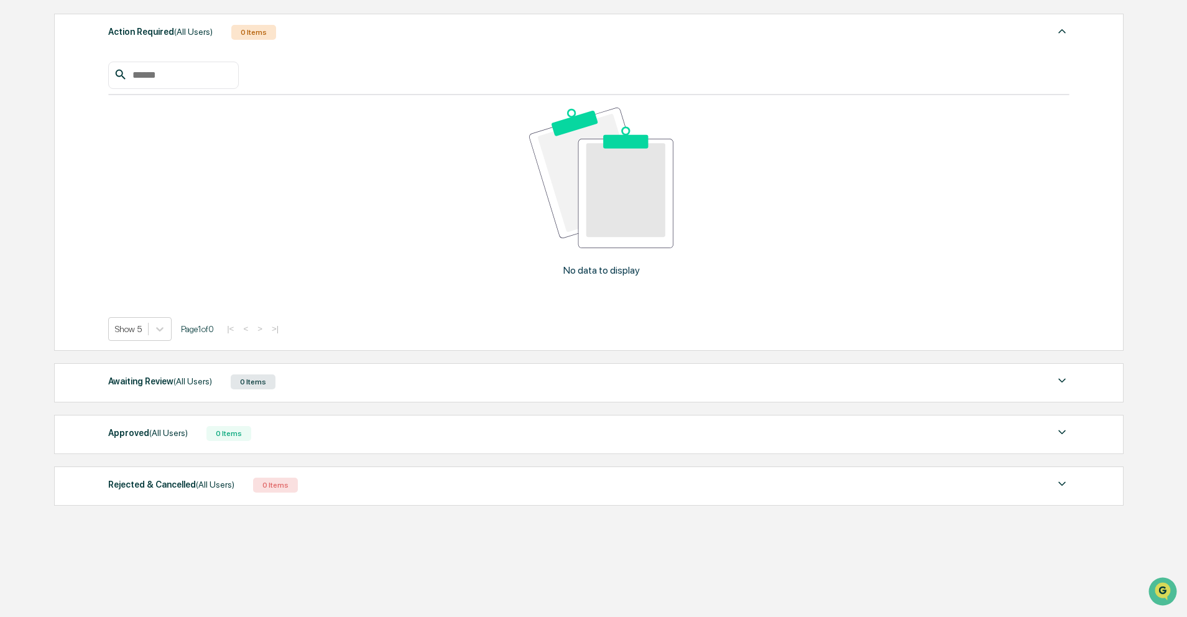
scroll to position [185, 0]
click at [202, 386] on div "Awaiting Review (All Users) 0 Items" at bounding box center [588, 379] width 961 height 17
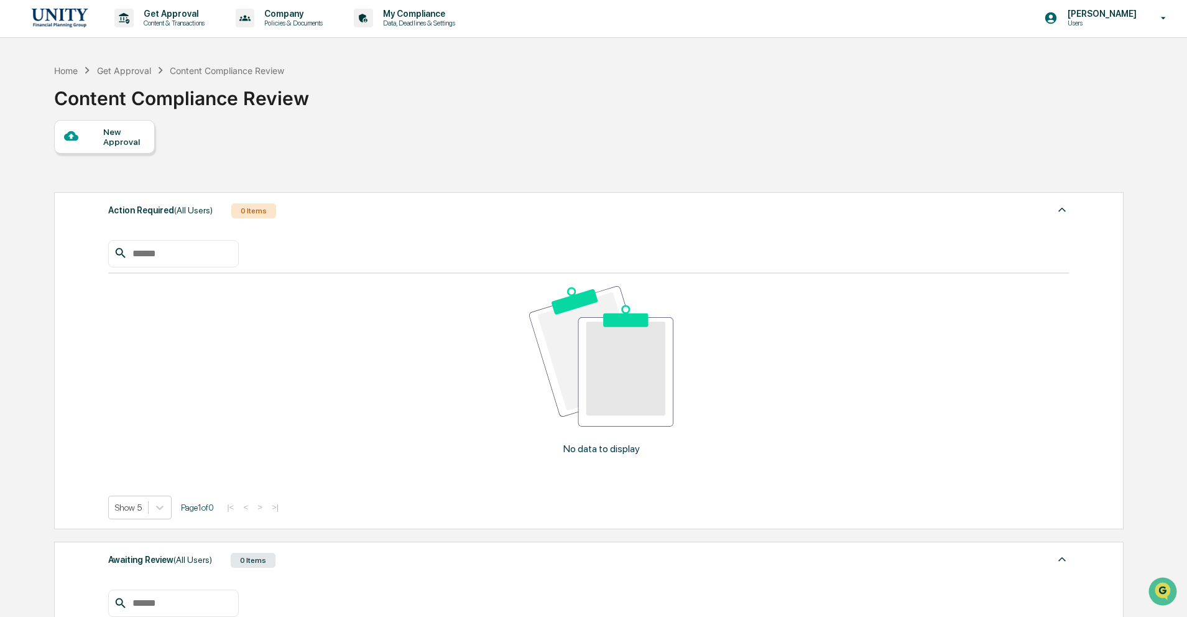
scroll to position [0, 0]
click at [321, 22] on p "Policies & Documents" at bounding box center [291, 24] width 75 height 9
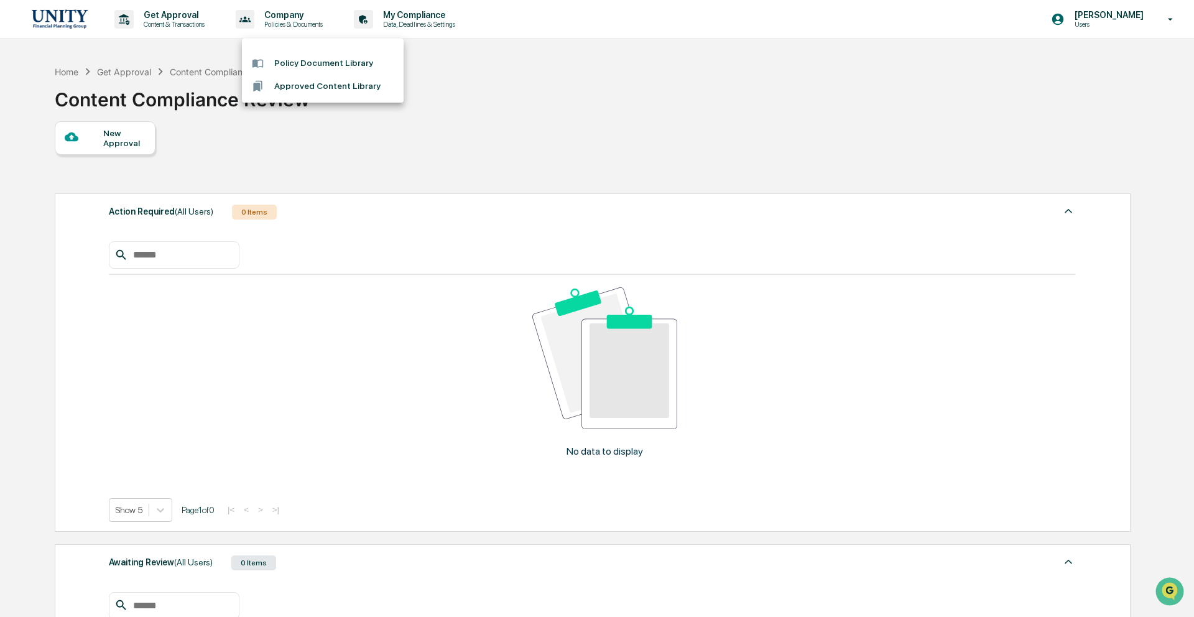
click at [330, 61] on li "Policy Document Library" at bounding box center [323, 63] width 162 height 23
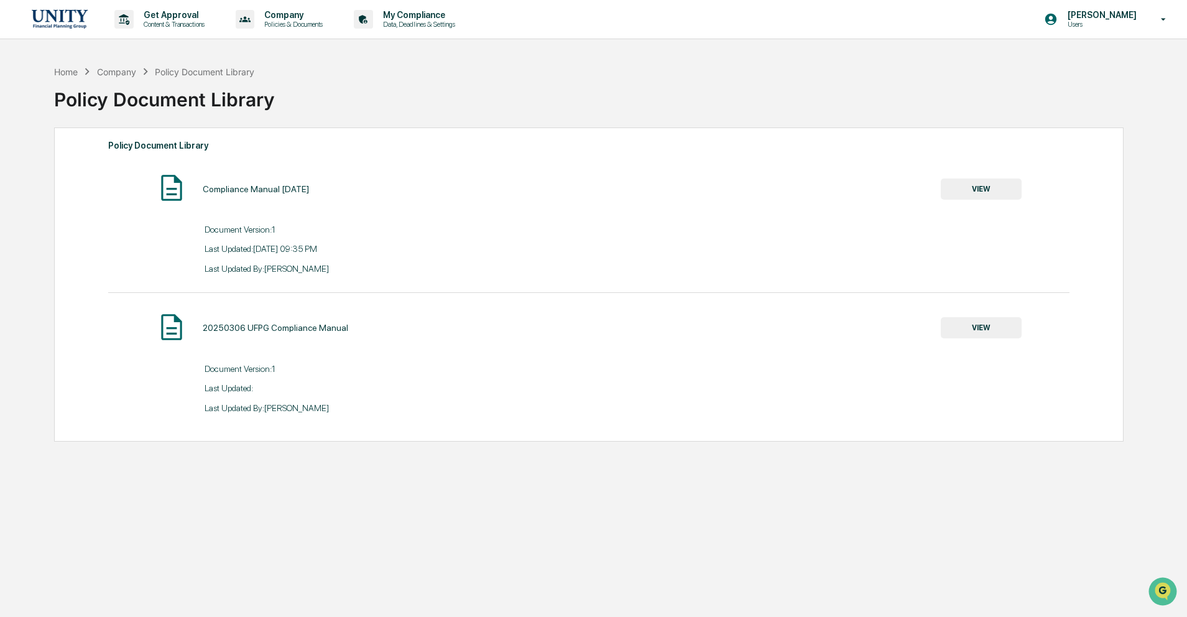
click at [992, 194] on button "VIEW" at bounding box center [981, 188] width 81 height 21
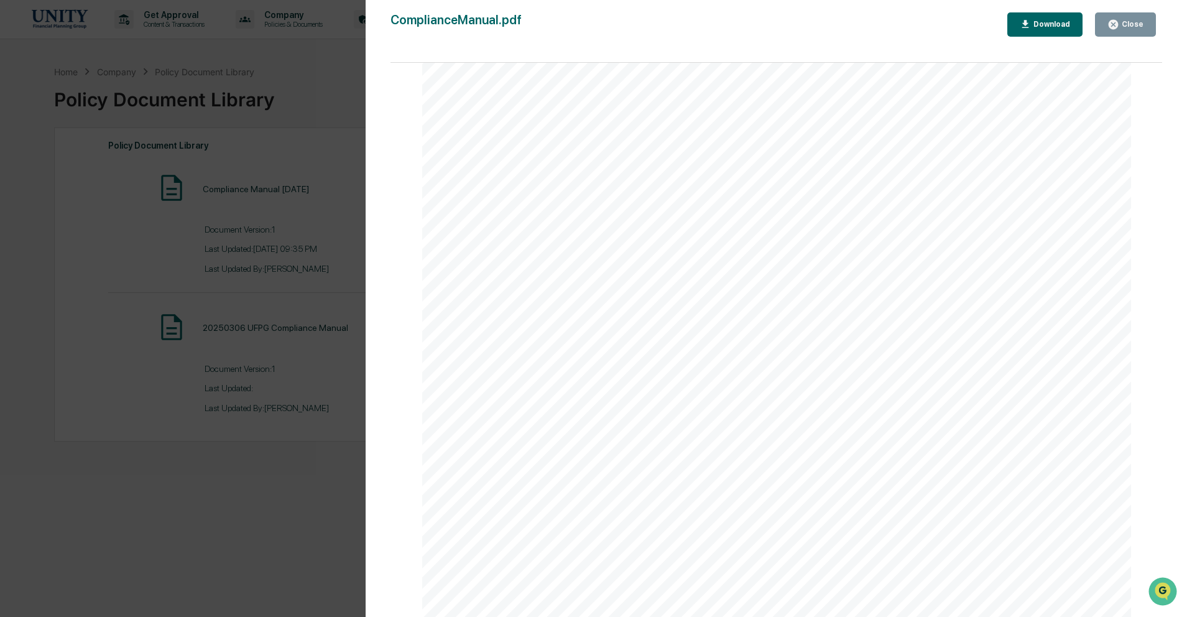
scroll to position [43619, 0]
click at [1144, 29] on button "Close" at bounding box center [1125, 24] width 61 height 24
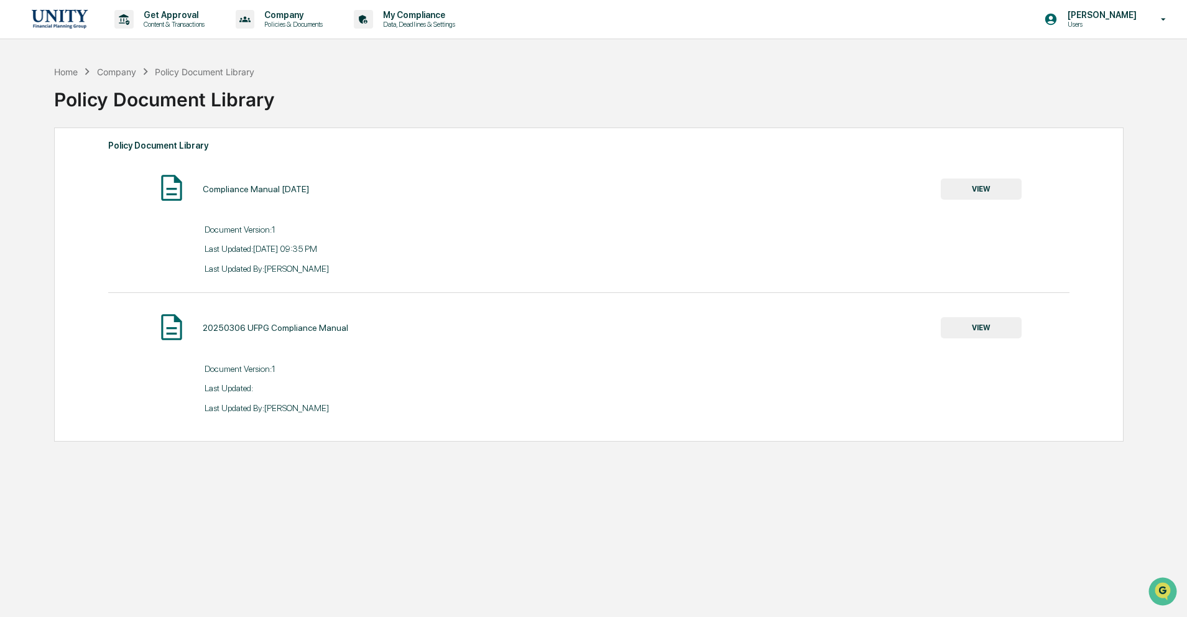
click at [985, 333] on button "VIEW" at bounding box center [981, 327] width 81 height 21
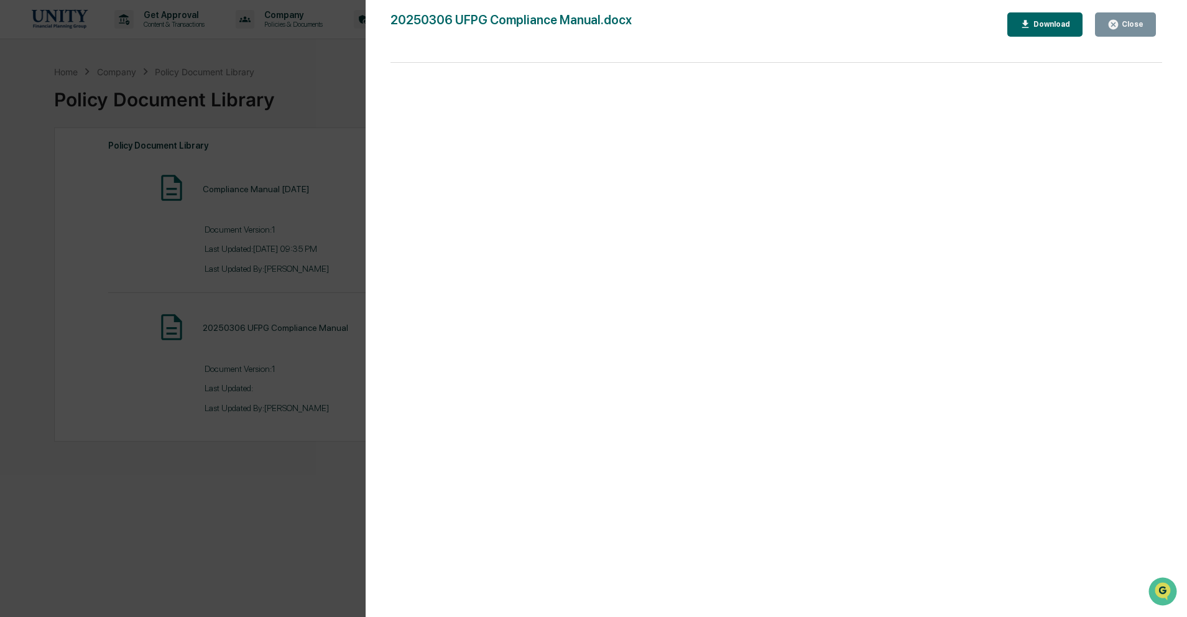
click at [1110, 27] on icon "button" at bounding box center [1114, 25] width 12 height 12
